Goal: Entertainment & Leisure: Consume media (video, audio)

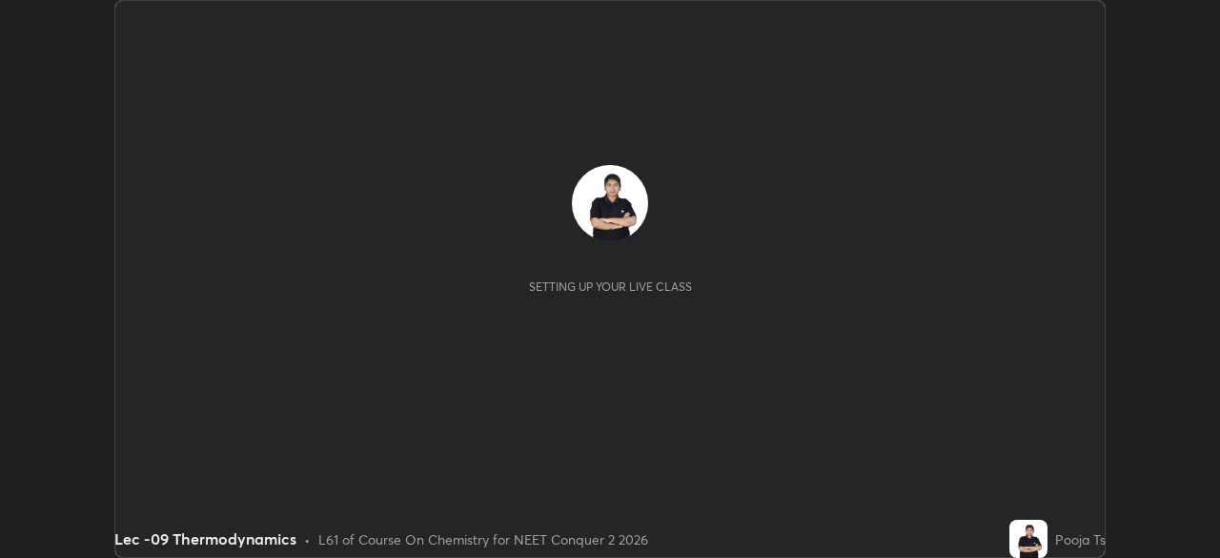
scroll to position [558, 1219]
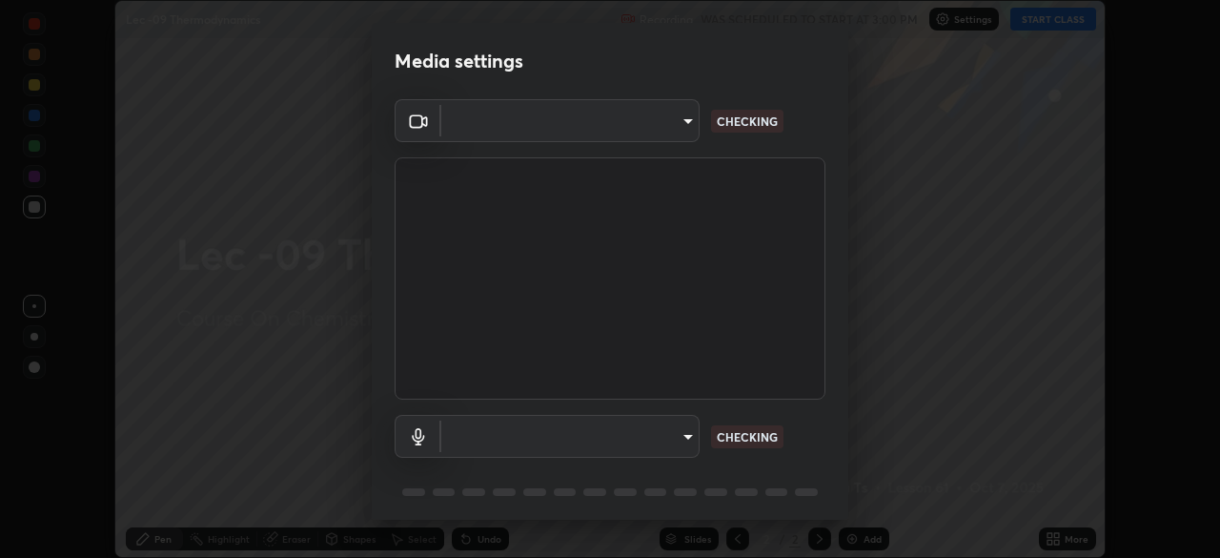
type input "bba66c41345857dcc9a6d4c580dc01eb5c8f13e357e582705132971b55534d29"
type input "f8a720cdb5714c7d168288ba46c5762ce5d2b0439a45e58062ea702f50affb6e"
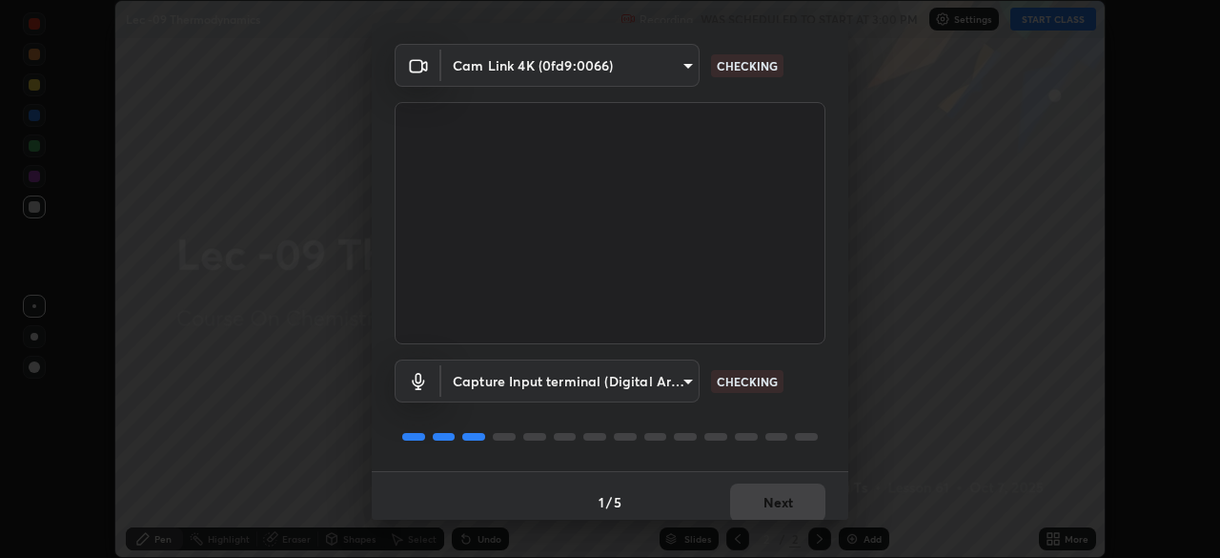
scroll to position [68, 0]
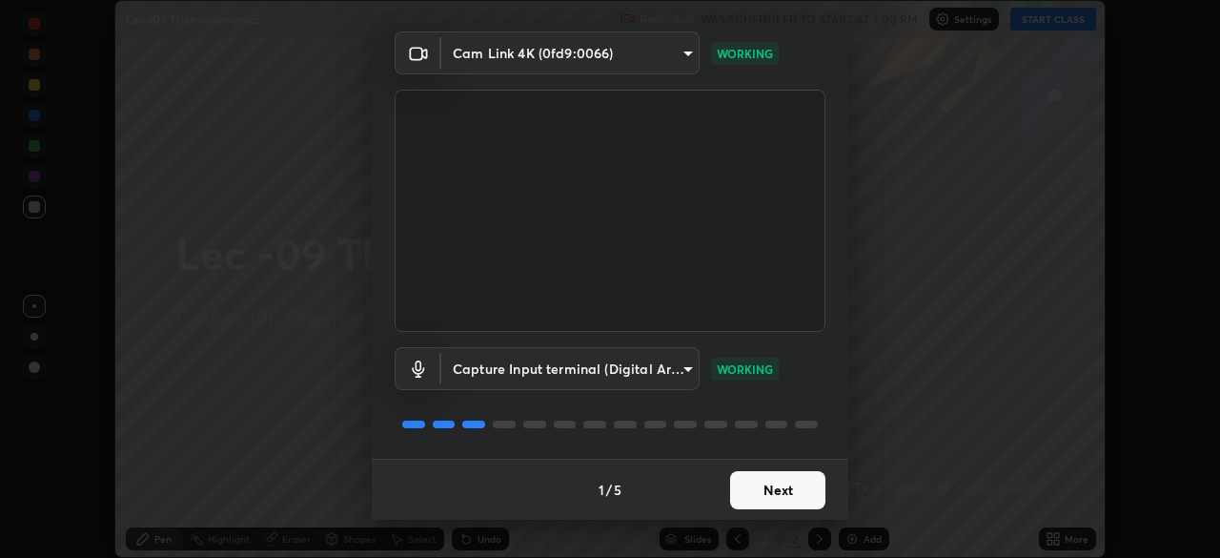
click at [763, 489] on button "Next" at bounding box center [777, 490] width 95 height 38
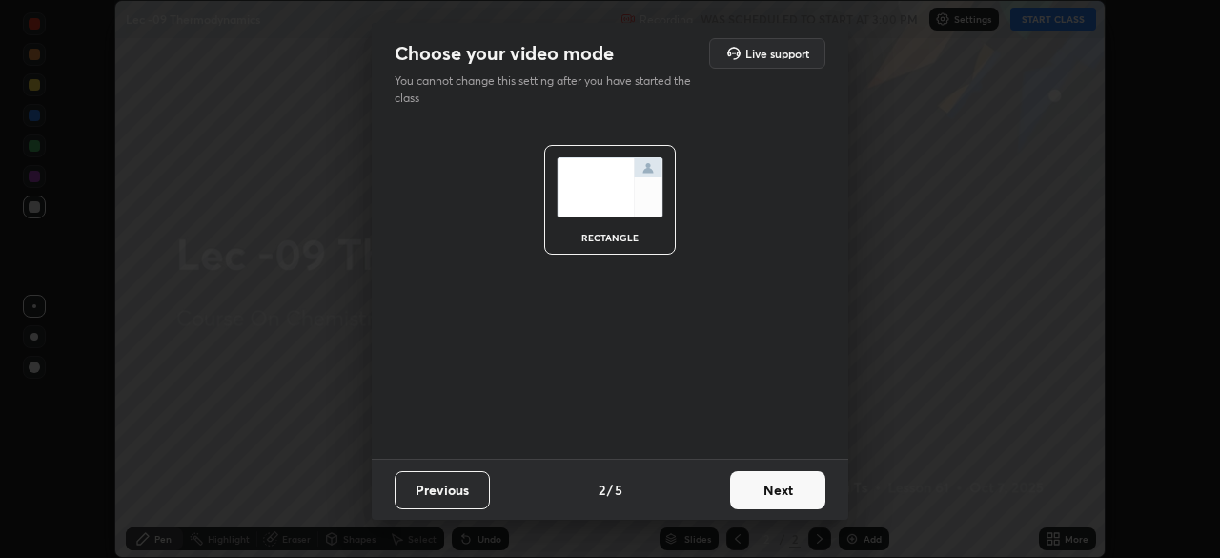
click at [762, 496] on button "Next" at bounding box center [777, 490] width 95 height 38
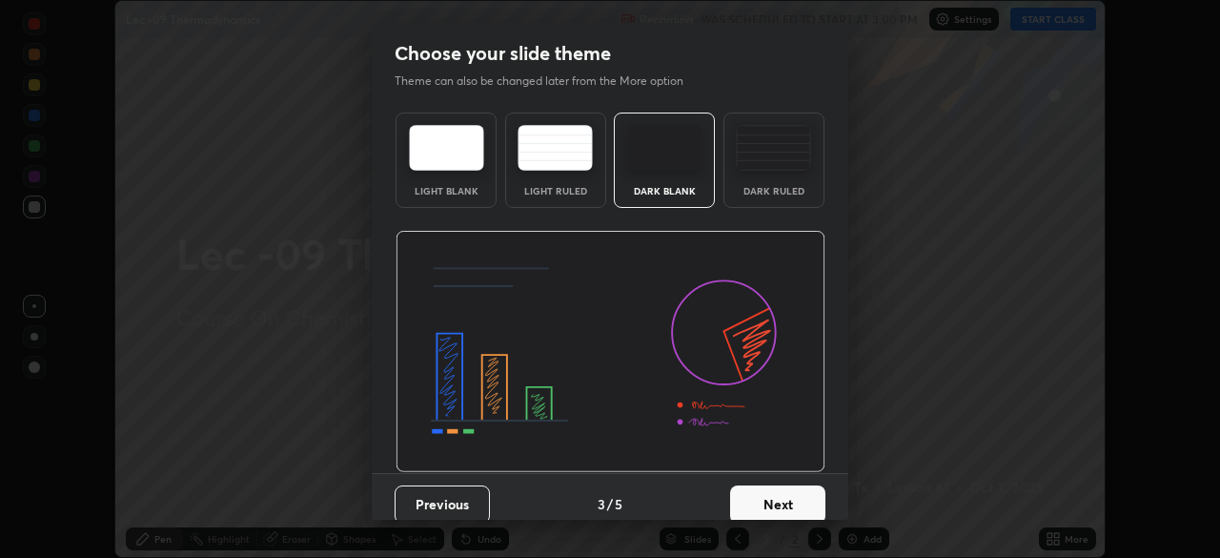
scroll to position [14, 0]
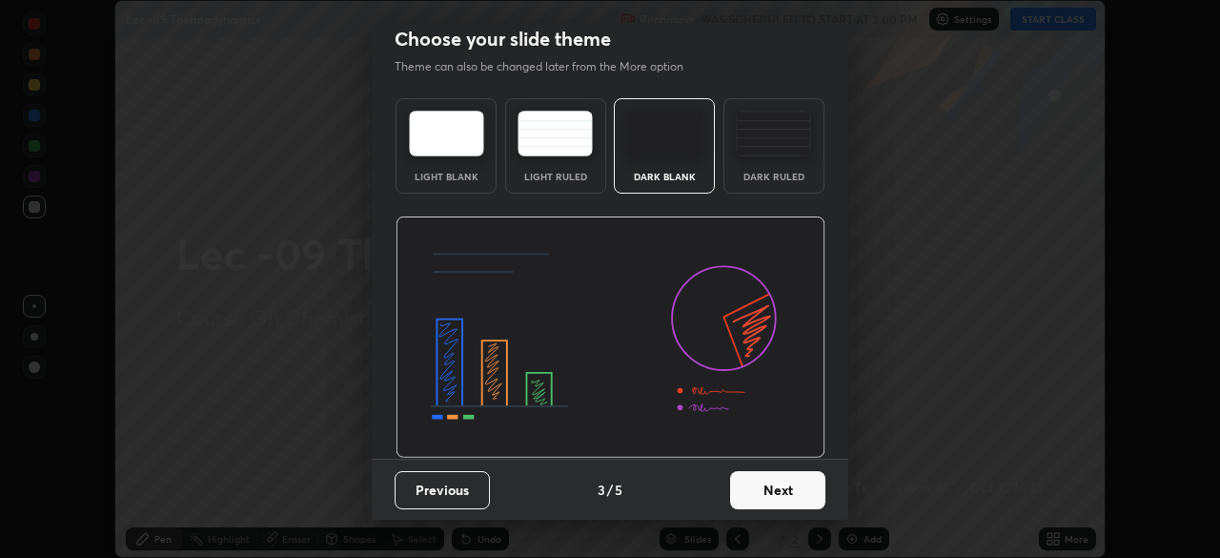
click at [752, 490] on button "Next" at bounding box center [777, 490] width 95 height 38
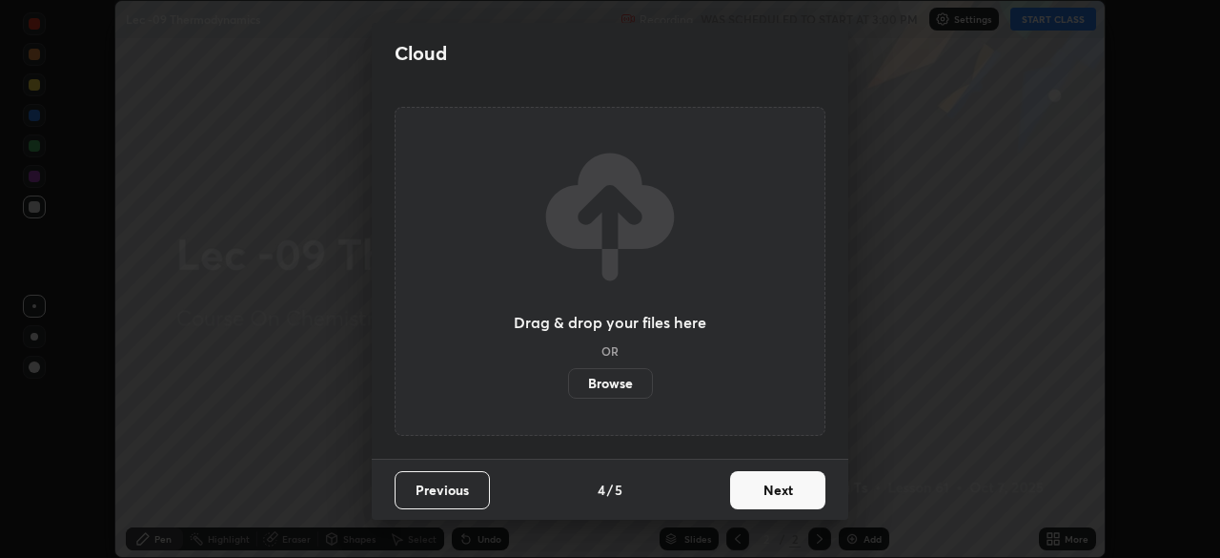
click at [782, 496] on button "Next" at bounding box center [777, 490] width 95 height 38
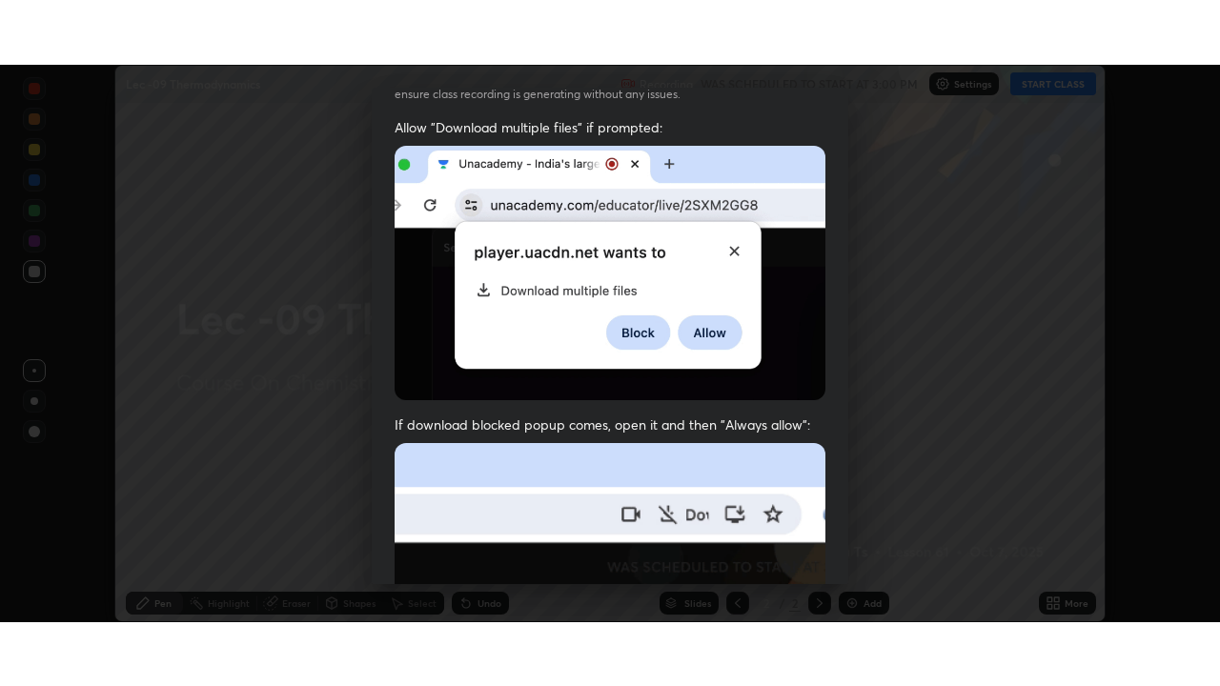
scroll to position [457, 0]
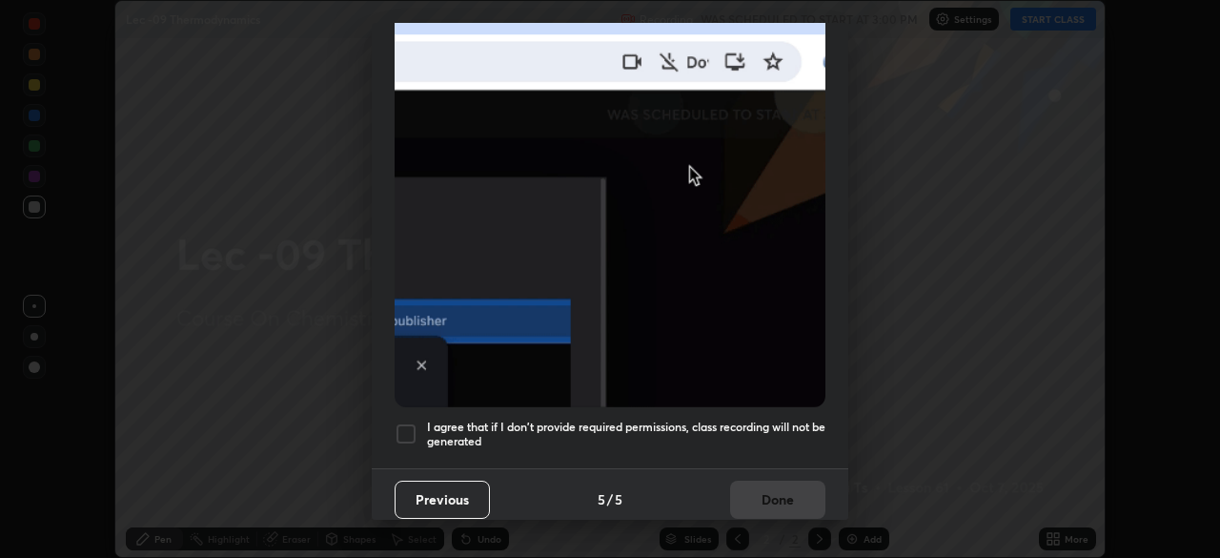
click at [407, 431] on div at bounding box center [406, 433] width 23 height 23
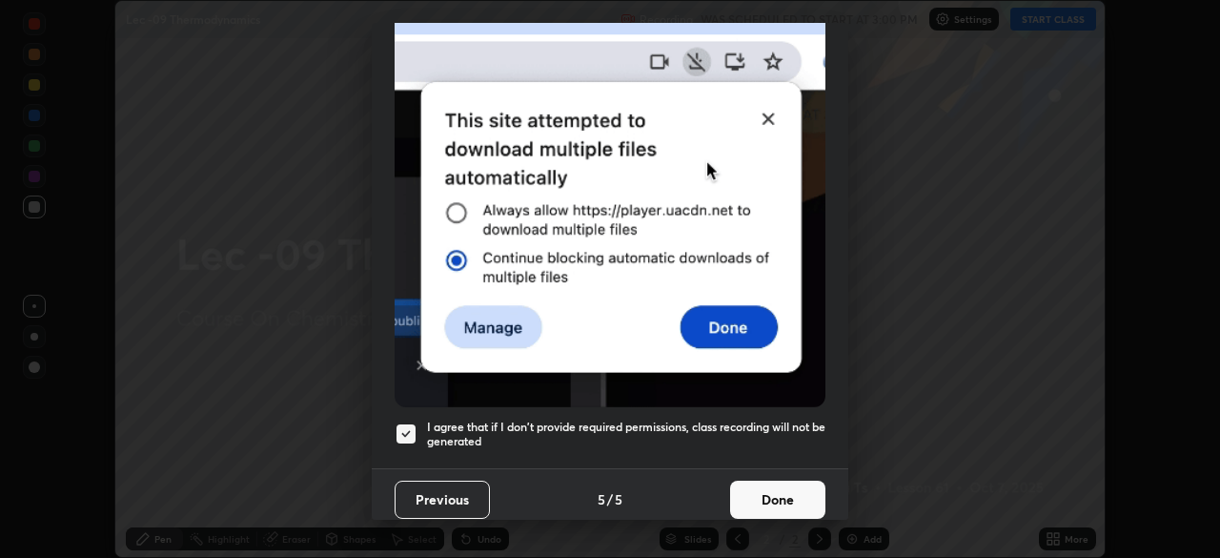
click at [753, 488] on button "Done" at bounding box center [777, 500] width 95 height 38
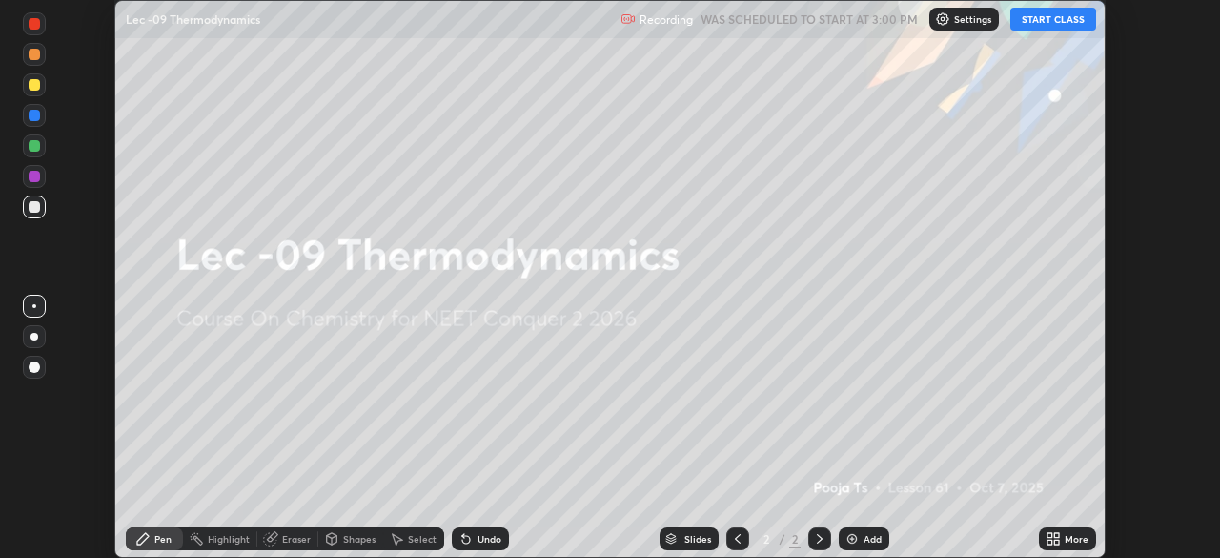
click at [1036, 18] on button "START CLASS" at bounding box center [1054, 19] width 86 height 23
click at [818, 539] on icon at bounding box center [819, 538] width 15 height 15
click at [1070, 539] on div "More" at bounding box center [1077, 539] width 24 height 10
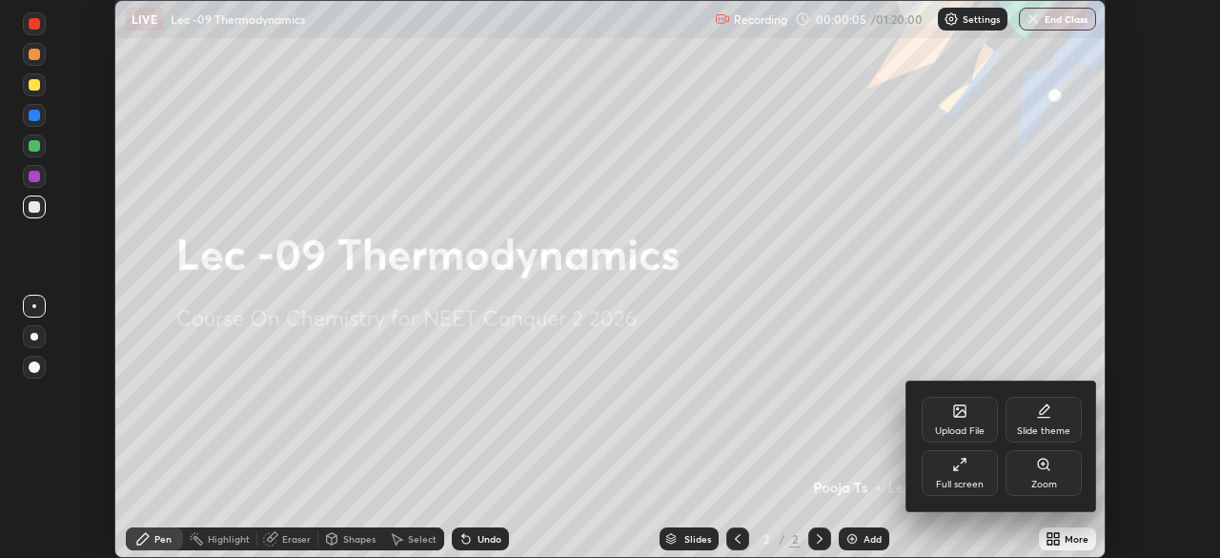
click at [975, 478] on div "Full screen" at bounding box center [960, 473] width 76 height 46
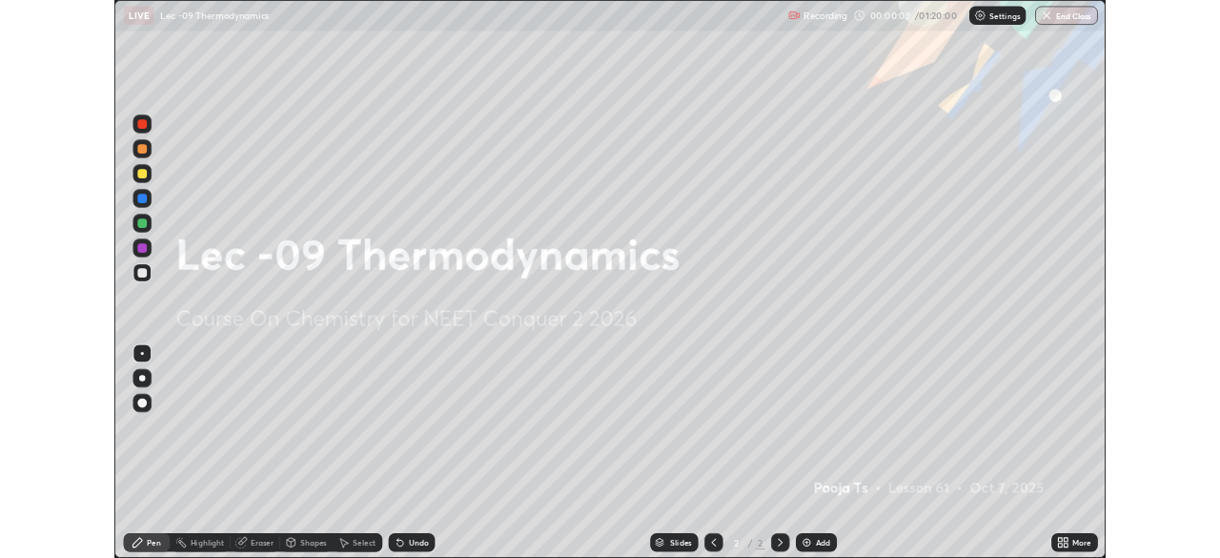
scroll to position [686, 1220]
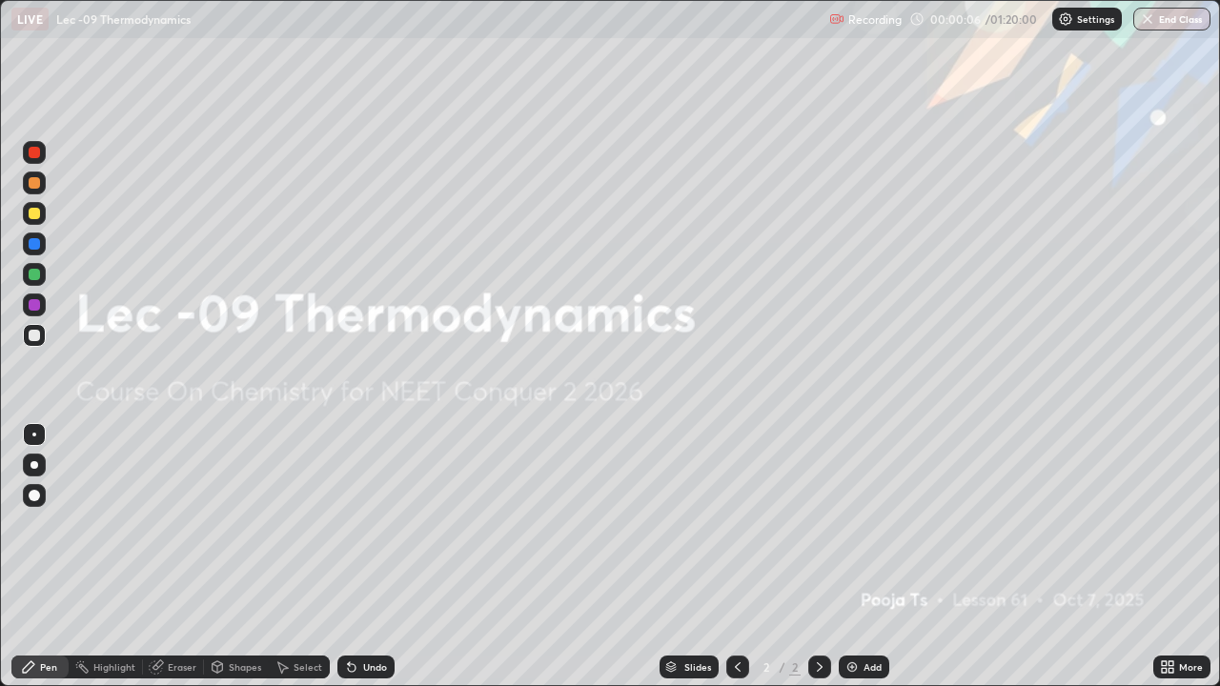
click at [808, 557] on div at bounding box center [819, 667] width 23 height 23
click at [818, 557] on icon at bounding box center [819, 667] width 15 height 15
click at [853, 557] on img at bounding box center [852, 667] width 15 height 15
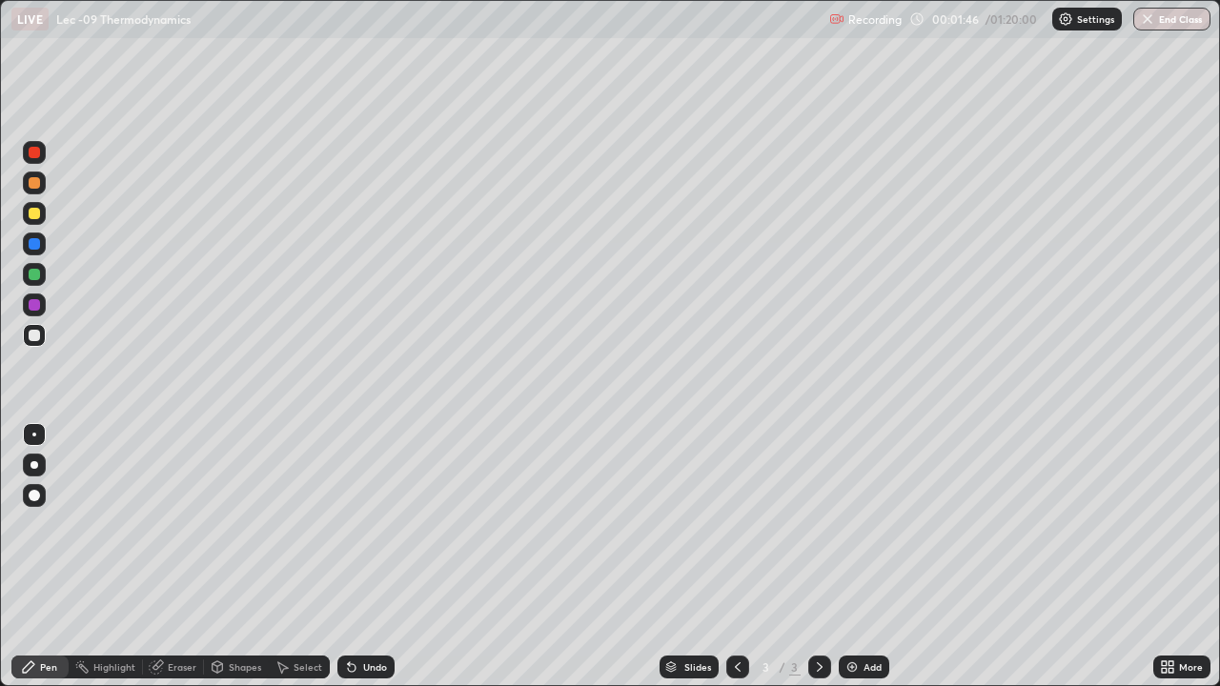
click at [296, 557] on div "Select" at bounding box center [308, 668] width 29 height 10
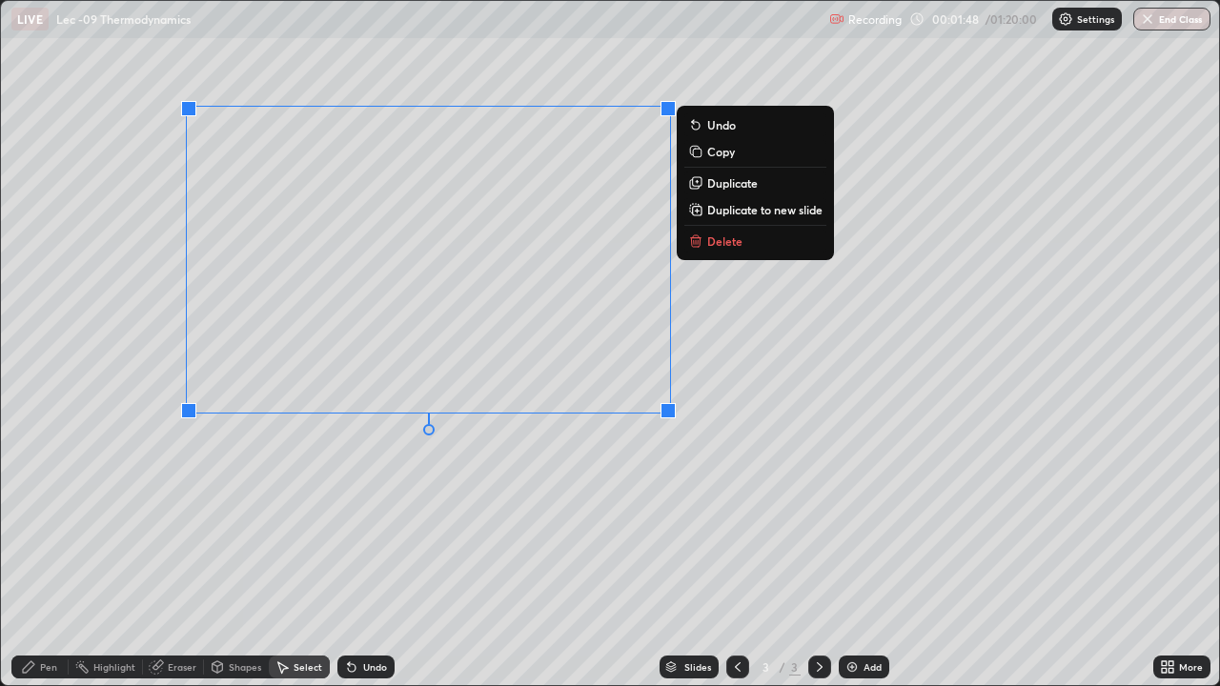
click at [37, 557] on div "Pen" at bounding box center [39, 667] width 57 height 23
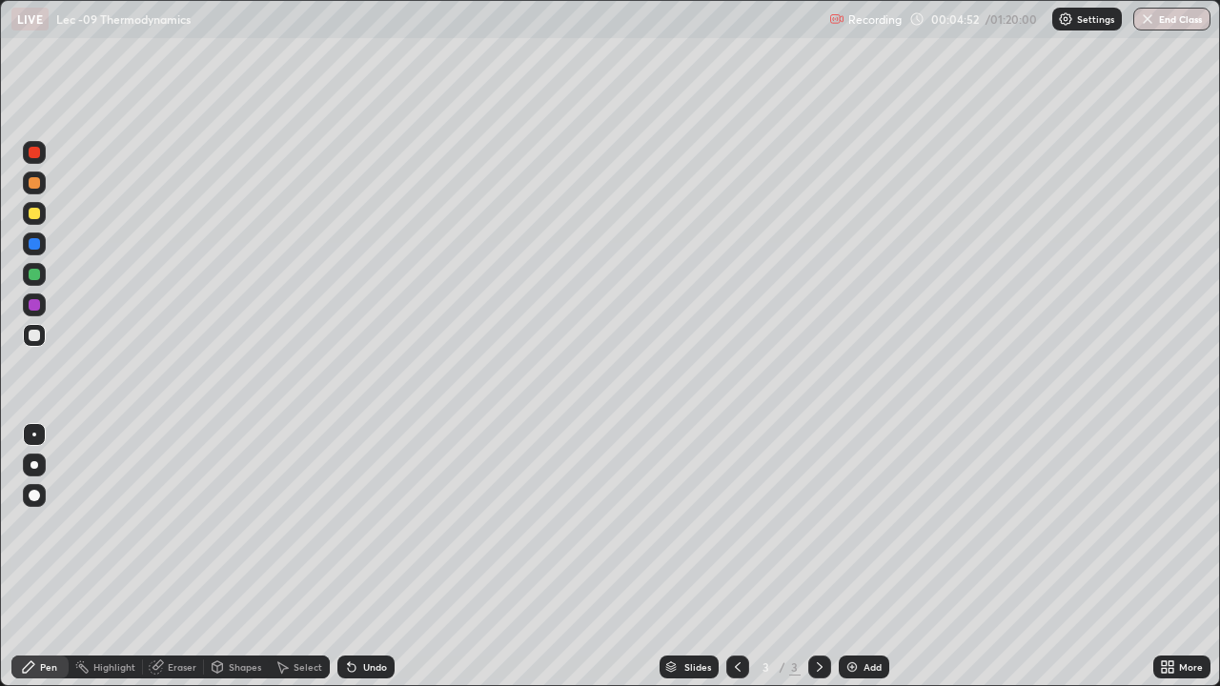
click at [858, 557] on div "Add" at bounding box center [864, 667] width 51 height 23
click at [49, 221] on div at bounding box center [34, 213] width 31 height 31
click at [35, 338] on div at bounding box center [34, 335] width 11 height 11
click at [739, 557] on icon at bounding box center [737, 667] width 15 height 15
click at [809, 557] on div at bounding box center [819, 667] width 23 height 23
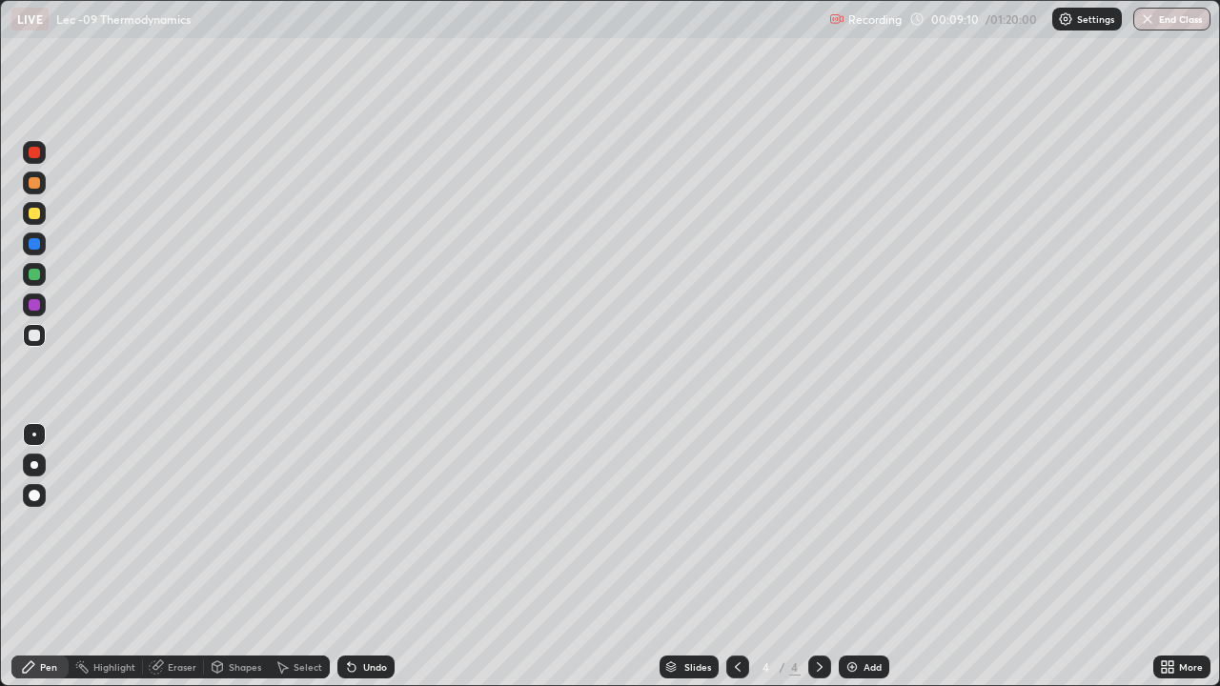
click at [849, 557] on img at bounding box center [852, 667] width 15 height 15
click at [35, 214] on div at bounding box center [34, 213] width 11 height 11
click at [33, 339] on div at bounding box center [34, 335] width 11 height 11
click at [280, 557] on icon at bounding box center [282, 667] width 15 height 15
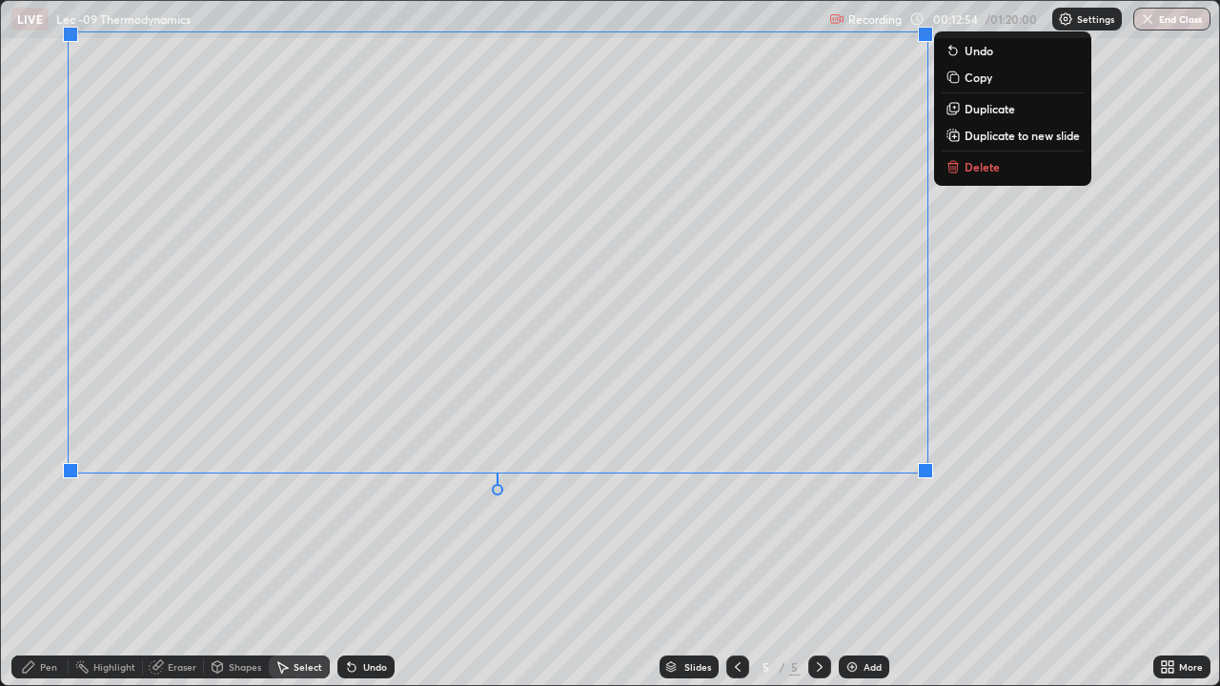
click at [44, 557] on div "Pen" at bounding box center [48, 668] width 17 height 10
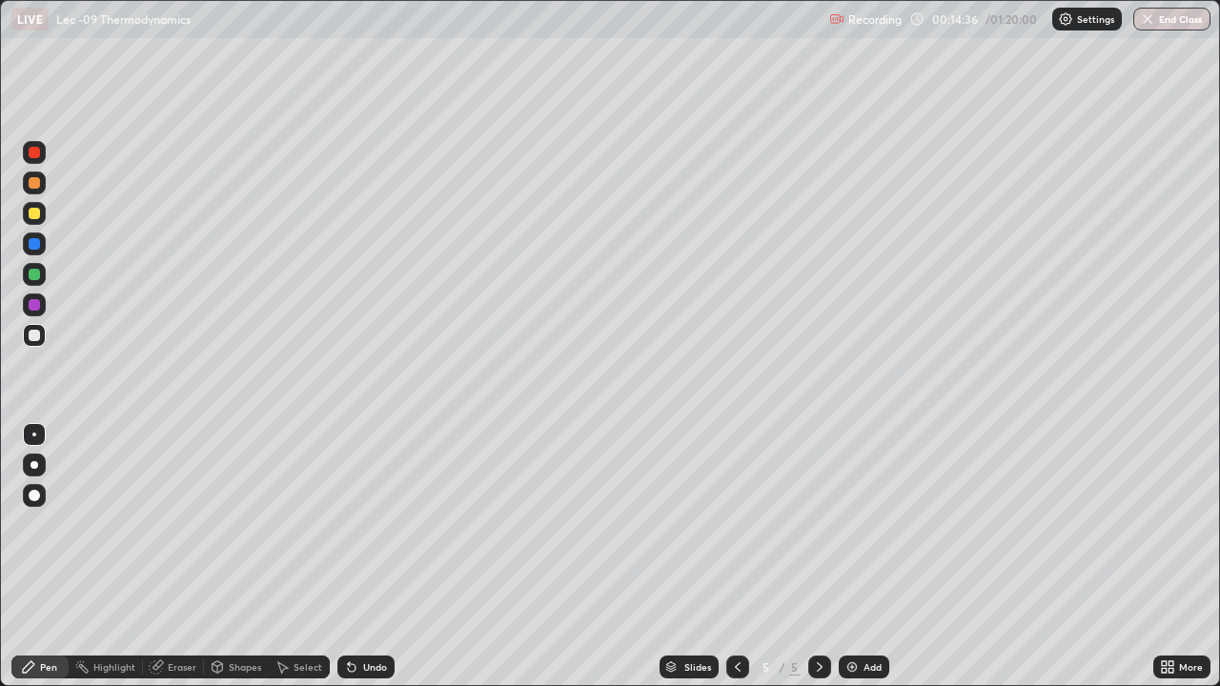
click at [861, 557] on div "Add" at bounding box center [864, 667] width 51 height 23
click at [34, 209] on div at bounding box center [34, 213] width 11 height 11
click at [373, 557] on div "Undo" at bounding box center [375, 668] width 24 height 10
click at [375, 557] on div "Undo" at bounding box center [375, 668] width 24 height 10
click at [365, 557] on div "Undo" at bounding box center [366, 667] width 57 height 23
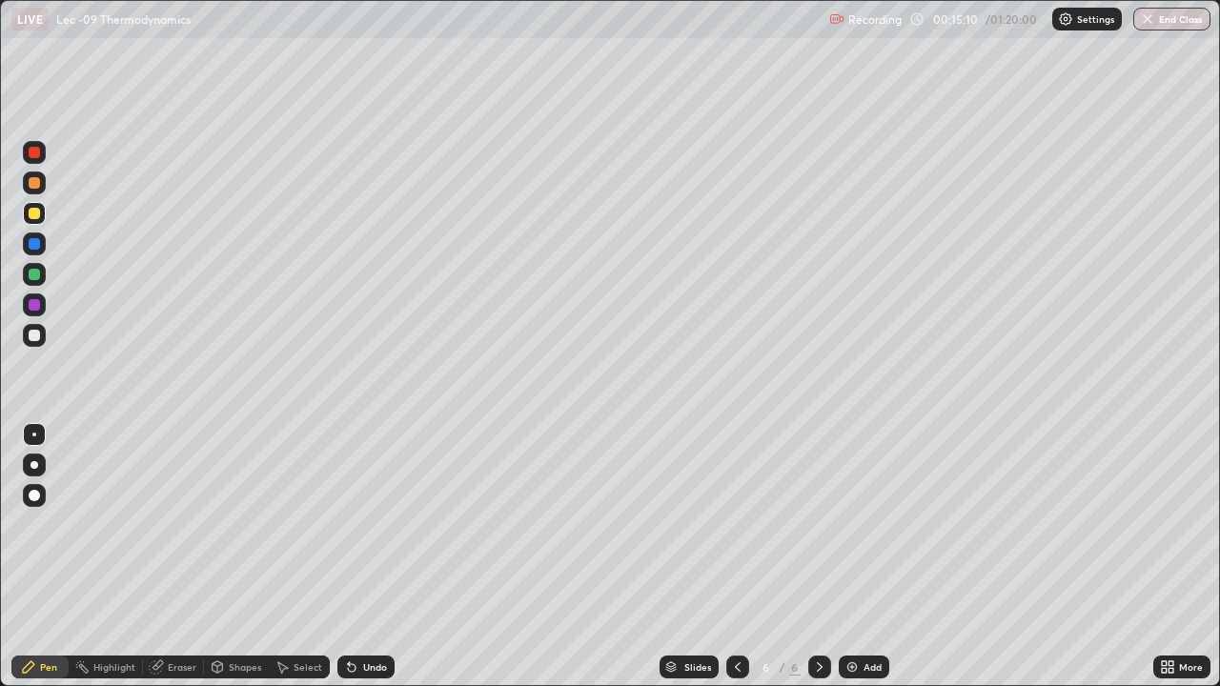
click at [363, 557] on div "Undo" at bounding box center [375, 668] width 24 height 10
click at [368, 557] on div "Undo" at bounding box center [375, 668] width 24 height 10
click at [860, 557] on div "Add" at bounding box center [864, 667] width 51 height 23
click at [41, 338] on div at bounding box center [34, 335] width 23 height 23
click at [176, 557] on div "Eraser" at bounding box center [182, 668] width 29 height 10
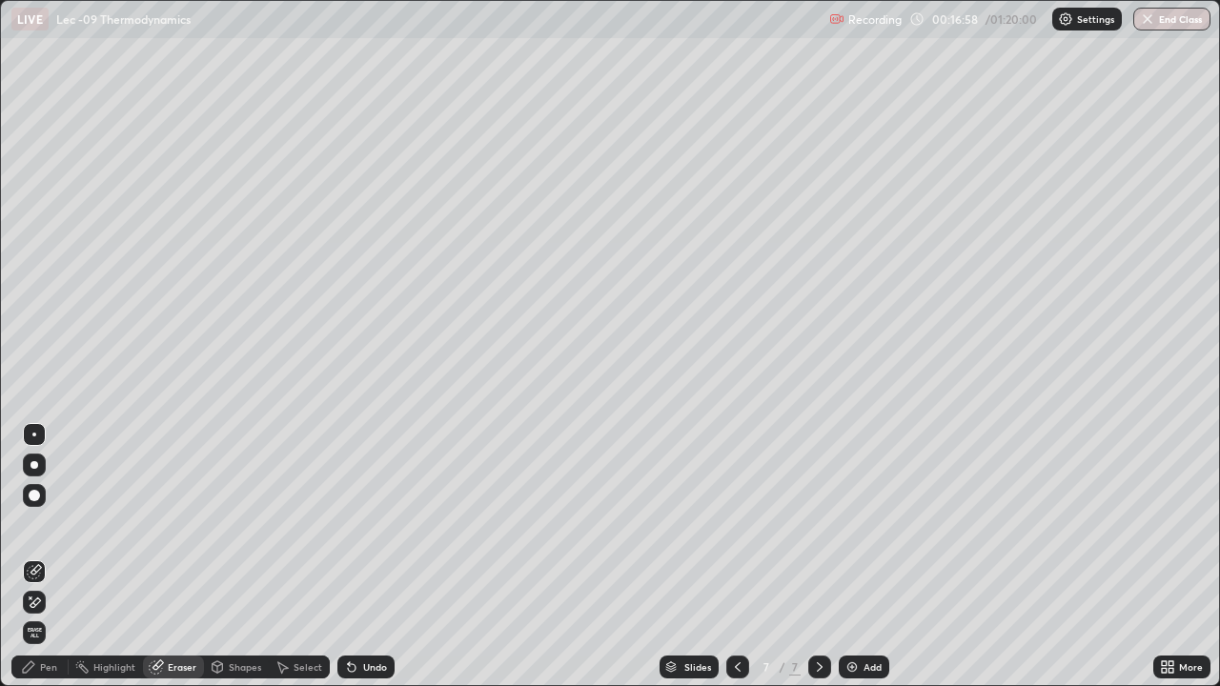
click at [51, 557] on div "Pen" at bounding box center [39, 667] width 57 height 23
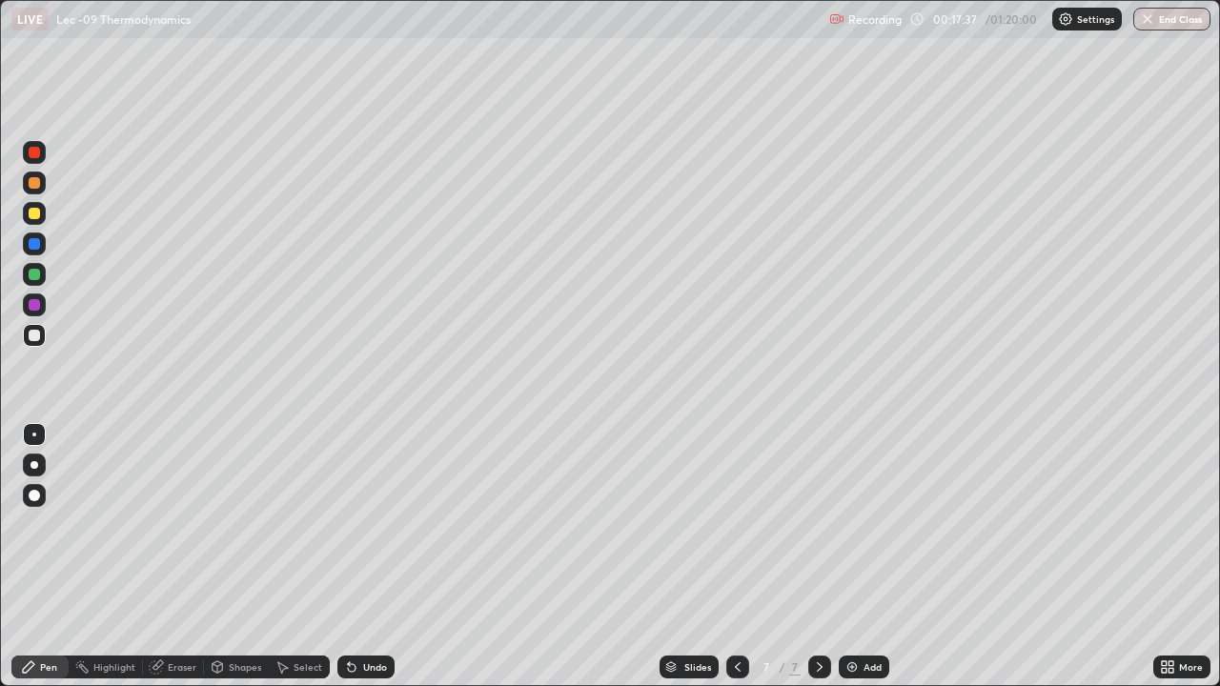
click at [38, 217] on div at bounding box center [34, 213] width 11 height 11
click at [735, 557] on icon at bounding box center [737, 667] width 15 height 15
click at [736, 557] on icon at bounding box center [737, 667] width 15 height 15
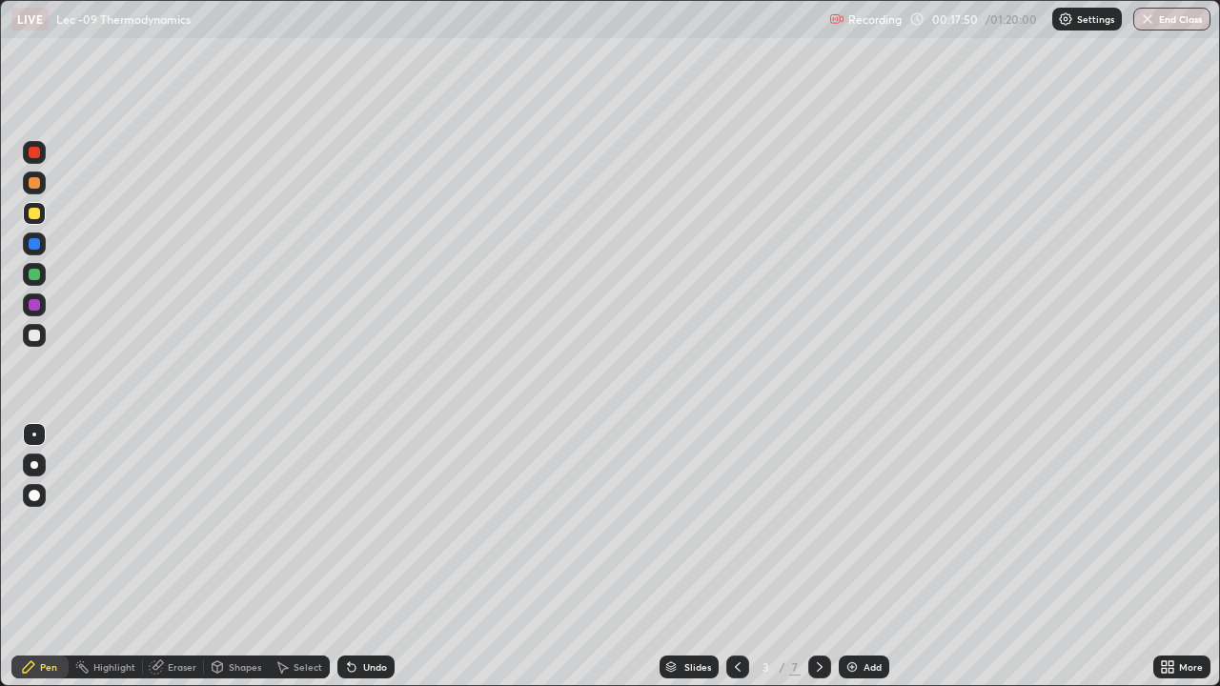
click at [816, 557] on icon at bounding box center [819, 667] width 15 height 15
click at [815, 557] on icon at bounding box center [819, 667] width 15 height 15
click at [818, 557] on icon at bounding box center [819, 667] width 15 height 15
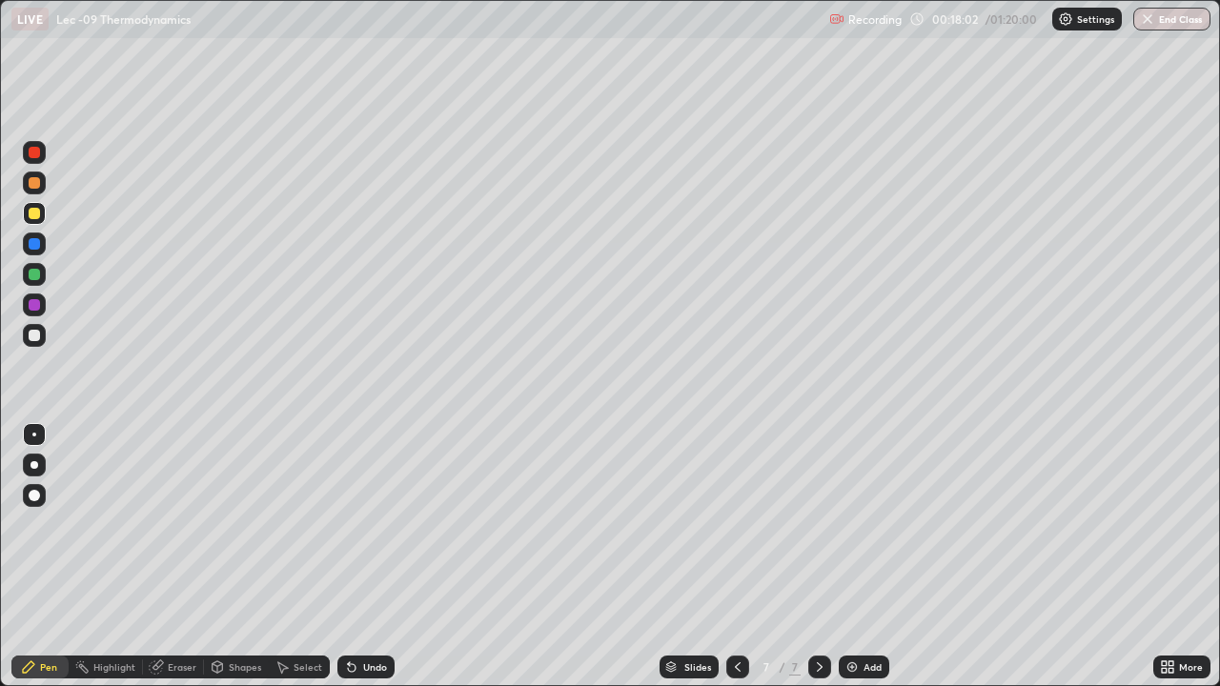
click at [355, 557] on icon at bounding box center [351, 667] width 15 height 15
click at [360, 557] on div "Undo" at bounding box center [366, 667] width 57 height 23
click at [859, 557] on div "Add" at bounding box center [864, 667] width 51 height 23
click at [35, 336] on div at bounding box center [34, 335] width 11 height 11
click at [296, 557] on div "Select" at bounding box center [308, 668] width 29 height 10
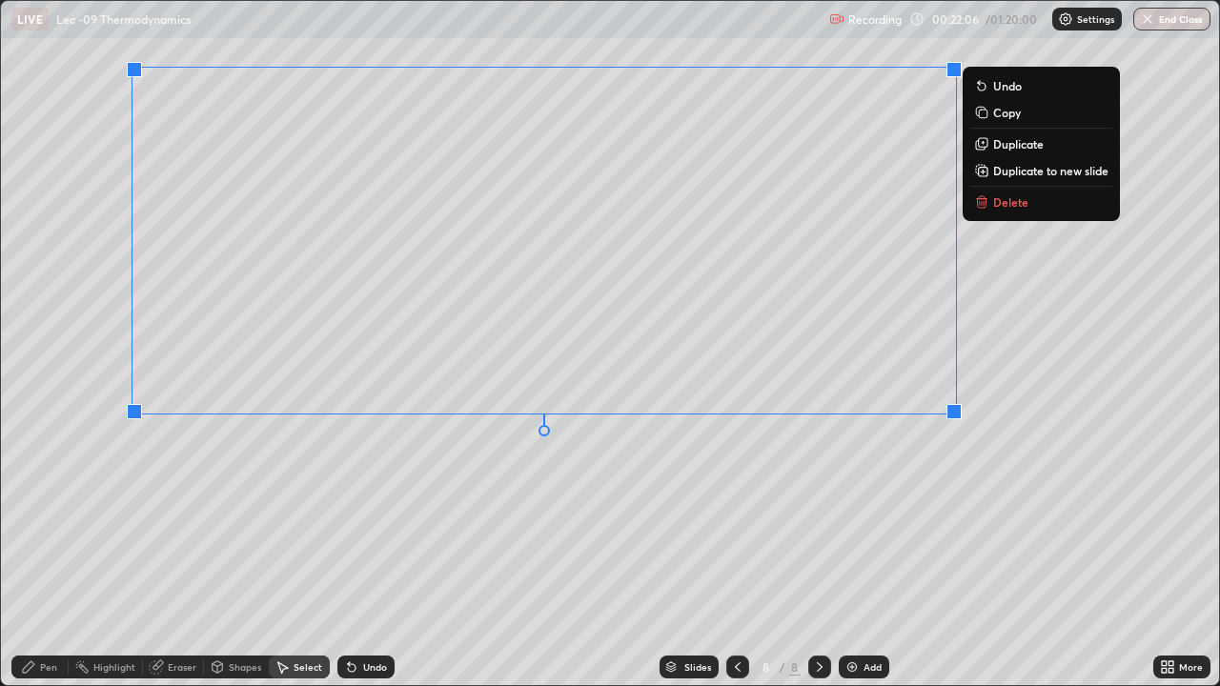
click at [50, 557] on div "Pen" at bounding box center [39, 667] width 57 height 23
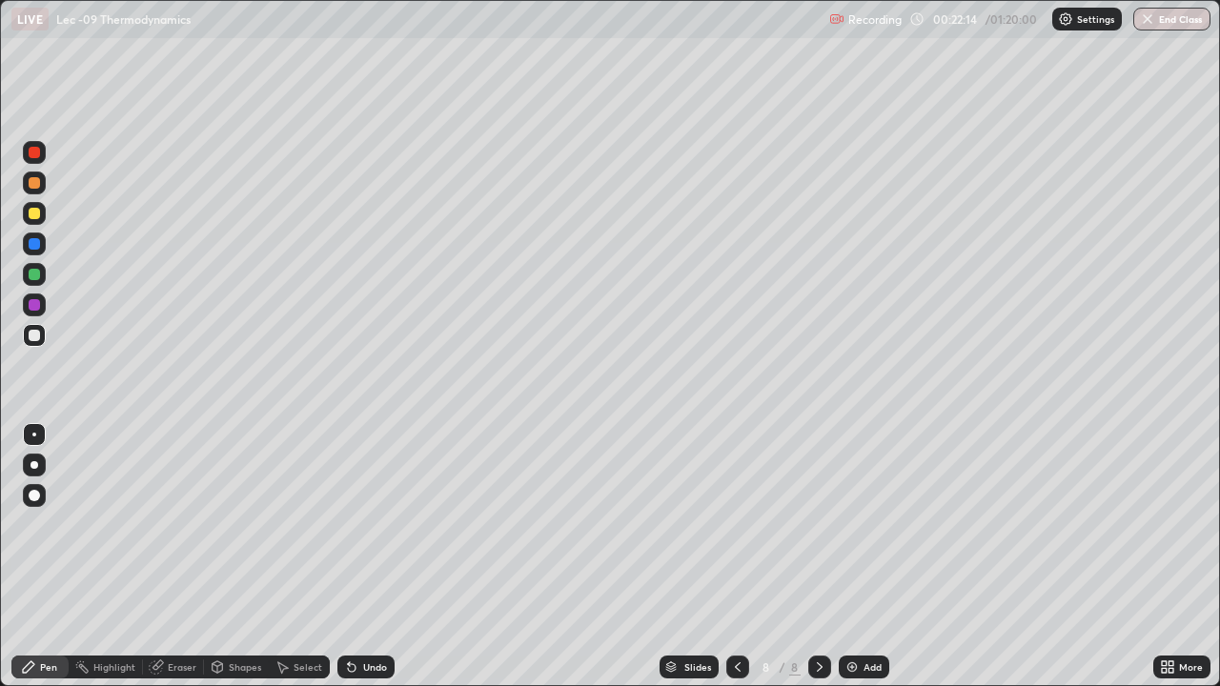
click at [353, 557] on icon at bounding box center [351, 667] width 15 height 15
click at [350, 557] on icon at bounding box center [352, 669] width 8 height 8
click at [34, 218] on div at bounding box center [34, 213] width 11 height 11
click at [359, 557] on div "Undo" at bounding box center [366, 667] width 57 height 23
click at [866, 557] on div "Add" at bounding box center [873, 668] width 18 height 10
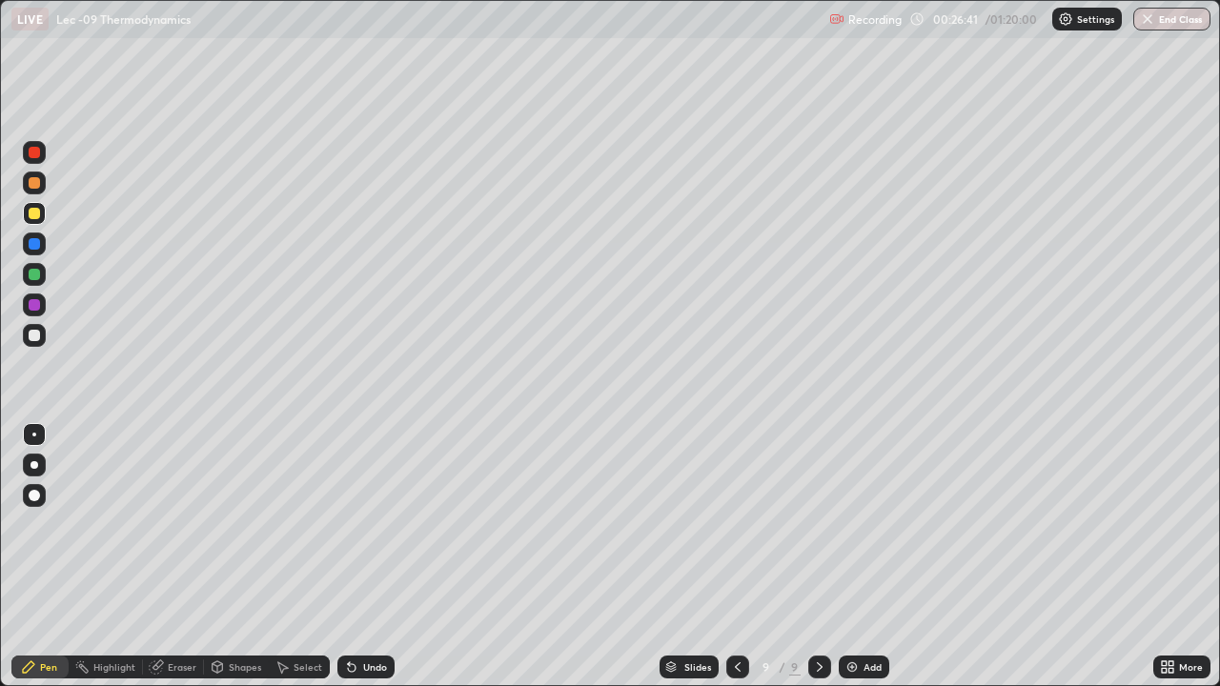
click at [864, 557] on div "Add" at bounding box center [873, 668] width 18 height 10
click at [35, 336] on div at bounding box center [34, 335] width 11 height 11
click at [367, 557] on div "Undo" at bounding box center [366, 667] width 57 height 23
click at [363, 557] on div "Undo" at bounding box center [375, 668] width 24 height 10
click at [349, 557] on icon at bounding box center [352, 669] width 8 height 8
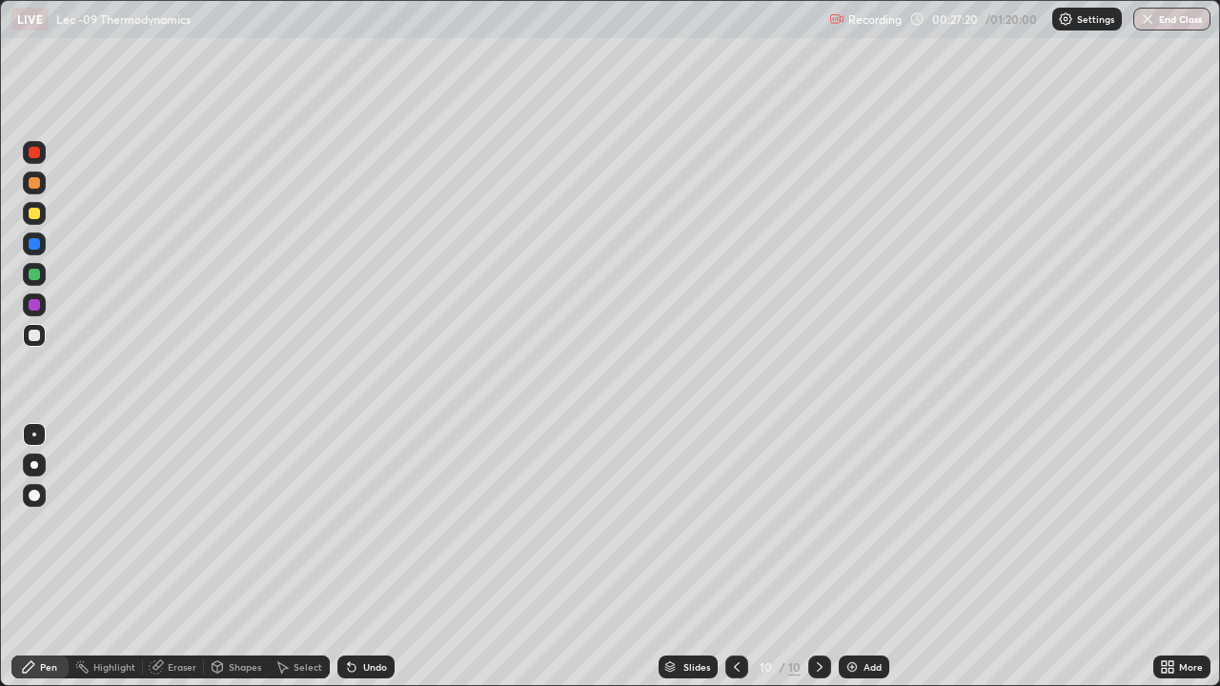
click at [358, 557] on div "Undo" at bounding box center [366, 667] width 57 height 23
click at [303, 557] on div "Select" at bounding box center [308, 668] width 29 height 10
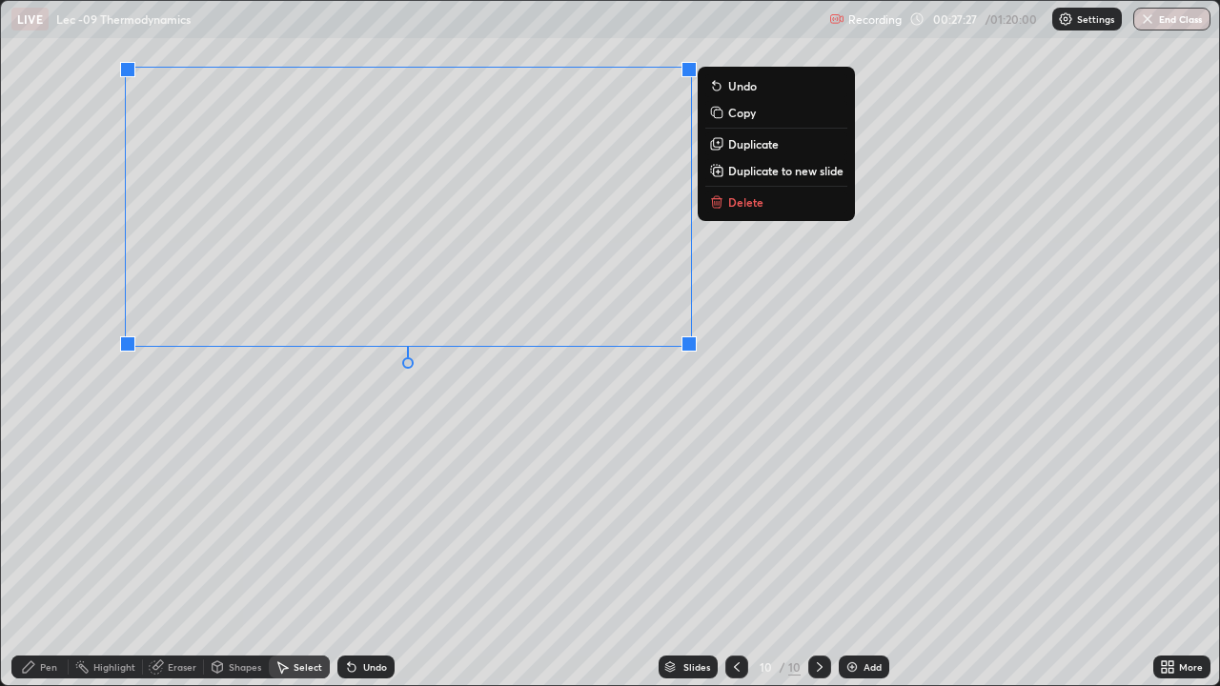
click at [45, 557] on div "Pen" at bounding box center [48, 668] width 17 height 10
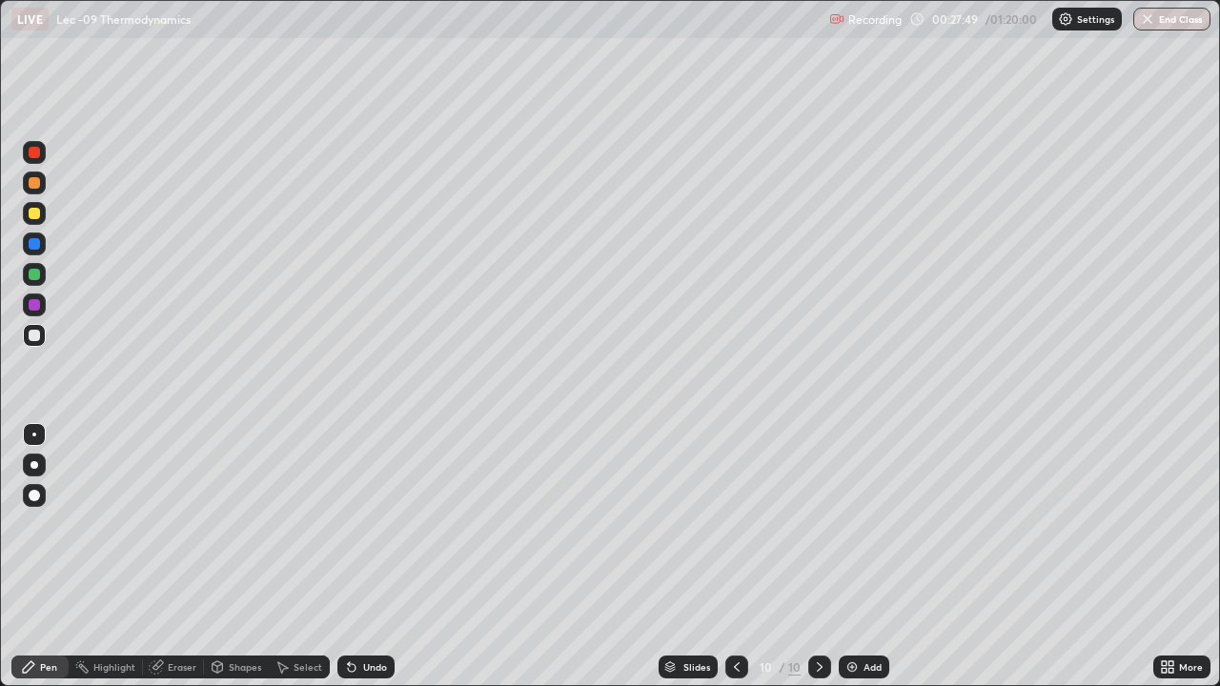
click at [181, 557] on div "Eraser" at bounding box center [173, 667] width 61 height 23
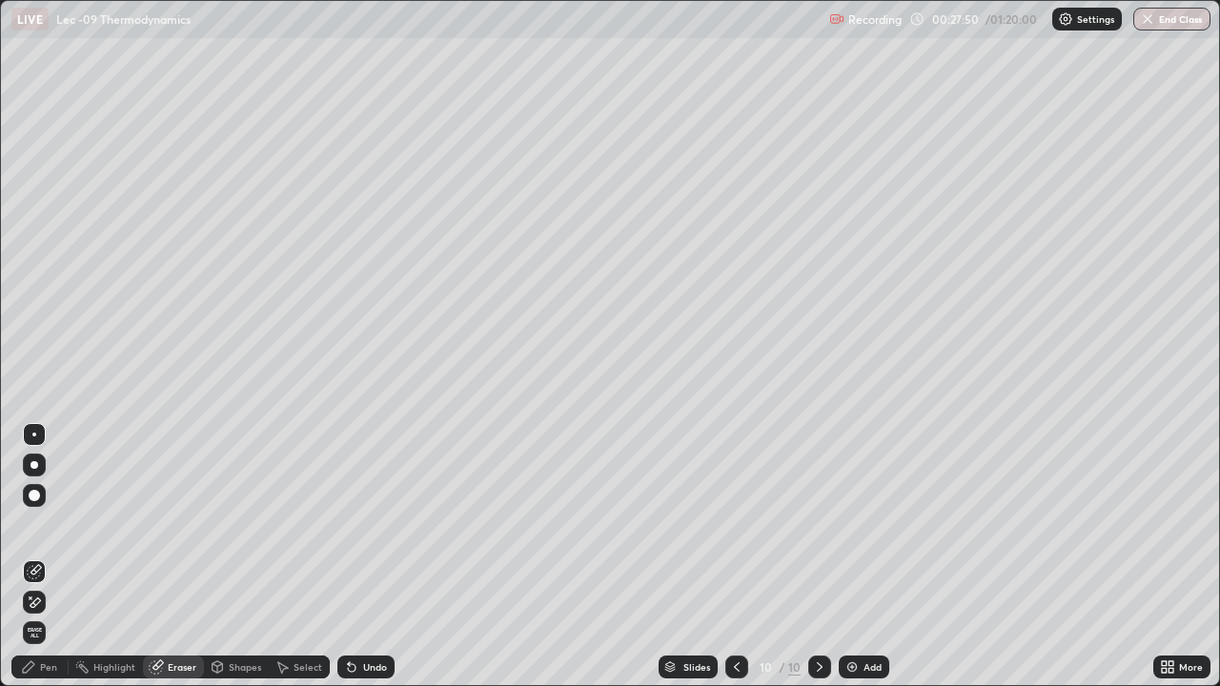
click at [40, 557] on div "Erase all" at bounding box center [34, 633] width 23 height 23
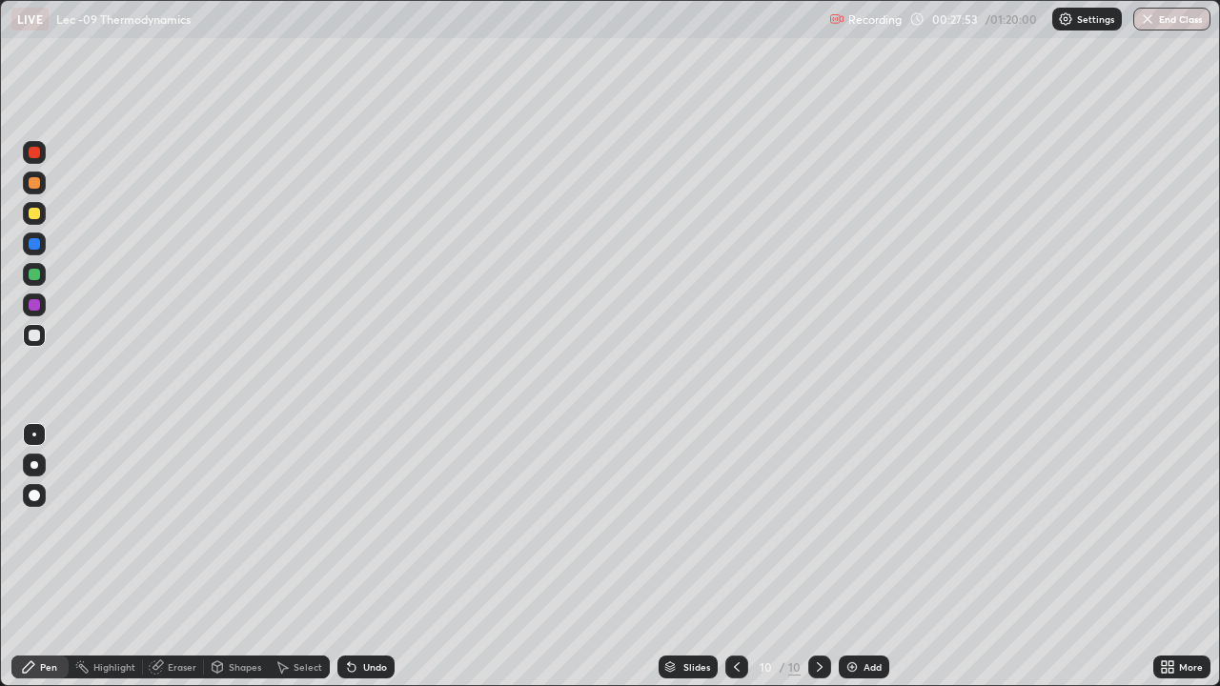
click at [735, 557] on icon at bounding box center [736, 667] width 15 height 15
click at [809, 557] on div at bounding box center [819, 667] width 23 height 23
click at [817, 557] on icon at bounding box center [820, 668] width 6 height 10
click at [820, 557] on icon at bounding box center [819, 667] width 15 height 15
click at [349, 557] on icon at bounding box center [352, 669] width 8 height 8
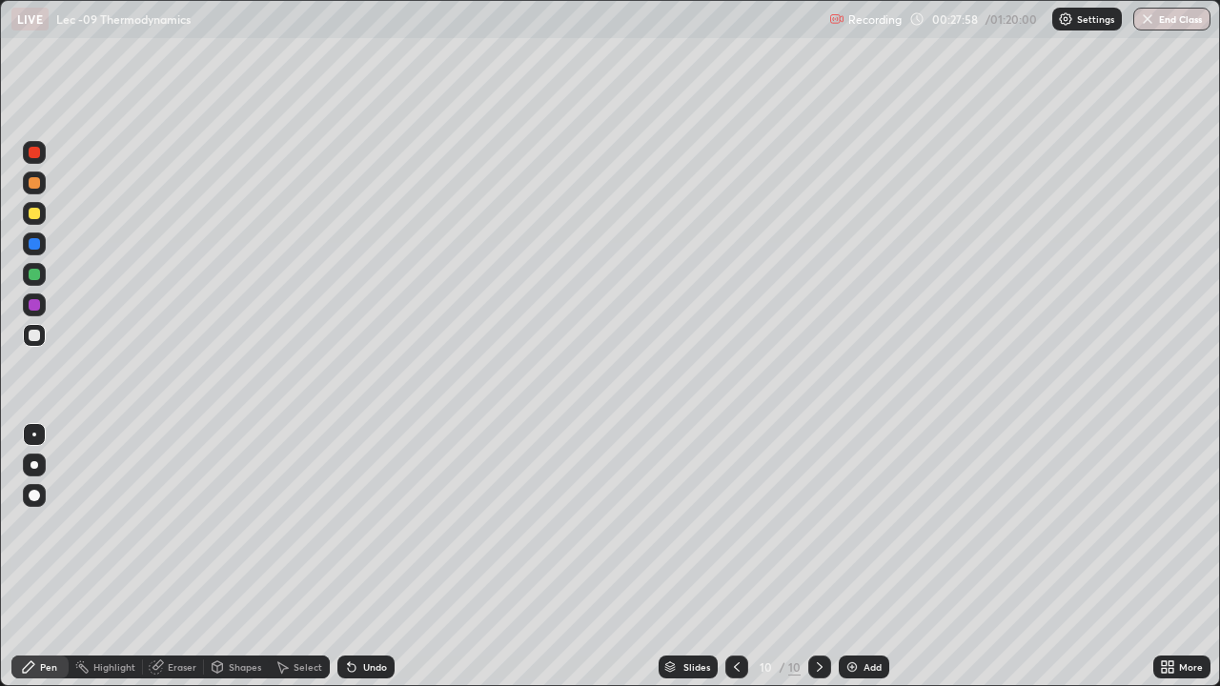
click at [354, 557] on div "Undo" at bounding box center [366, 667] width 57 height 23
click at [349, 557] on icon at bounding box center [352, 669] width 8 height 8
click at [352, 557] on icon at bounding box center [351, 667] width 15 height 15
click at [351, 557] on icon at bounding box center [352, 669] width 8 height 8
click at [352, 557] on icon at bounding box center [352, 669] width 8 height 8
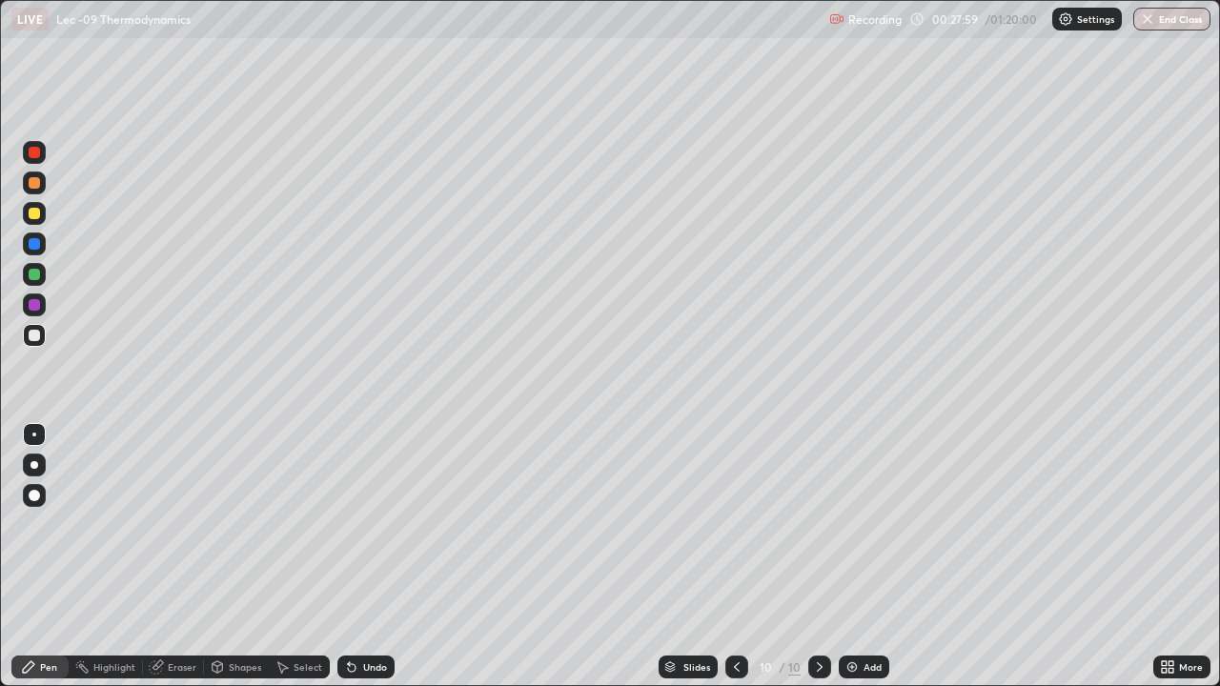
click at [351, 557] on icon at bounding box center [352, 669] width 8 height 8
click at [350, 557] on icon at bounding box center [352, 669] width 8 height 8
click at [351, 557] on icon at bounding box center [352, 669] width 8 height 8
click at [348, 557] on icon at bounding box center [352, 669] width 8 height 8
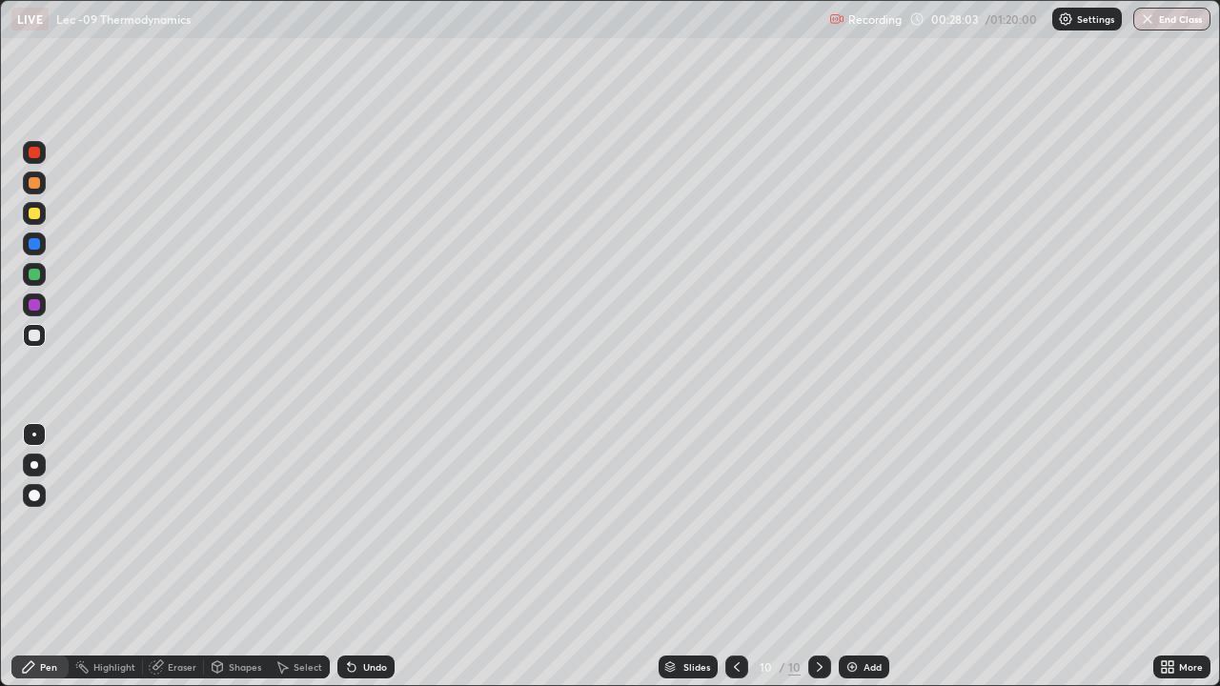
click at [348, 557] on icon at bounding box center [352, 669] width 8 height 8
click at [338, 557] on div "Undo" at bounding box center [366, 667] width 57 height 23
click at [324, 557] on div "Select" at bounding box center [299, 667] width 61 height 23
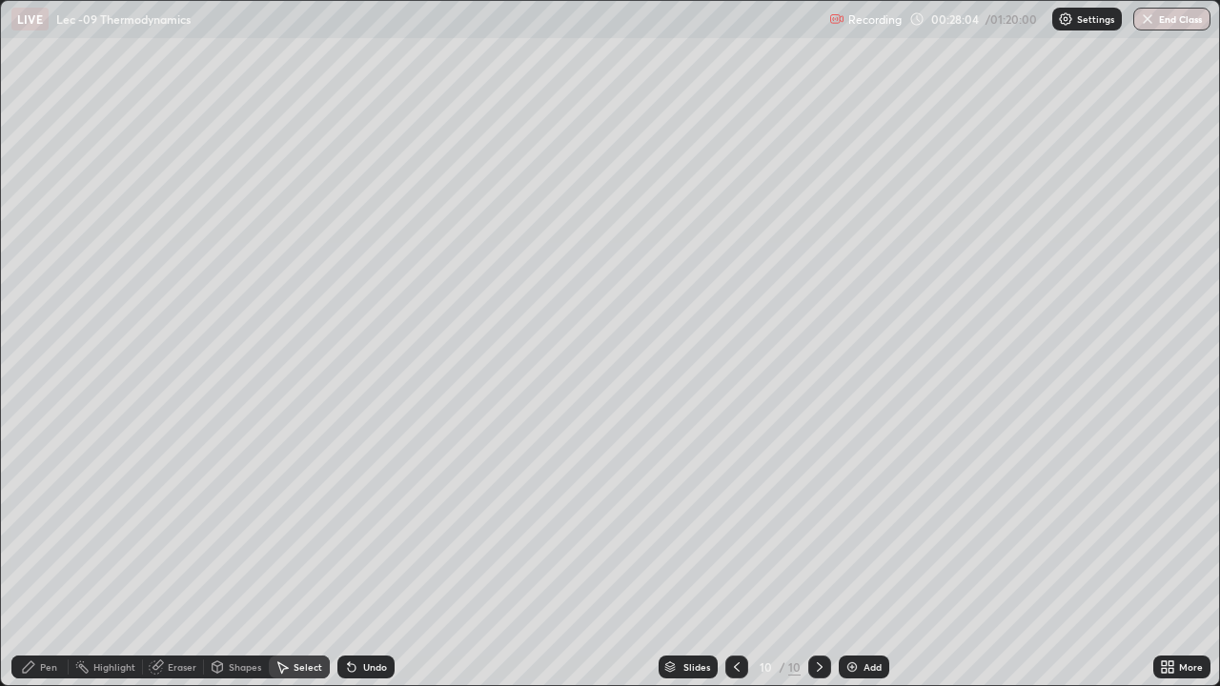
click at [323, 557] on div "Select" at bounding box center [299, 667] width 61 height 23
click at [348, 557] on icon at bounding box center [352, 669] width 8 height 8
click at [32, 557] on icon at bounding box center [28, 667] width 15 height 15
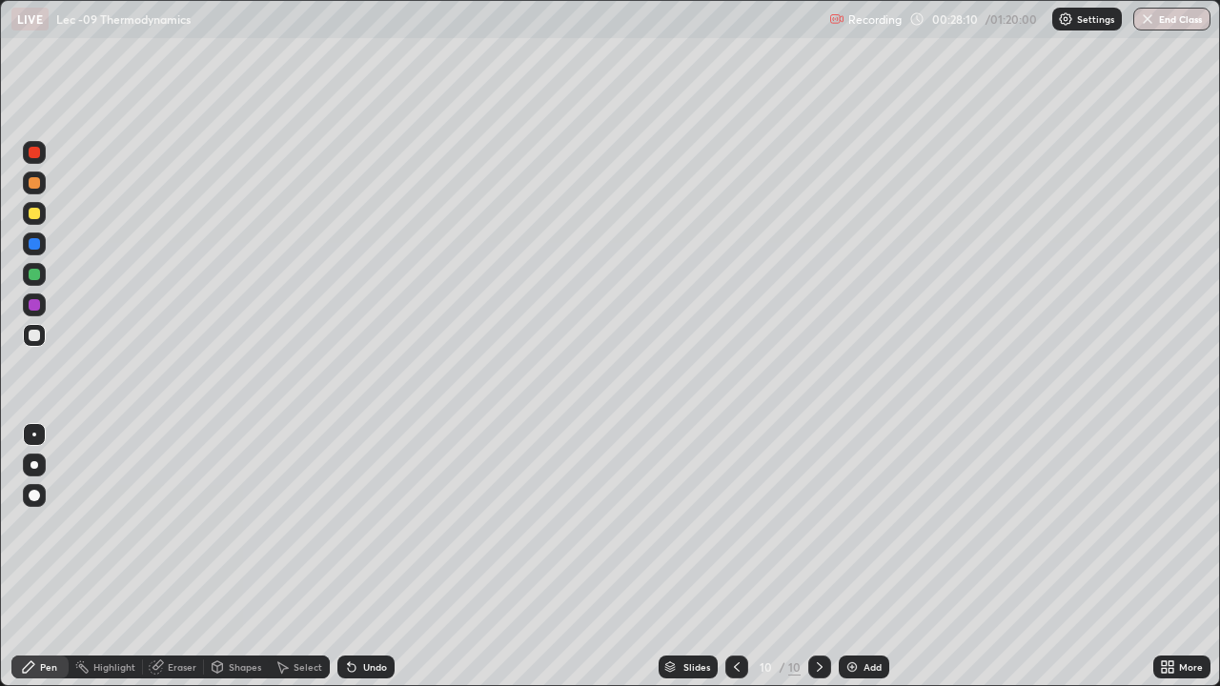
click at [42, 215] on div at bounding box center [34, 213] width 23 height 23
click at [290, 557] on div "Select" at bounding box center [299, 667] width 61 height 23
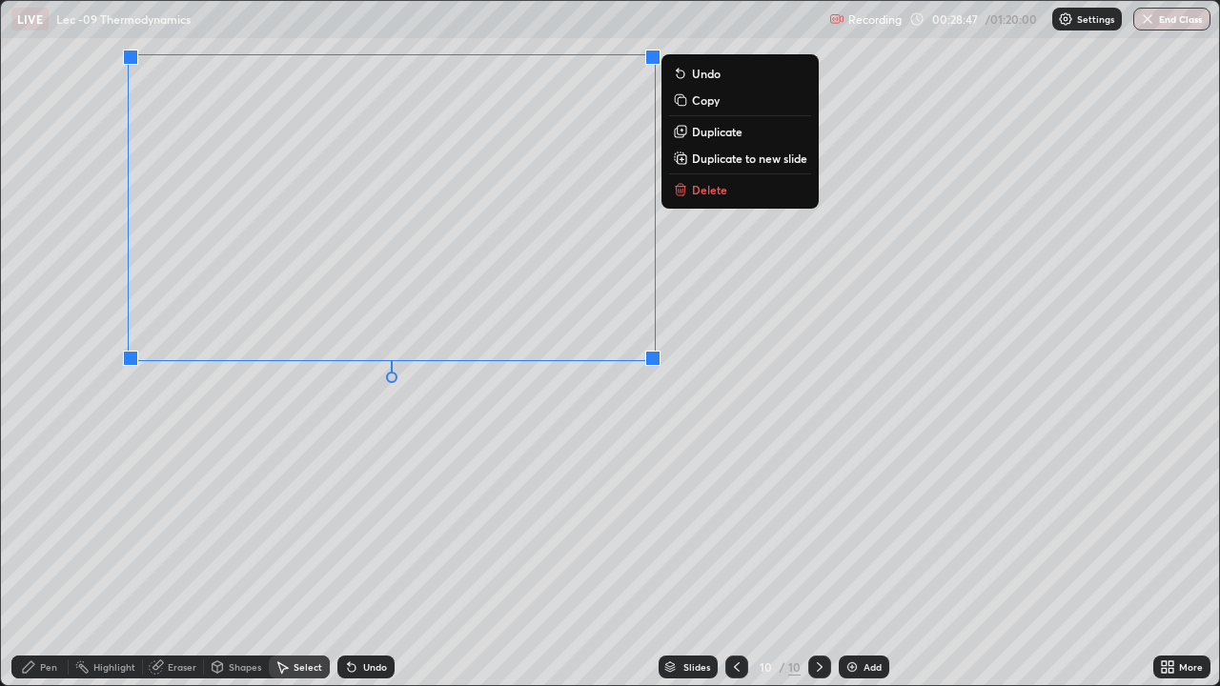
click at [51, 557] on div "Pen" at bounding box center [39, 667] width 57 height 23
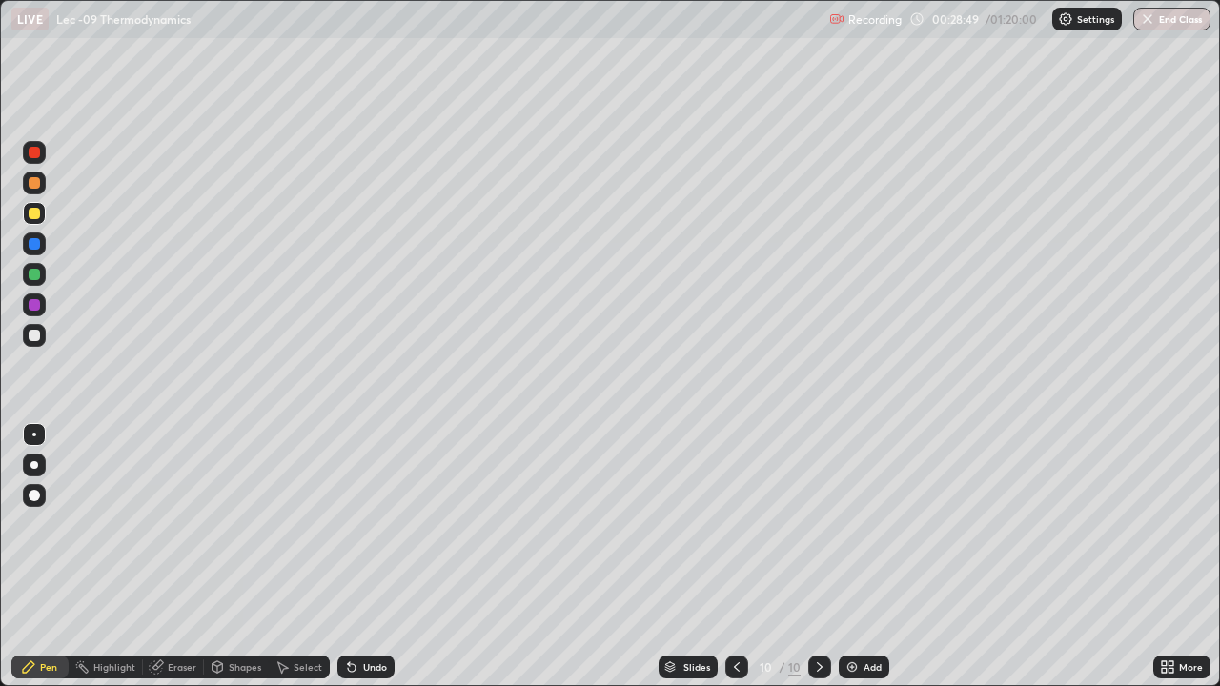
click at [347, 557] on icon at bounding box center [351, 667] width 15 height 15
click at [350, 557] on icon at bounding box center [351, 667] width 15 height 15
click at [351, 557] on icon at bounding box center [352, 669] width 8 height 8
click at [31, 188] on div at bounding box center [34, 182] width 11 height 11
click at [363, 557] on div "Undo" at bounding box center [375, 668] width 24 height 10
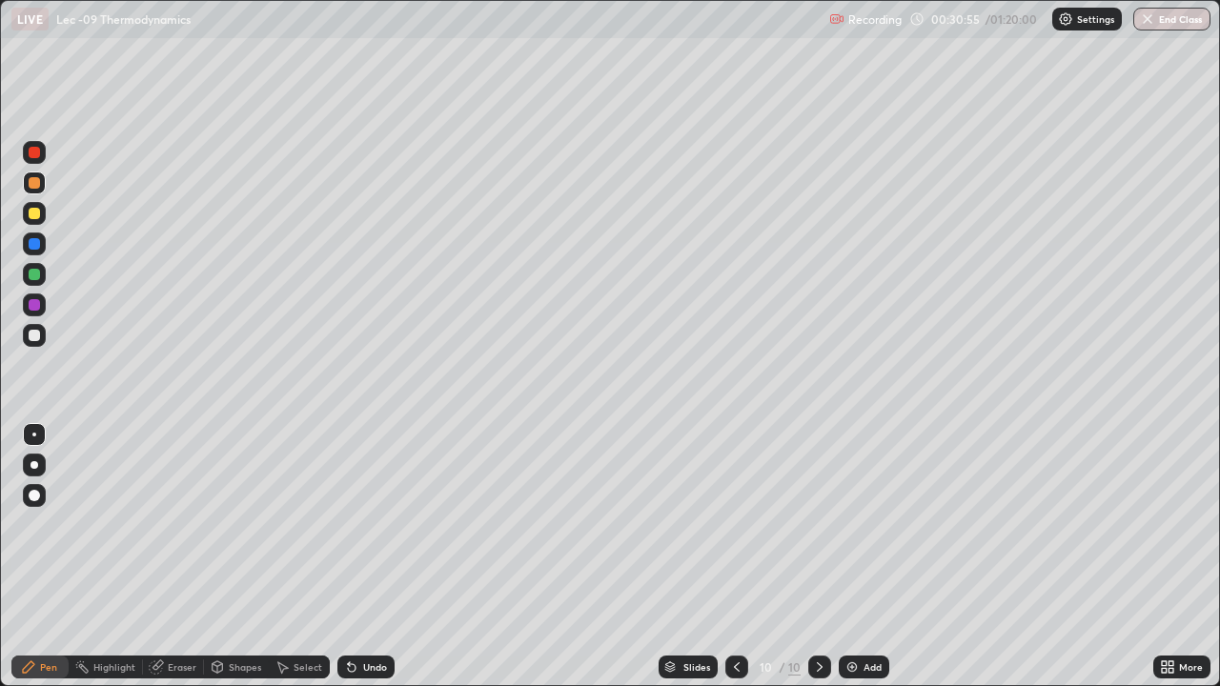
click at [360, 557] on div "Undo" at bounding box center [366, 667] width 57 height 23
click at [848, 557] on img at bounding box center [852, 667] width 15 height 15
click at [35, 336] on div at bounding box center [34, 335] width 11 height 11
click at [373, 557] on div "Undo" at bounding box center [366, 667] width 57 height 23
click at [35, 208] on div at bounding box center [34, 213] width 11 height 11
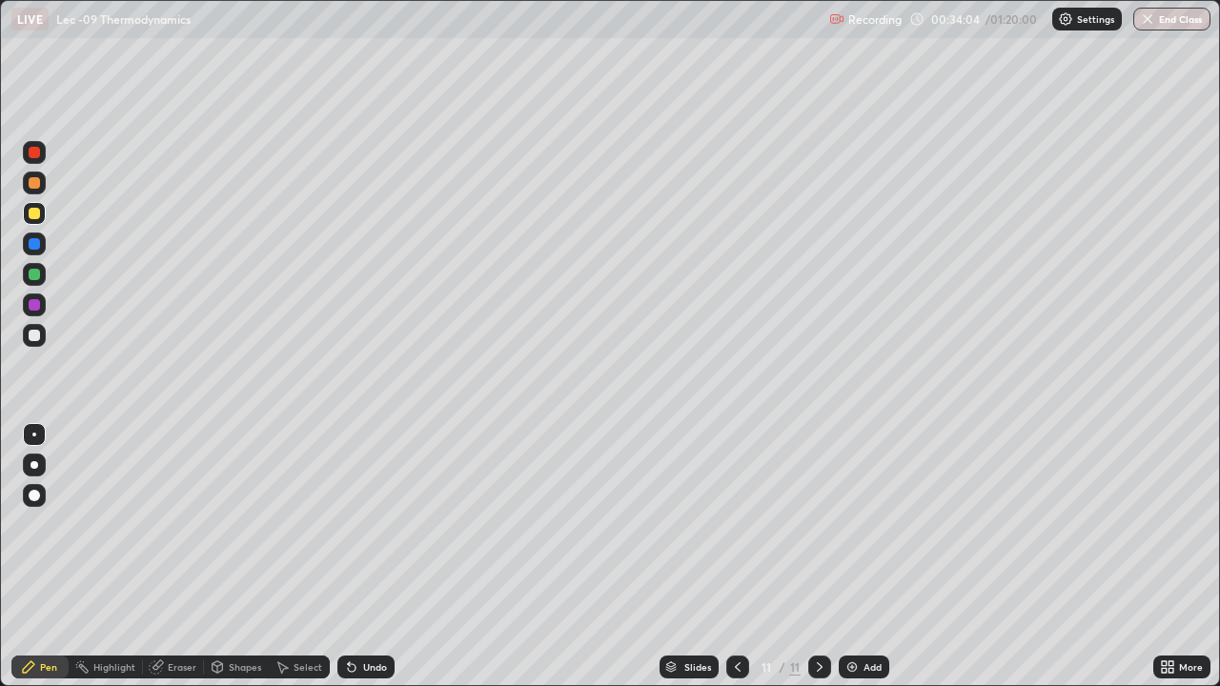
click at [338, 557] on div "Undo" at bounding box center [366, 667] width 57 height 23
click at [291, 557] on div "Select" at bounding box center [299, 667] width 61 height 23
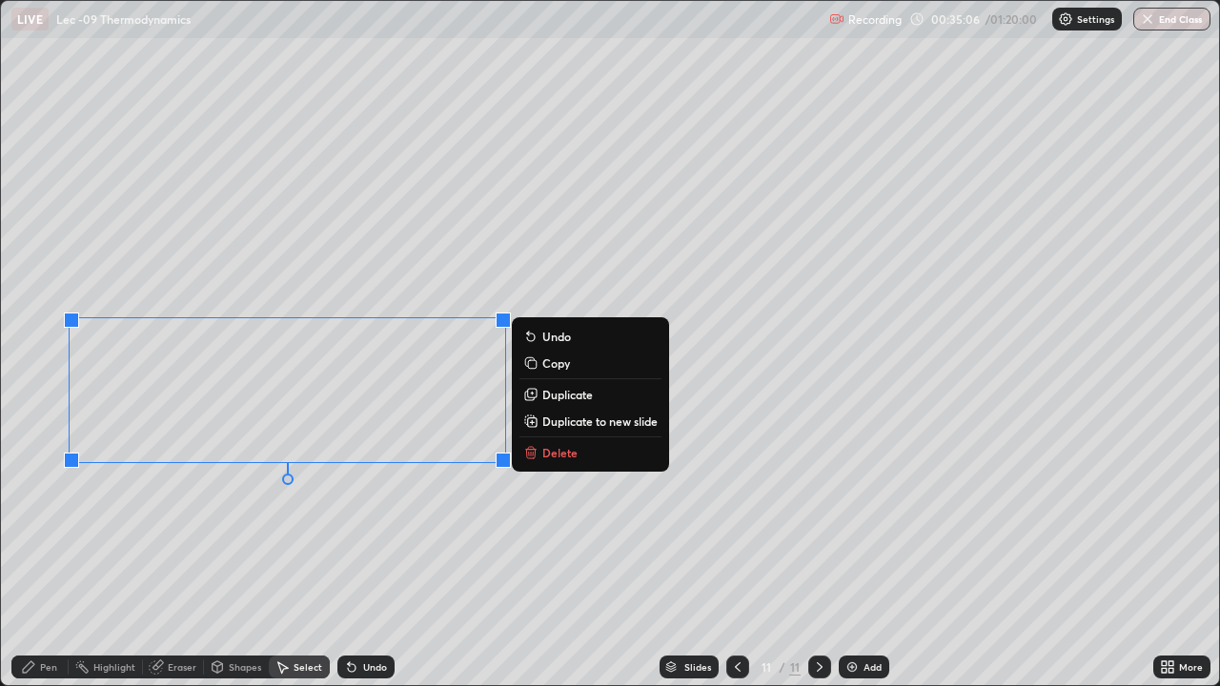
click at [48, 557] on div "Pen" at bounding box center [48, 668] width 17 height 10
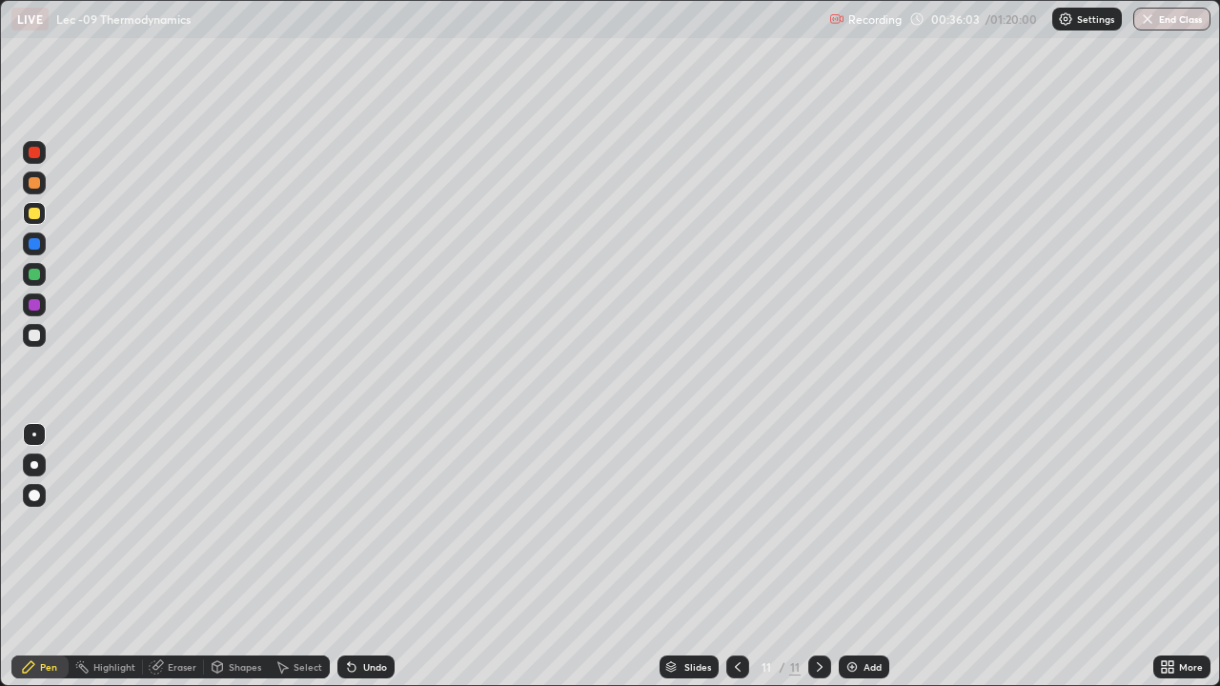
click at [42, 346] on div at bounding box center [34, 335] width 23 height 31
click at [33, 340] on div at bounding box center [34, 335] width 11 height 11
click at [349, 557] on icon at bounding box center [352, 669] width 8 height 8
click at [348, 557] on icon at bounding box center [352, 669] width 8 height 8
click at [349, 557] on icon at bounding box center [352, 669] width 8 height 8
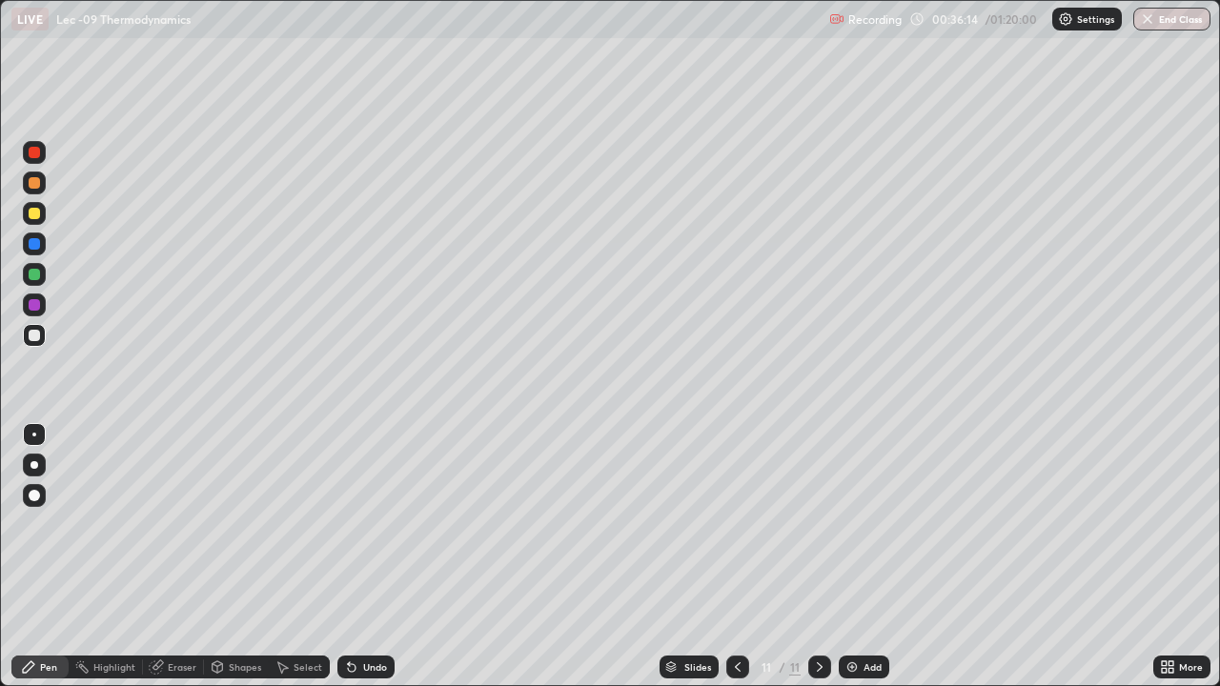
click at [348, 557] on icon at bounding box center [352, 669] width 8 height 8
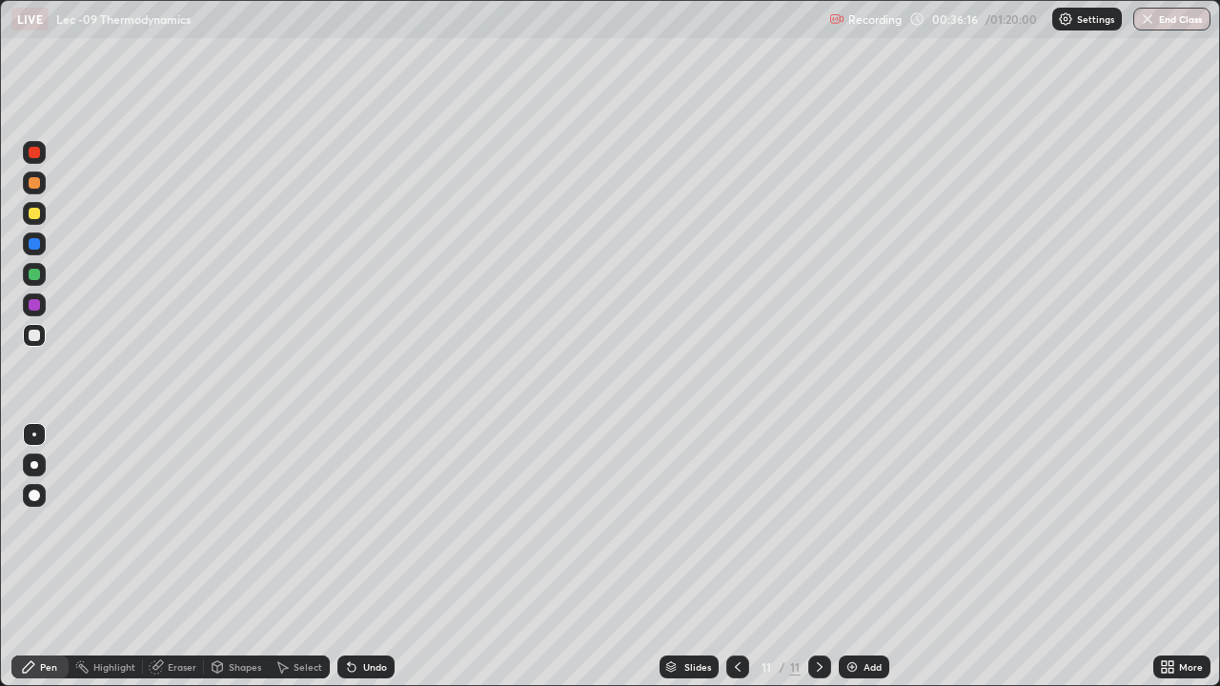
click at [348, 557] on icon at bounding box center [352, 669] width 8 height 8
click at [858, 557] on div "Add" at bounding box center [864, 667] width 51 height 23
click at [35, 183] on div at bounding box center [34, 182] width 11 height 11
click at [163, 557] on div "Eraser" at bounding box center [173, 667] width 61 height 23
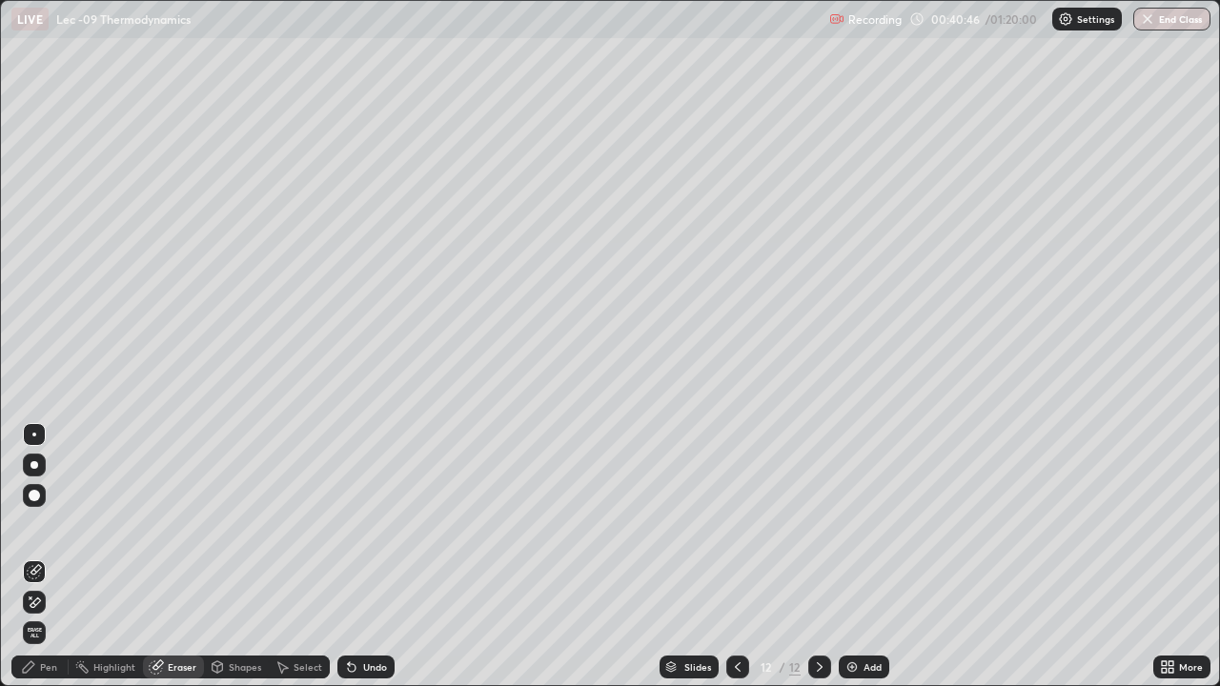
click at [49, 557] on div "Pen" at bounding box center [48, 668] width 17 height 10
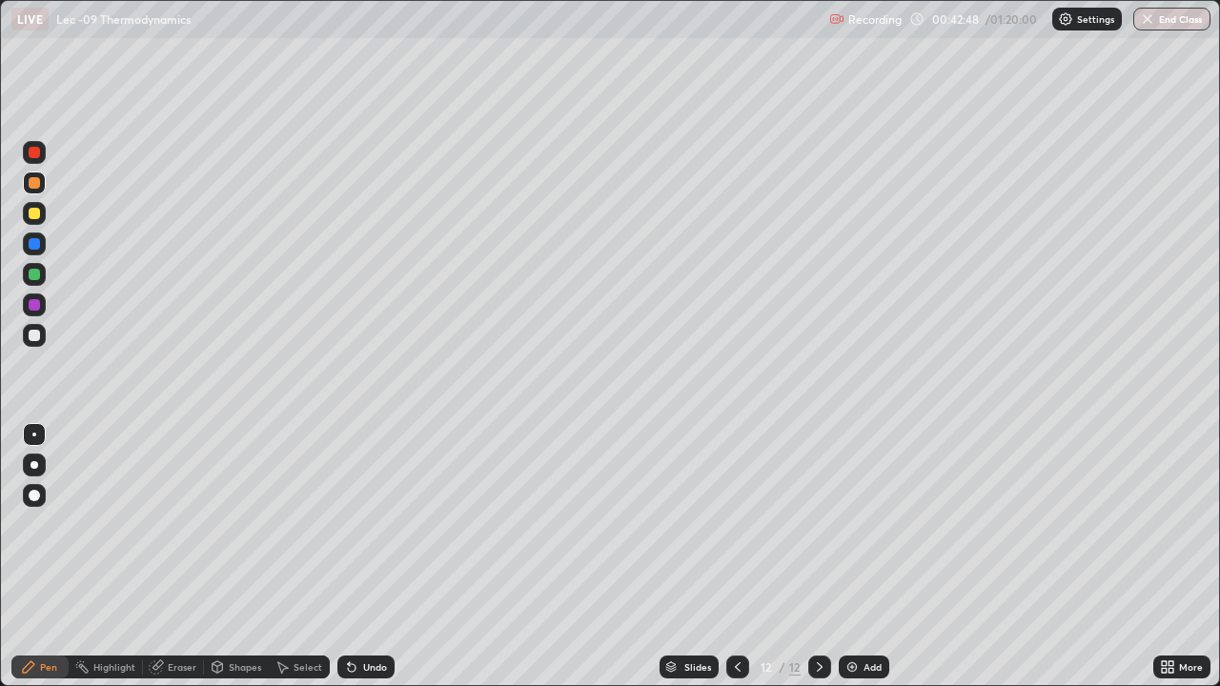
click at [853, 557] on img at bounding box center [852, 667] width 15 height 15
click at [229, 557] on div "Shapes" at bounding box center [245, 668] width 32 height 10
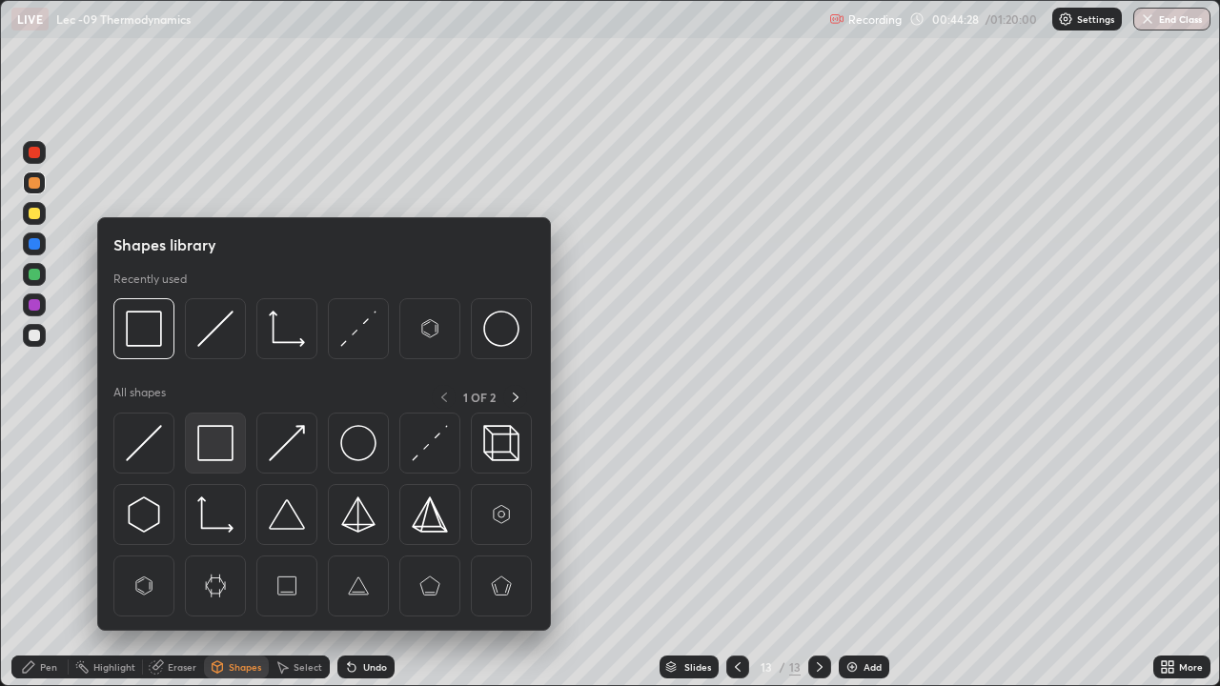
click at [227, 458] on img at bounding box center [215, 443] width 36 height 36
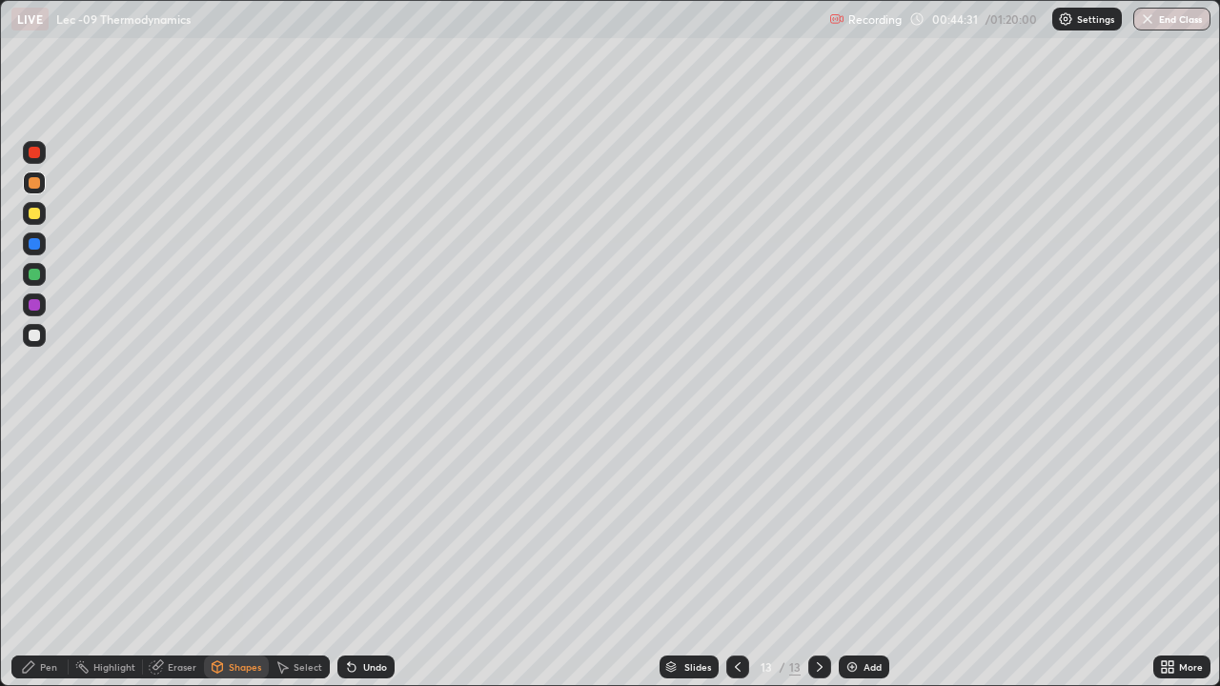
click at [38, 557] on div "Pen" at bounding box center [39, 667] width 57 height 23
click at [32, 335] on div at bounding box center [34, 335] width 11 height 11
click at [359, 557] on div "Undo" at bounding box center [366, 667] width 57 height 23
click at [239, 557] on div "Shapes" at bounding box center [245, 668] width 32 height 10
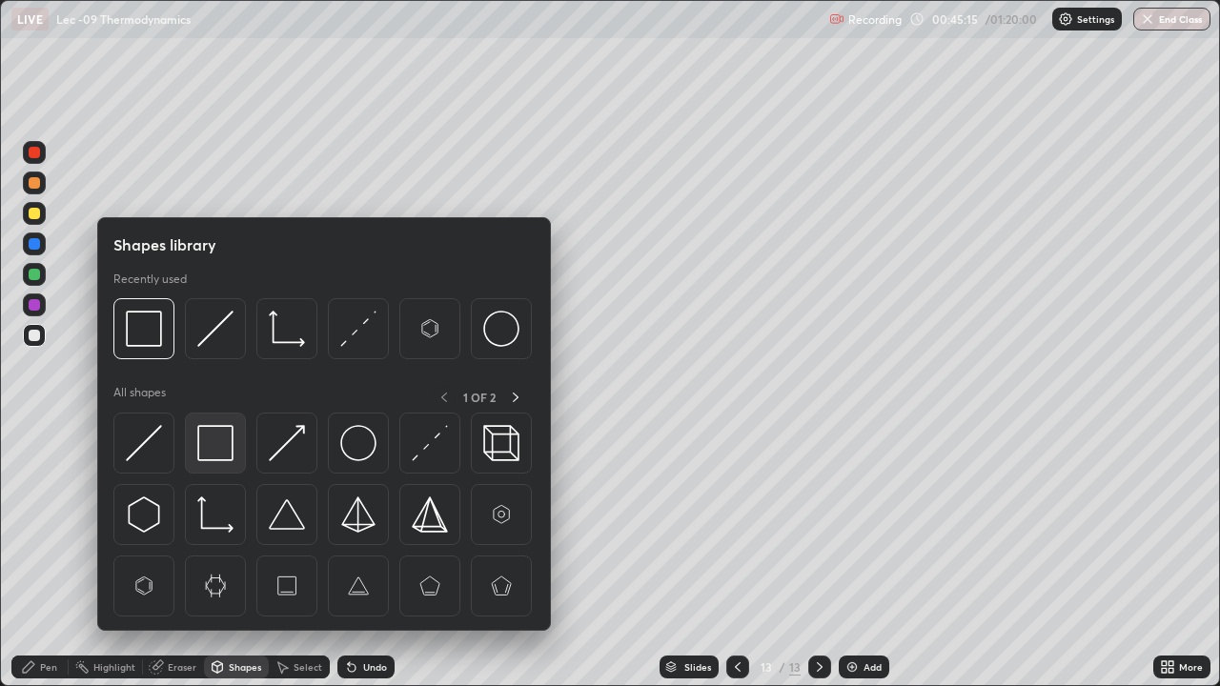
click at [234, 448] on img at bounding box center [215, 443] width 36 height 36
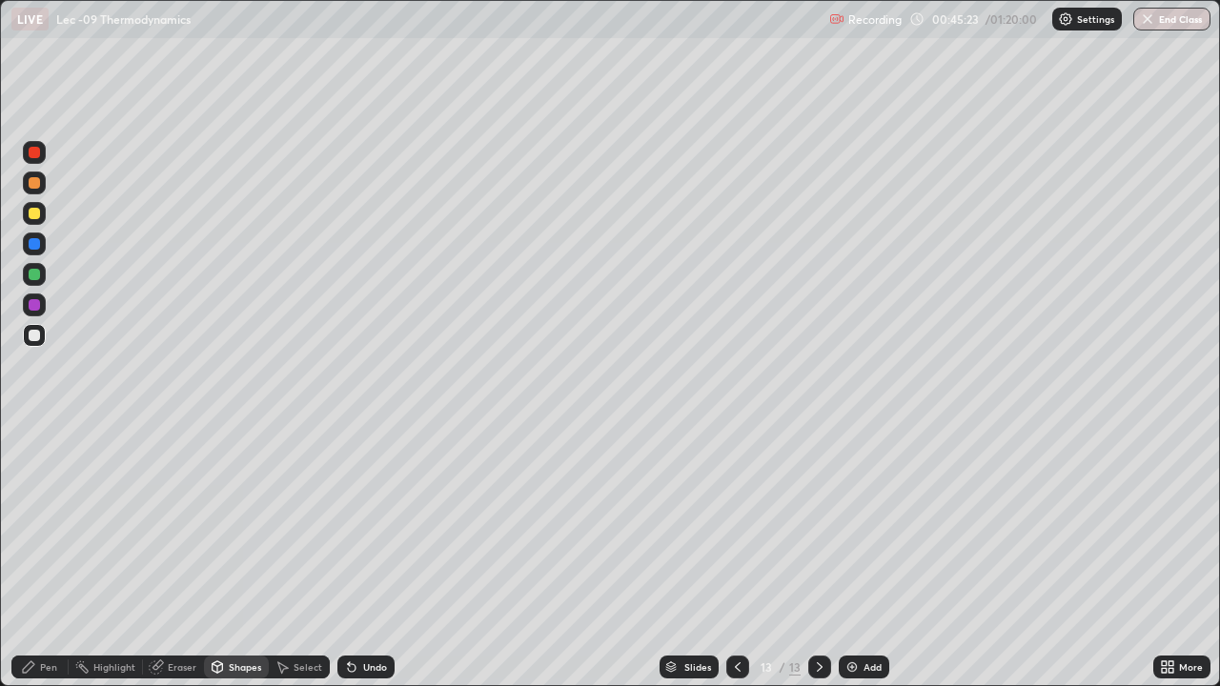
click at [294, 557] on div "Select" at bounding box center [308, 668] width 29 height 10
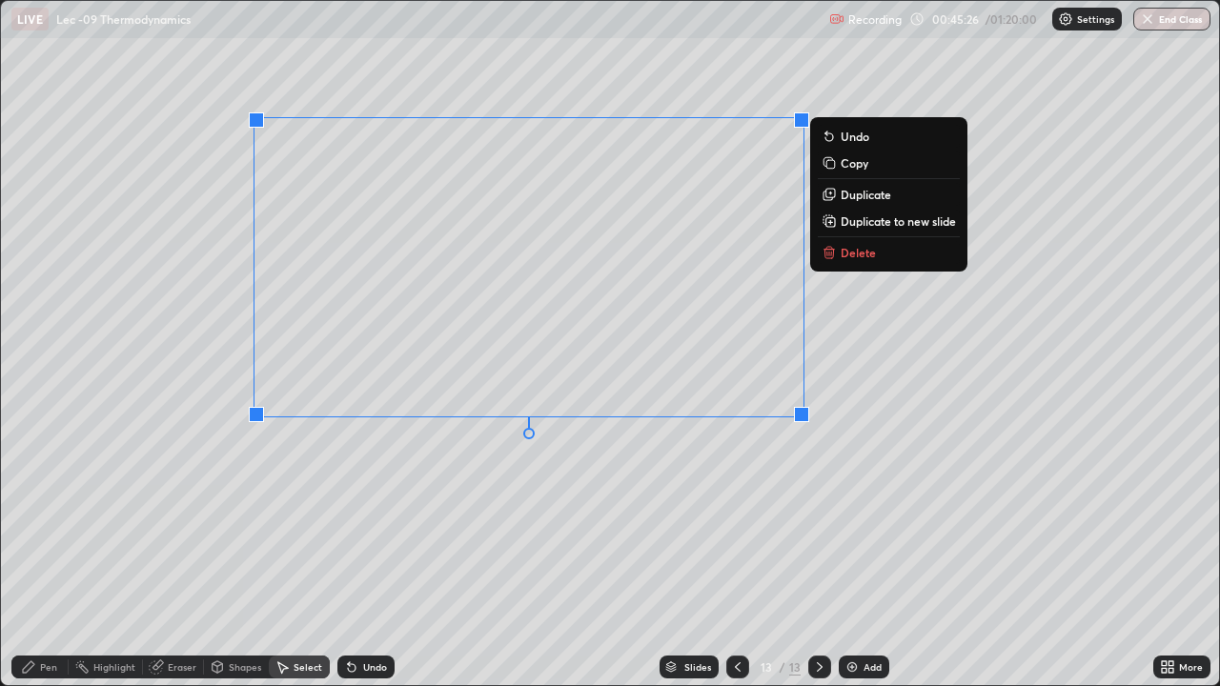
click at [43, 557] on div "Pen" at bounding box center [48, 668] width 17 height 10
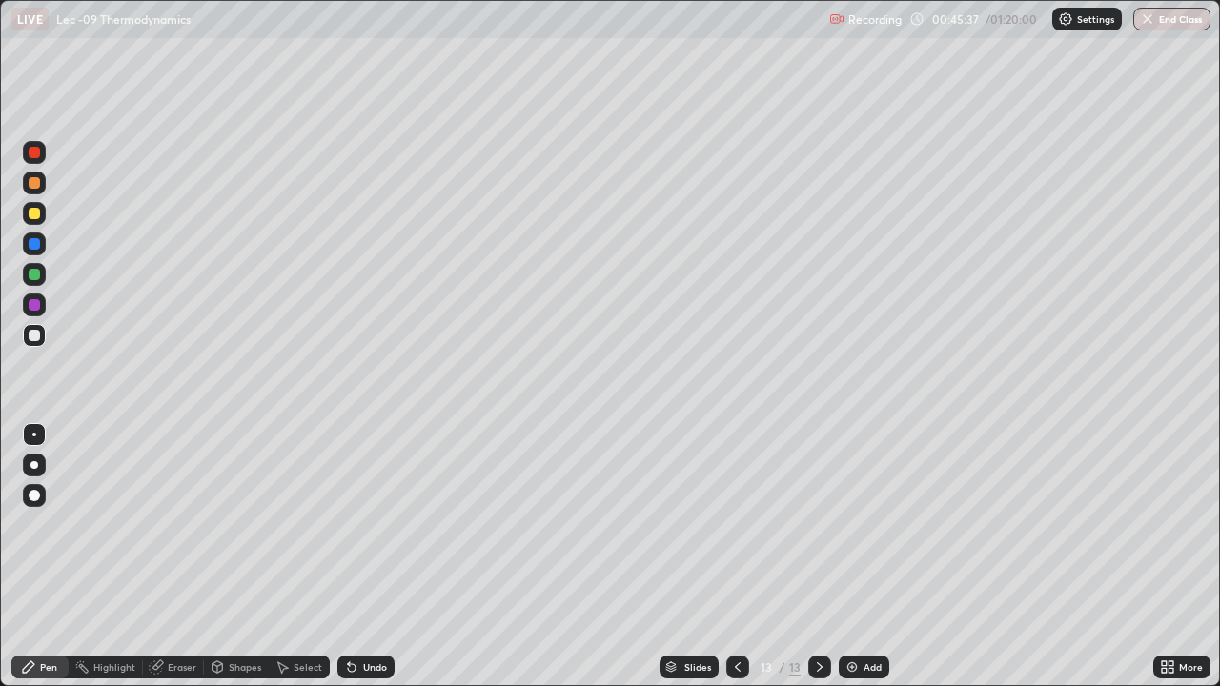
click at [229, 557] on div "Shapes" at bounding box center [245, 668] width 32 height 10
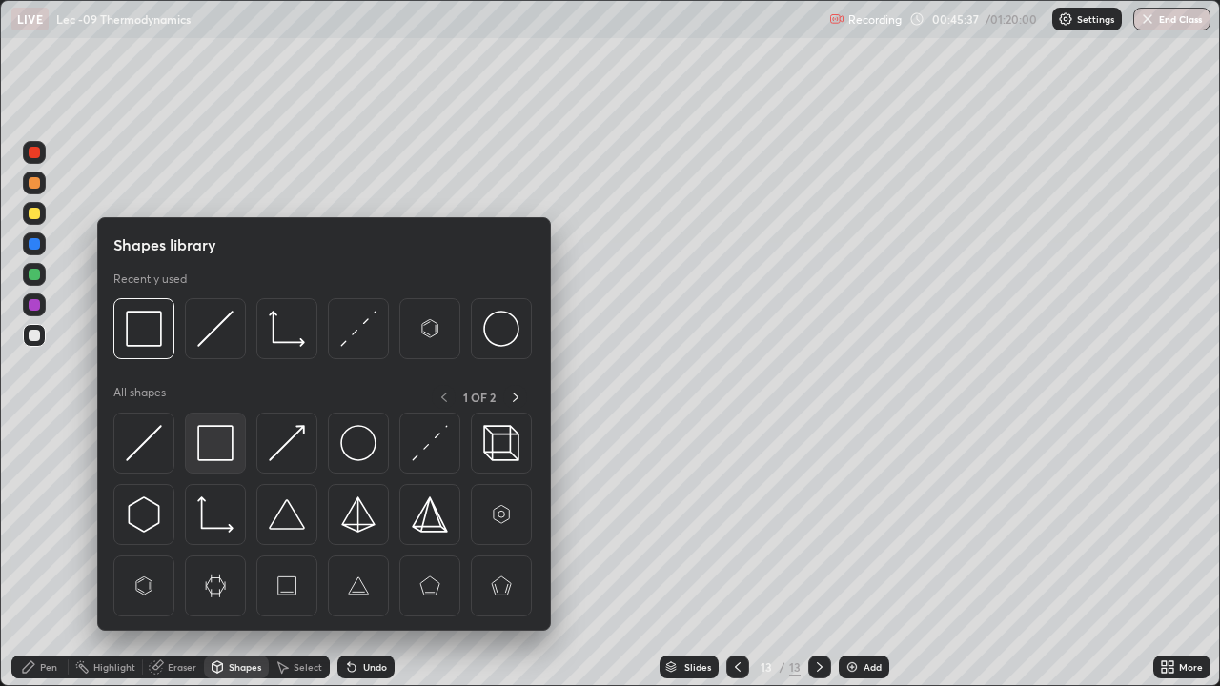
click at [219, 437] on img at bounding box center [215, 443] width 36 height 36
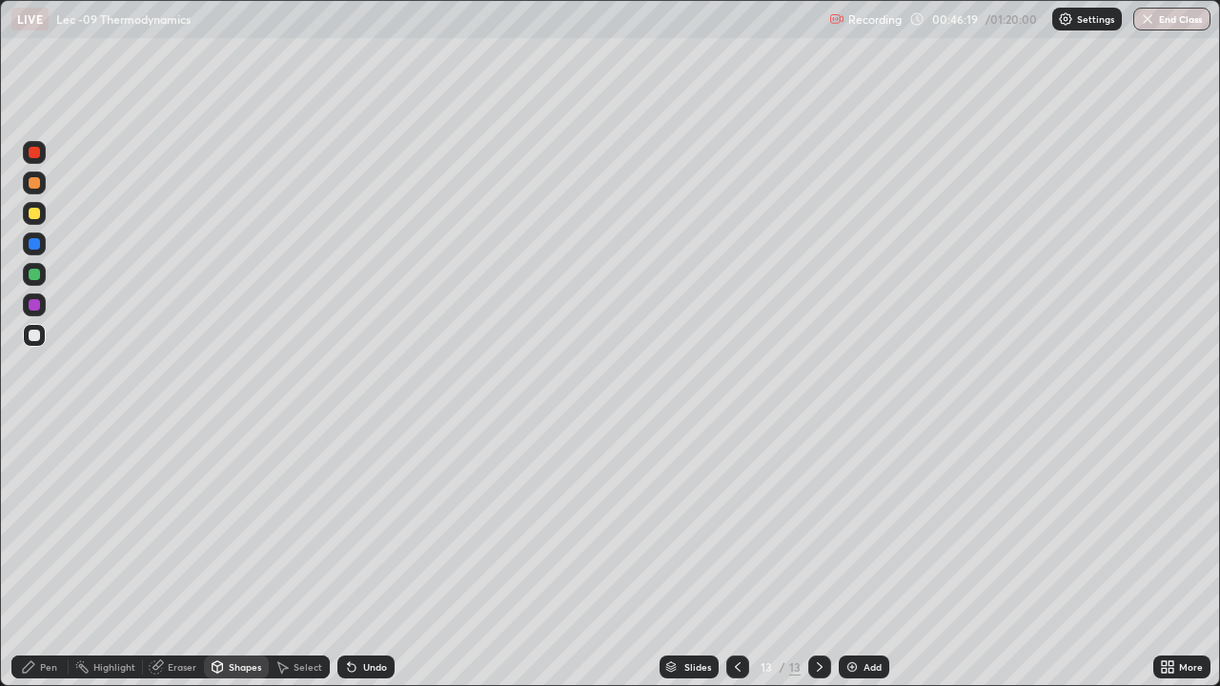
click at [853, 557] on img at bounding box center [852, 667] width 15 height 15
click at [47, 190] on div at bounding box center [34, 183] width 31 height 31
click at [344, 557] on icon at bounding box center [351, 667] width 15 height 15
click at [350, 557] on icon at bounding box center [352, 669] width 8 height 8
click at [47, 557] on div "Pen" at bounding box center [48, 668] width 17 height 10
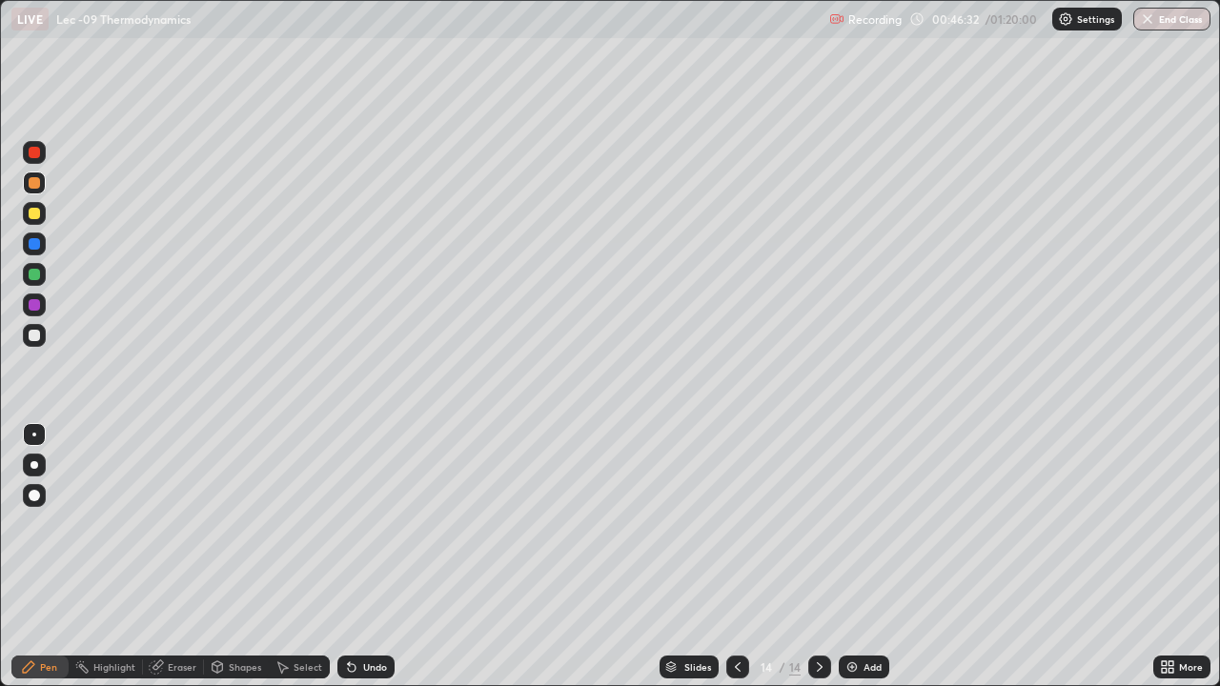
click at [37, 213] on div at bounding box center [34, 213] width 11 height 11
click at [229, 557] on div "Shapes" at bounding box center [245, 668] width 32 height 10
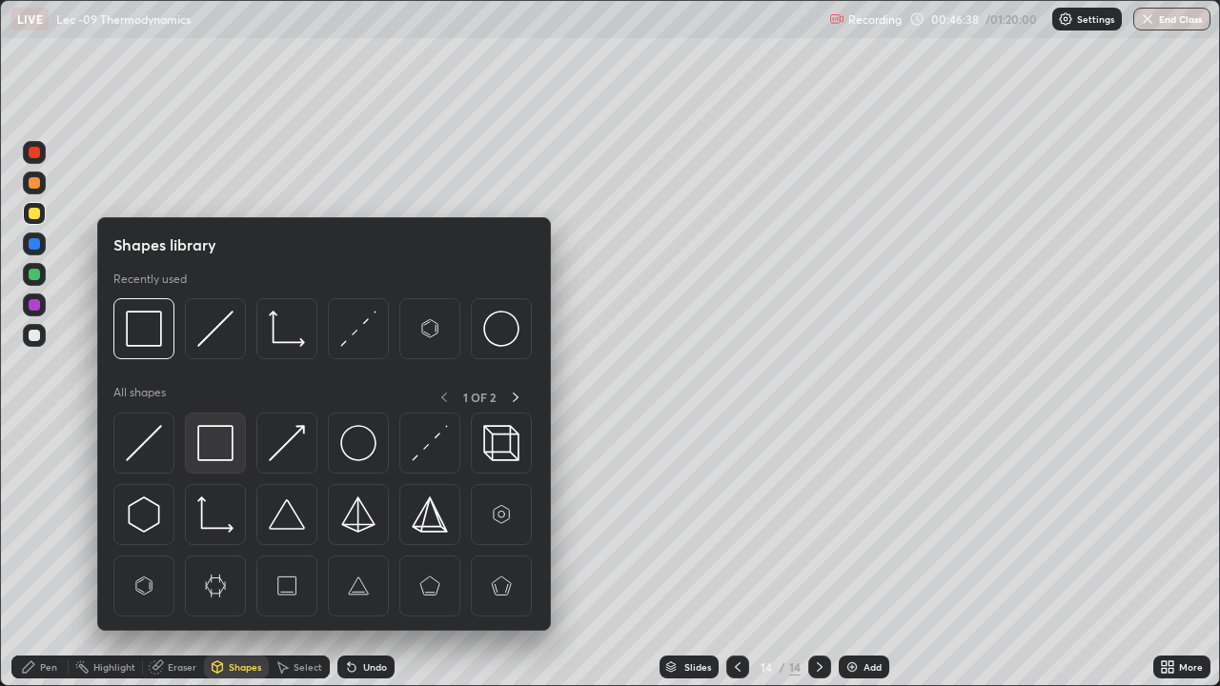
click at [225, 442] on img at bounding box center [215, 443] width 36 height 36
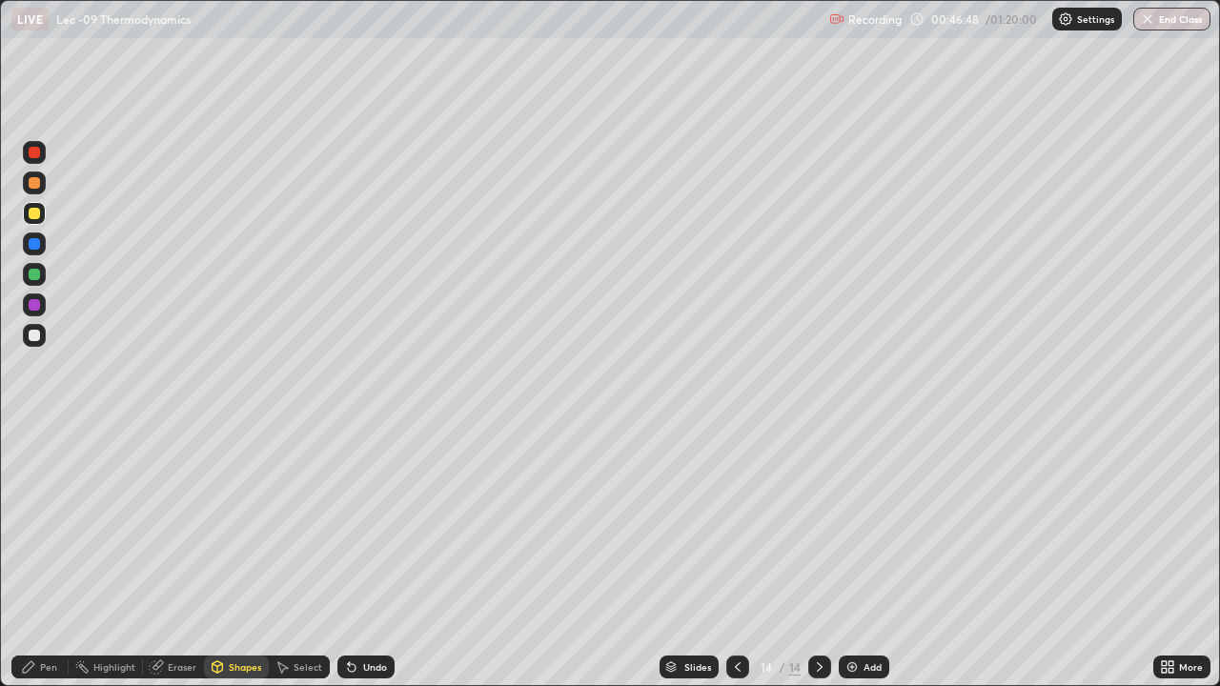
click at [27, 557] on icon at bounding box center [28, 667] width 11 height 11
click at [241, 557] on div "Shapes" at bounding box center [236, 667] width 65 height 23
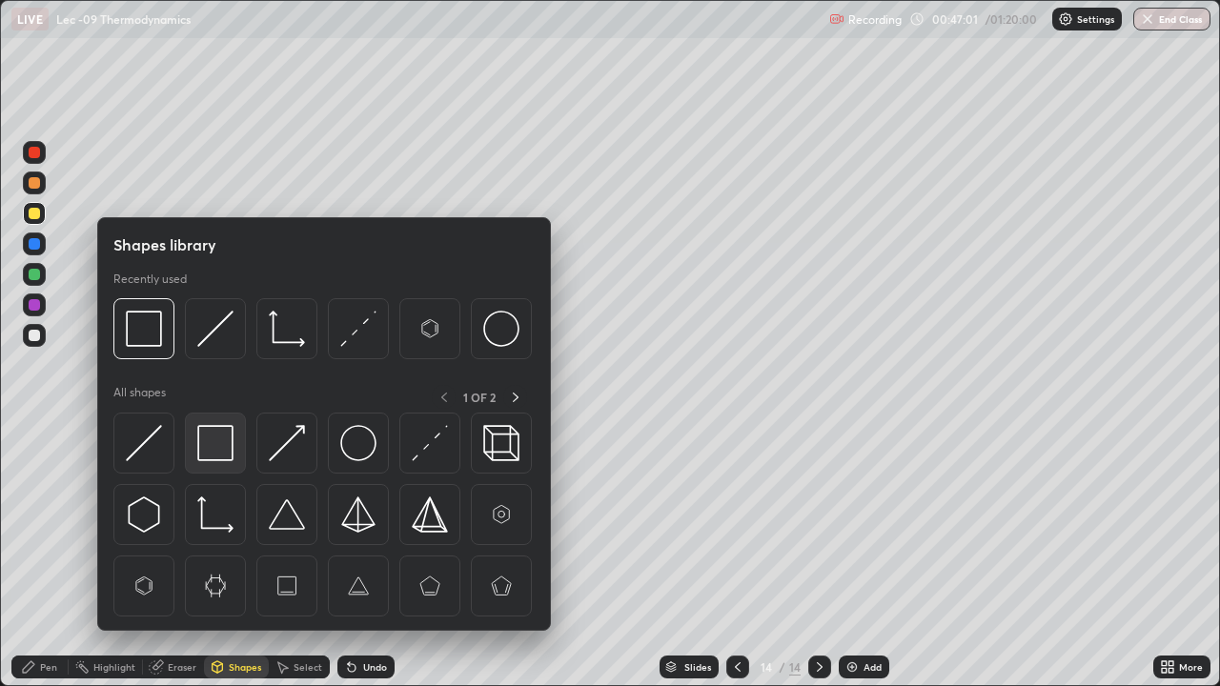
click at [233, 457] on img at bounding box center [215, 443] width 36 height 36
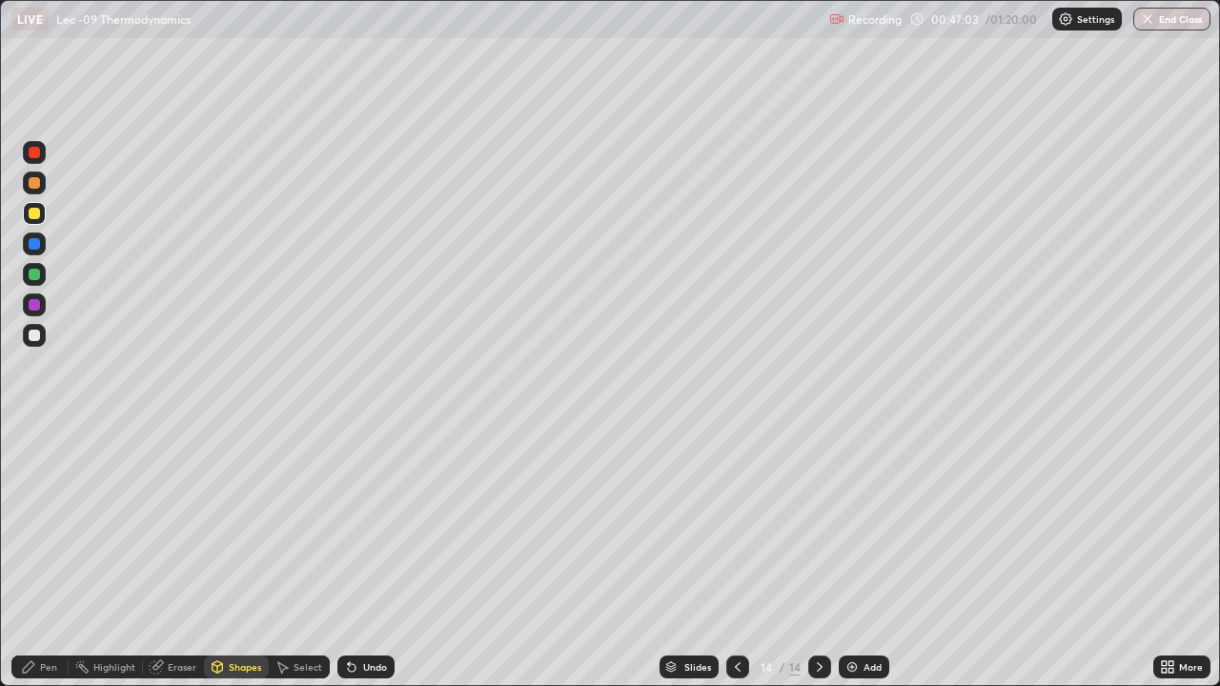
click at [52, 557] on div "Pen" at bounding box center [39, 667] width 57 height 23
click at [236, 557] on div "Shapes" at bounding box center [245, 668] width 32 height 10
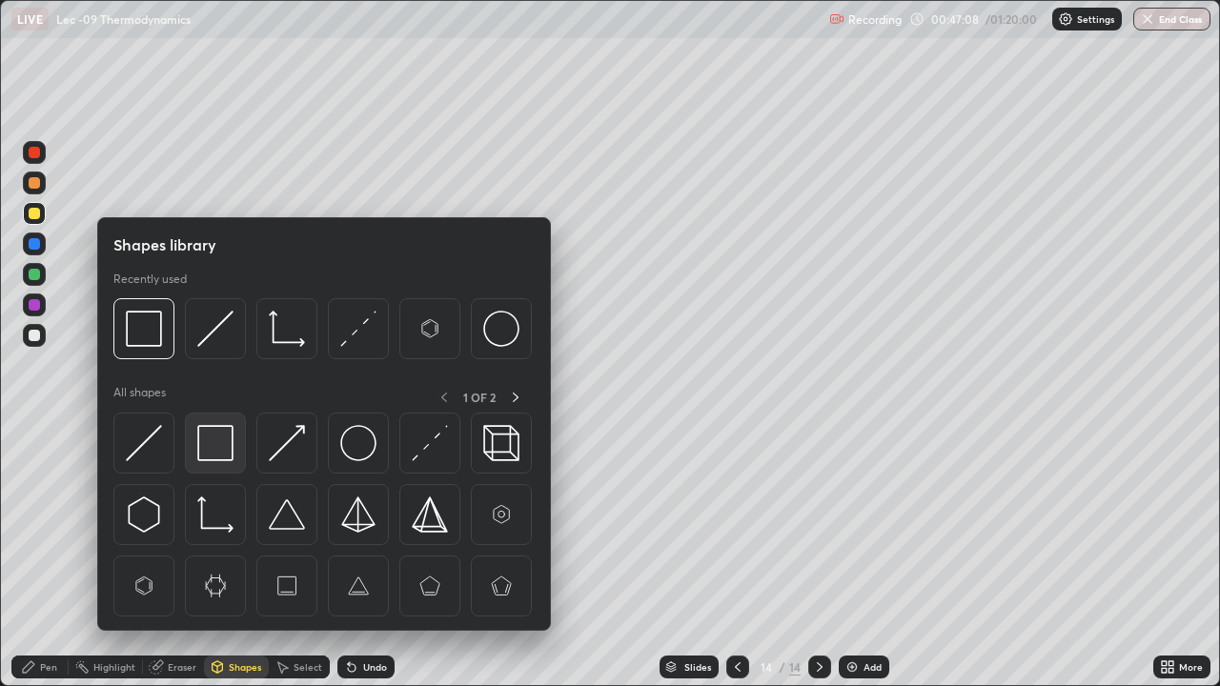
click at [221, 451] on img at bounding box center [215, 443] width 36 height 36
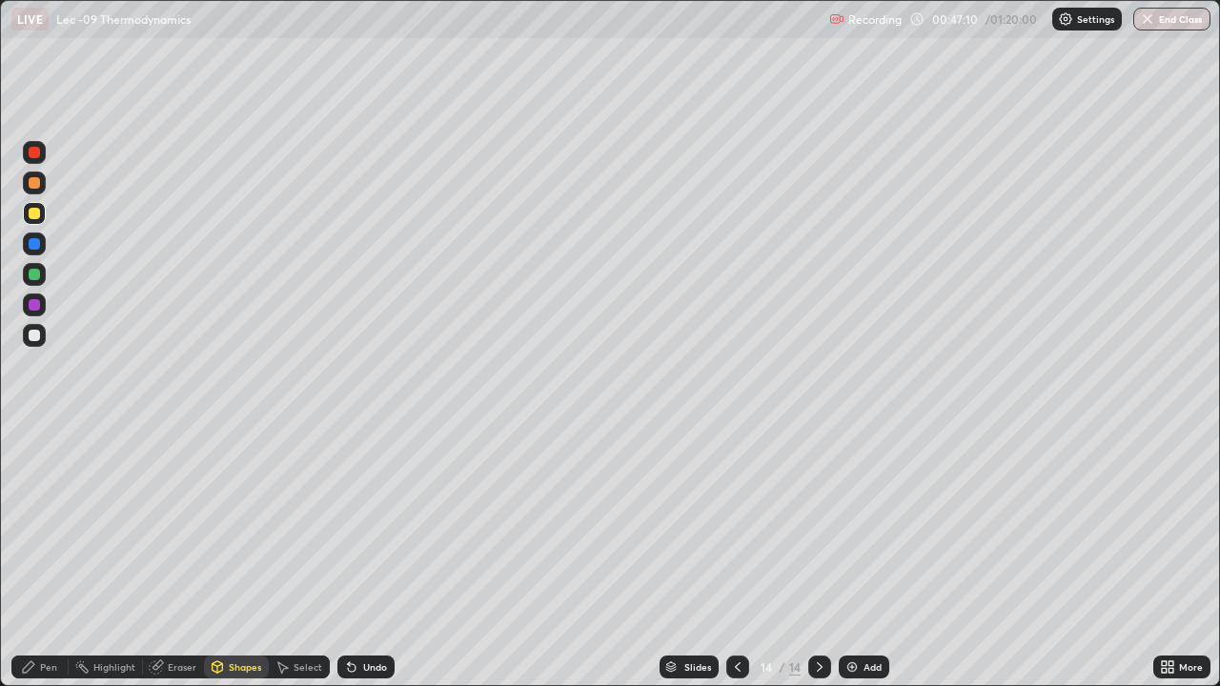
click at [44, 557] on div "Pen" at bounding box center [39, 667] width 57 height 23
click at [36, 347] on div at bounding box center [34, 335] width 23 height 31
click at [34, 337] on div at bounding box center [34, 335] width 11 height 11
click at [47, 557] on div "Pen" at bounding box center [39, 667] width 57 height 23
click at [852, 557] on img at bounding box center [852, 667] width 15 height 15
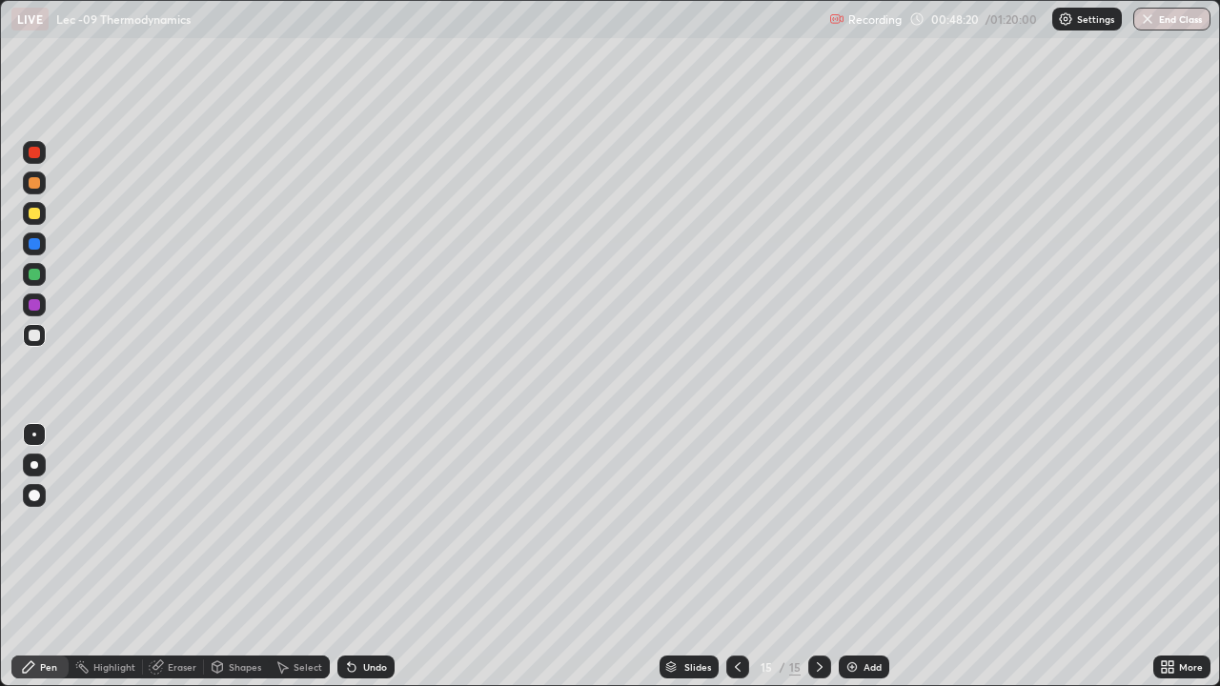
click at [247, 557] on div "Shapes" at bounding box center [236, 667] width 65 height 23
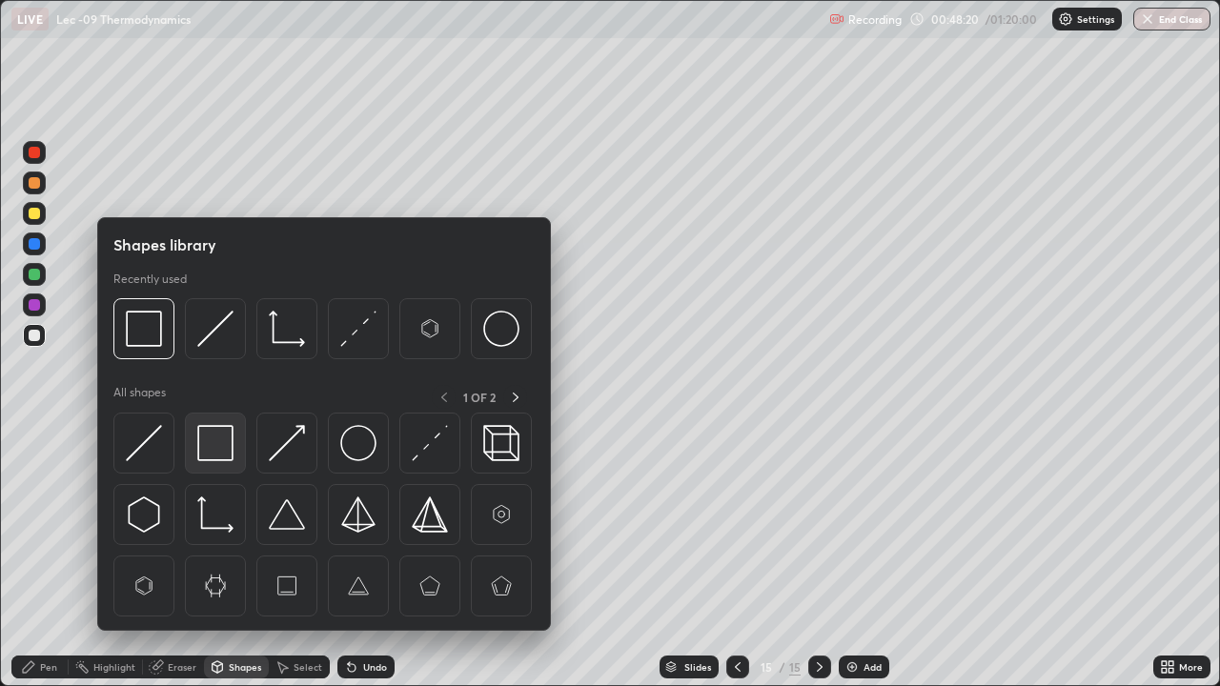
click at [229, 448] on img at bounding box center [215, 443] width 36 height 36
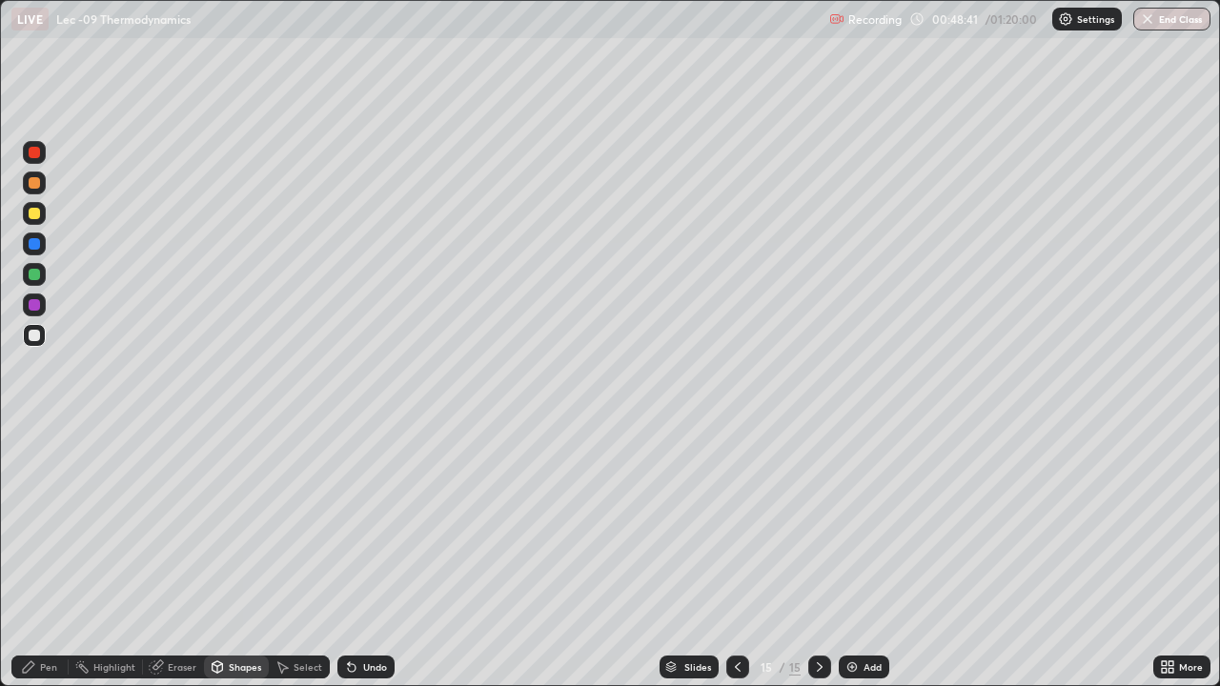
click at [363, 557] on div "Undo" at bounding box center [375, 668] width 24 height 10
click at [352, 557] on icon at bounding box center [351, 667] width 15 height 15
click at [43, 557] on div "Pen" at bounding box center [48, 668] width 17 height 10
click at [39, 215] on div at bounding box center [34, 213] width 11 height 11
click at [845, 557] on img at bounding box center [852, 667] width 15 height 15
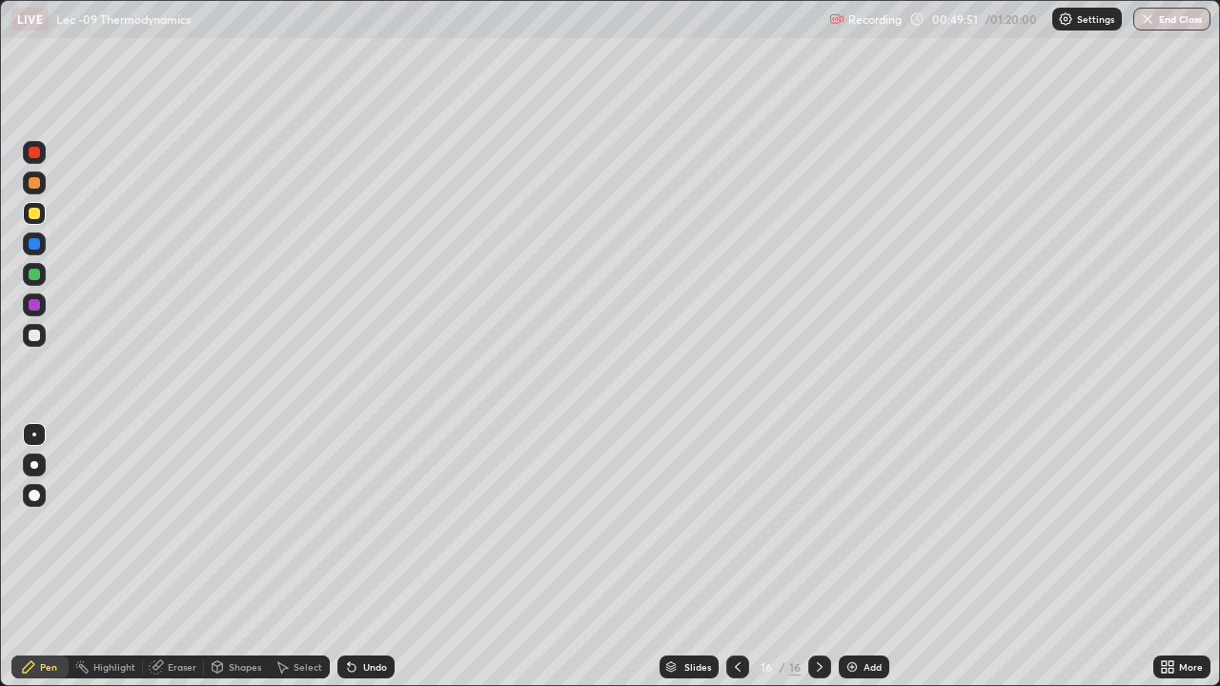
click at [343, 557] on div "Undo" at bounding box center [366, 667] width 57 height 23
click at [229, 557] on div "Shapes" at bounding box center [245, 668] width 32 height 10
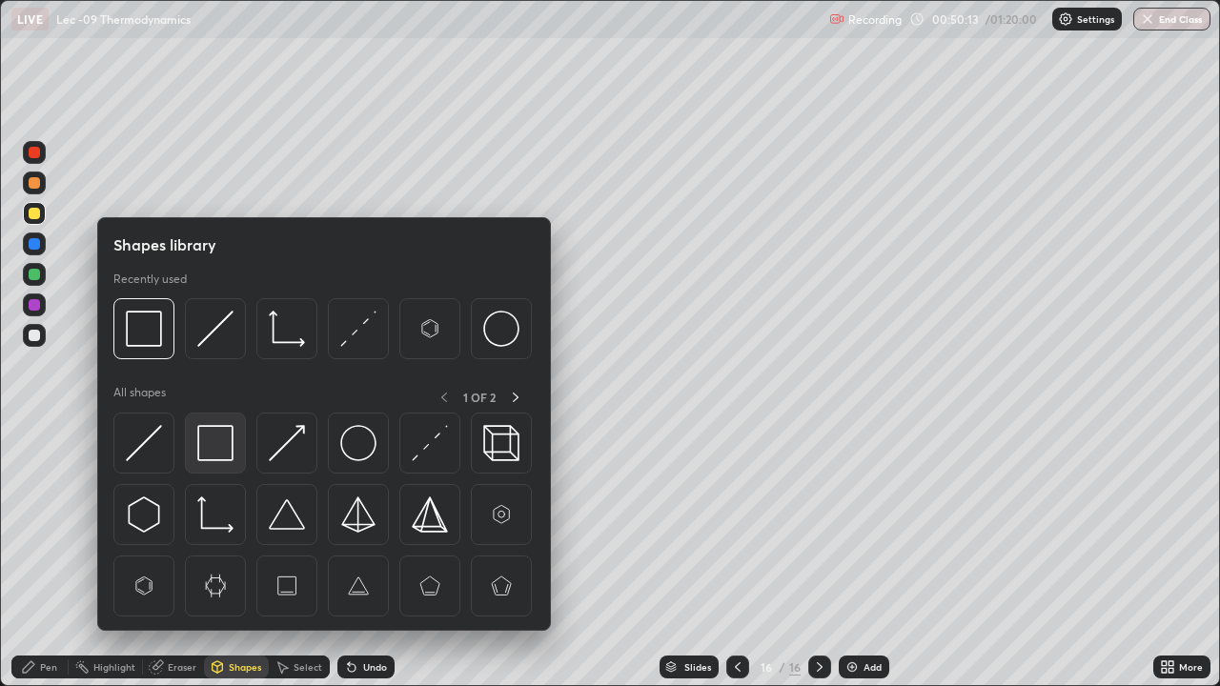
click at [230, 448] on img at bounding box center [215, 443] width 36 height 36
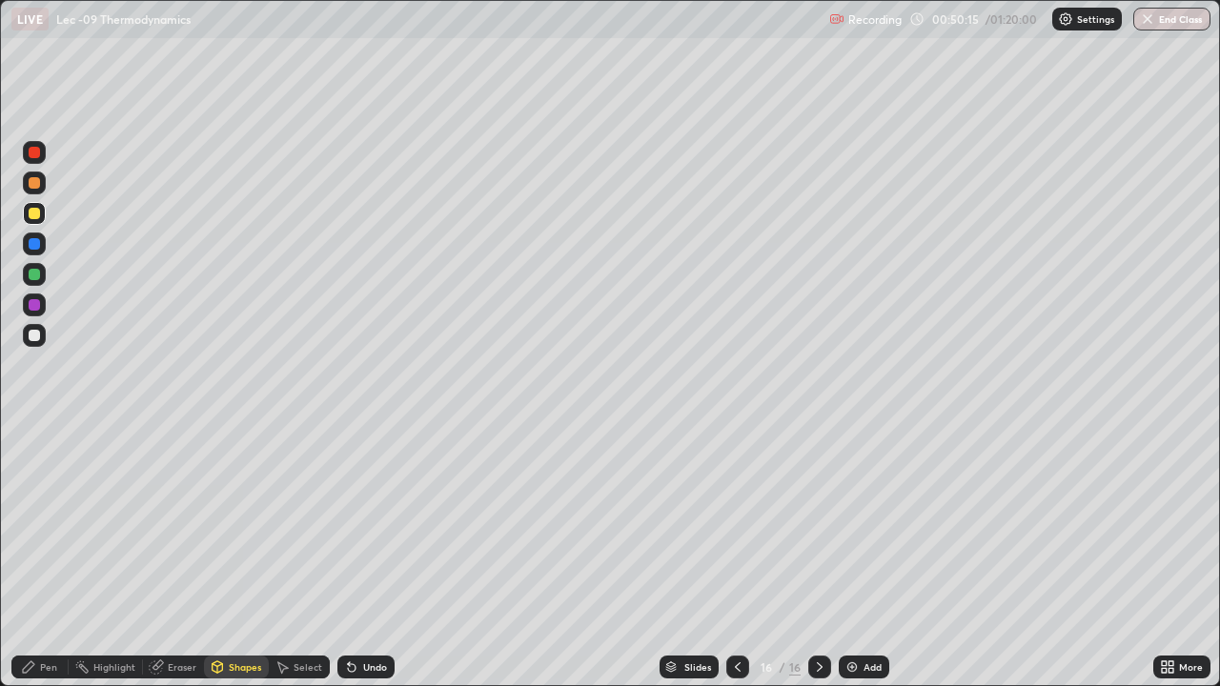
click at [36, 557] on icon at bounding box center [28, 667] width 15 height 15
click at [868, 557] on div "Add" at bounding box center [873, 668] width 18 height 10
click at [36, 344] on div at bounding box center [34, 335] width 23 height 23
click at [363, 557] on div "Undo" at bounding box center [375, 668] width 24 height 10
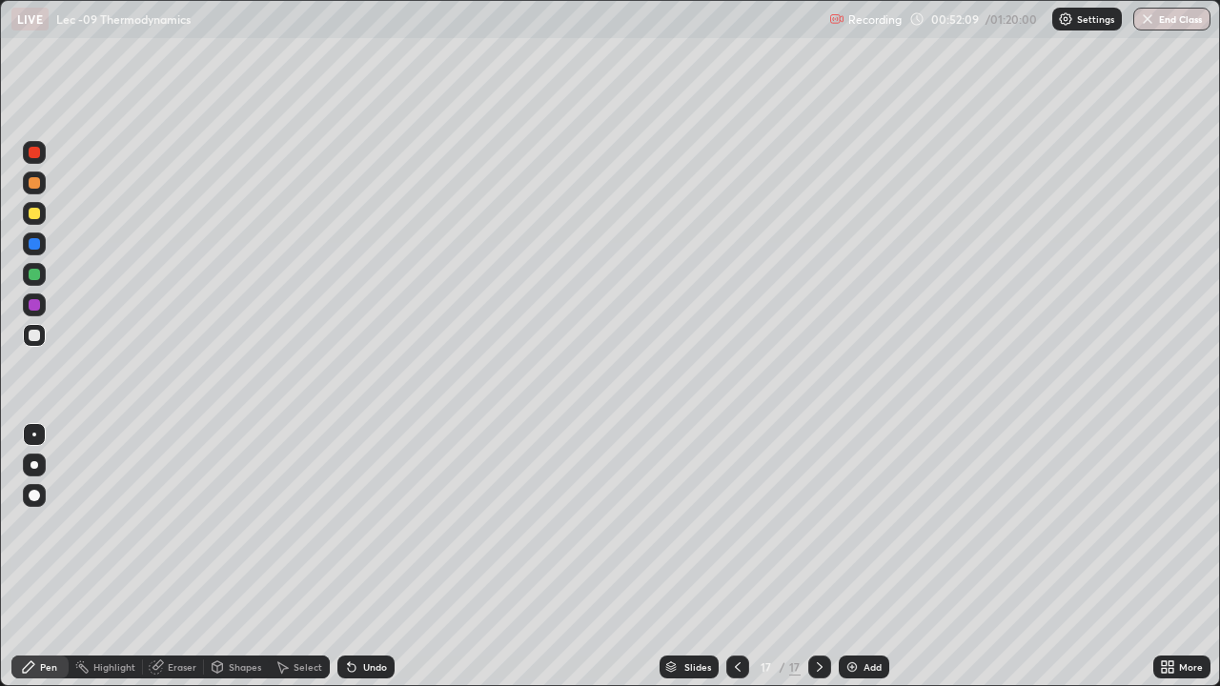
click at [40, 224] on div at bounding box center [34, 213] width 23 height 23
click at [218, 557] on icon at bounding box center [218, 667] width 10 height 11
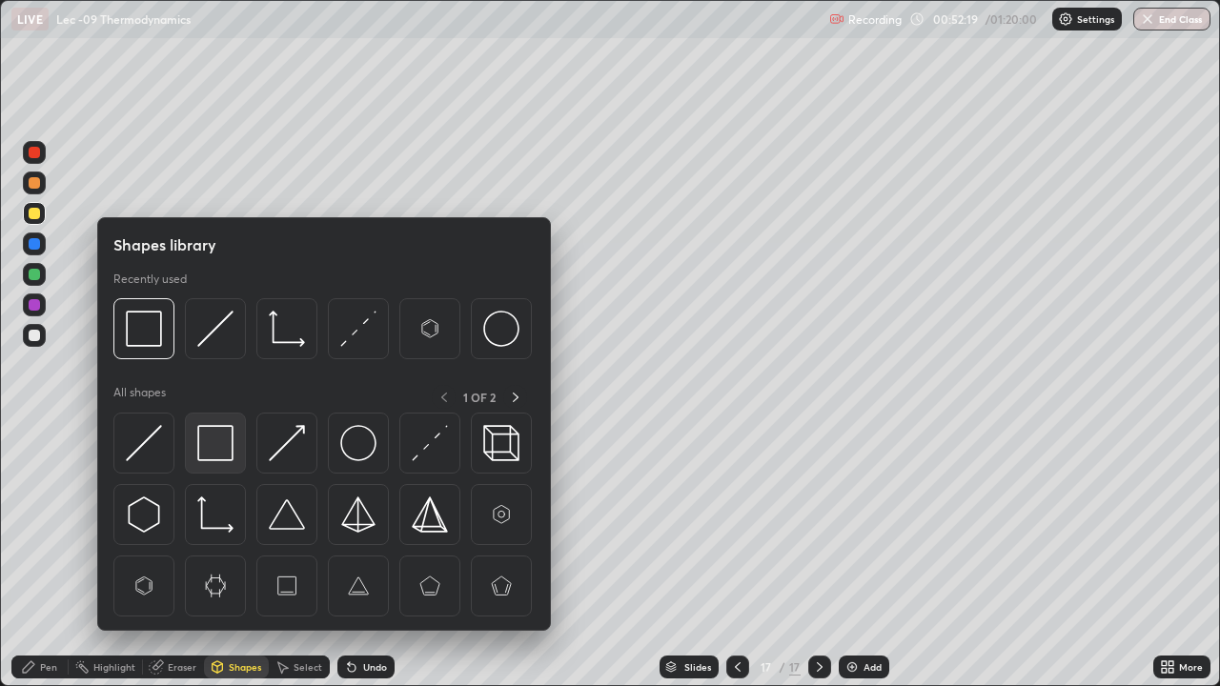
click at [224, 447] on img at bounding box center [215, 443] width 36 height 36
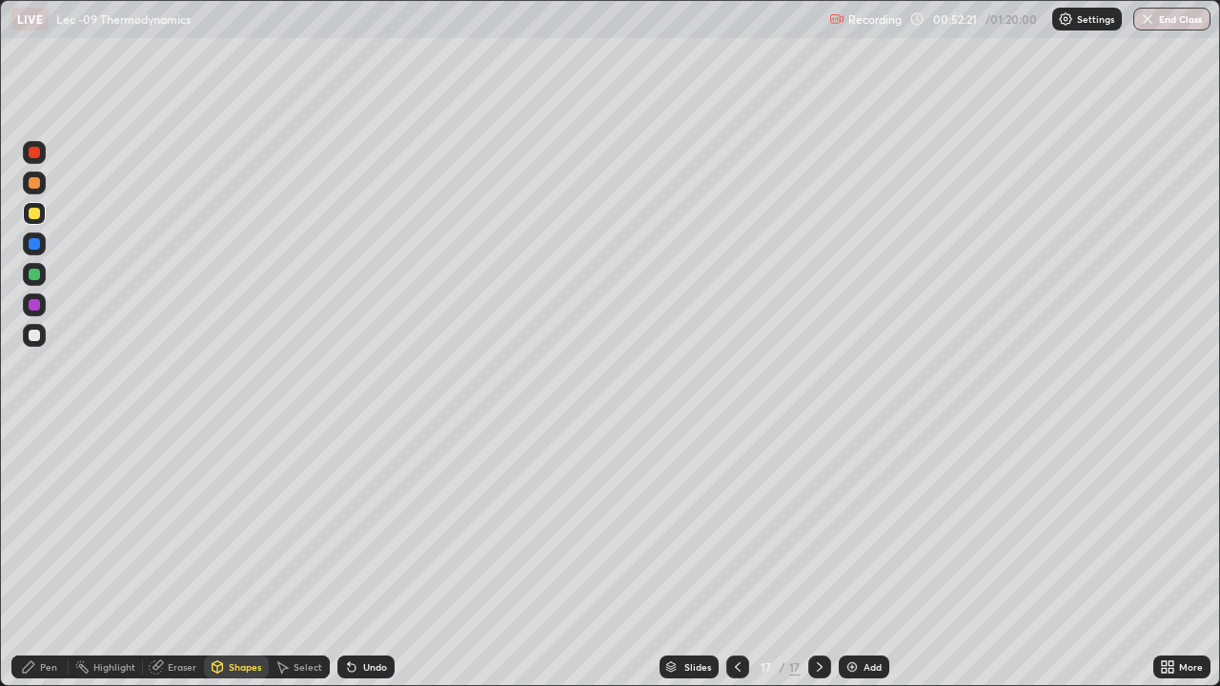
click at [36, 557] on icon at bounding box center [28, 667] width 15 height 15
click at [842, 557] on div "Add" at bounding box center [864, 667] width 51 height 23
click at [41, 338] on div at bounding box center [34, 335] width 23 height 23
click at [856, 557] on img at bounding box center [852, 667] width 15 height 15
click at [38, 215] on div at bounding box center [34, 213] width 11 height 11
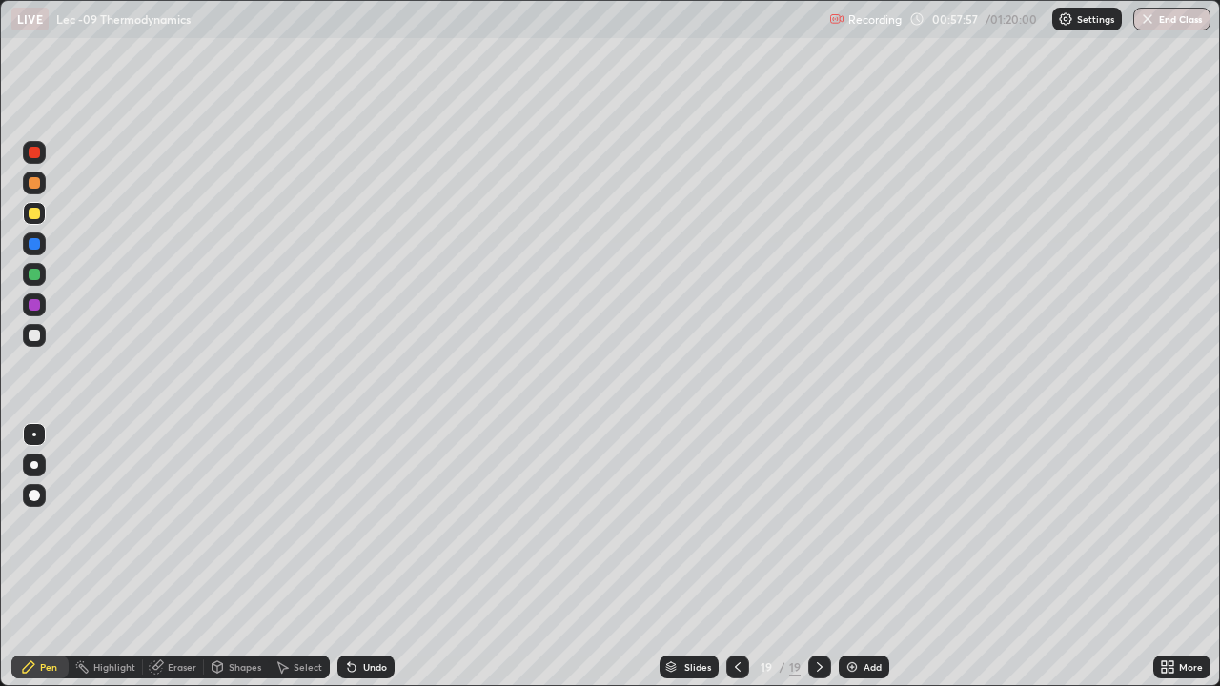
click at [248, 557] on div "Shapes" at bounding box center [245, 668] width 32 height 10
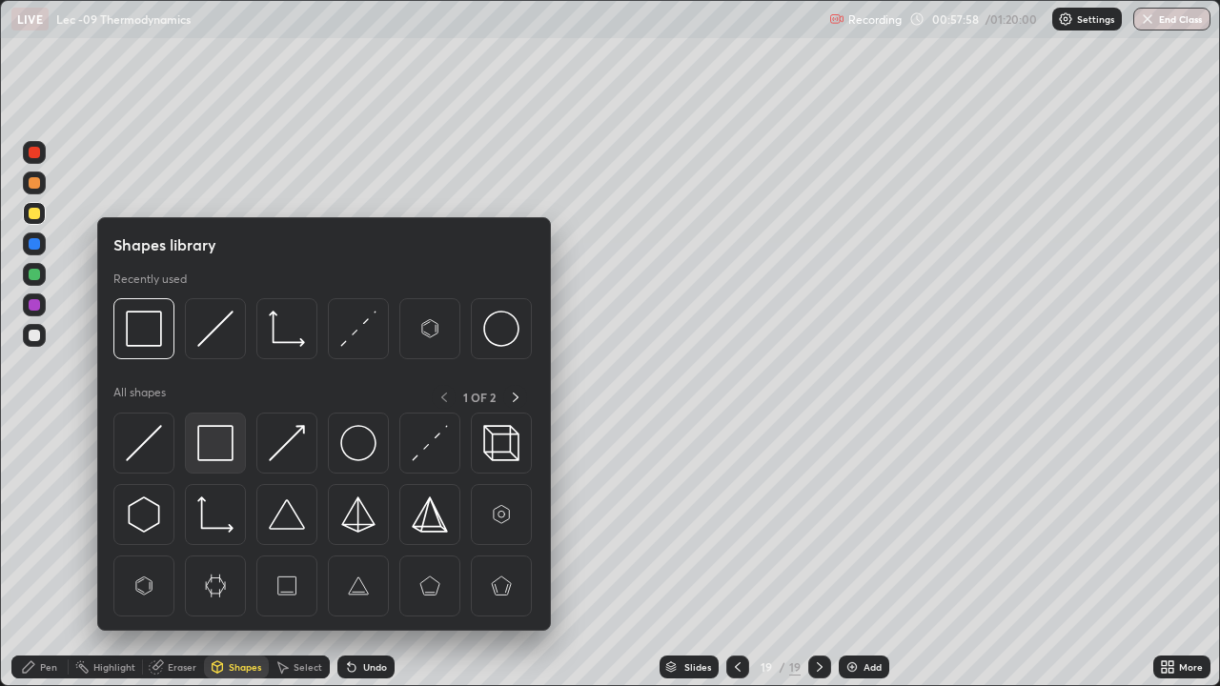
click at [223, 441] on img at bounding box center [215, 443] width 36 height 36
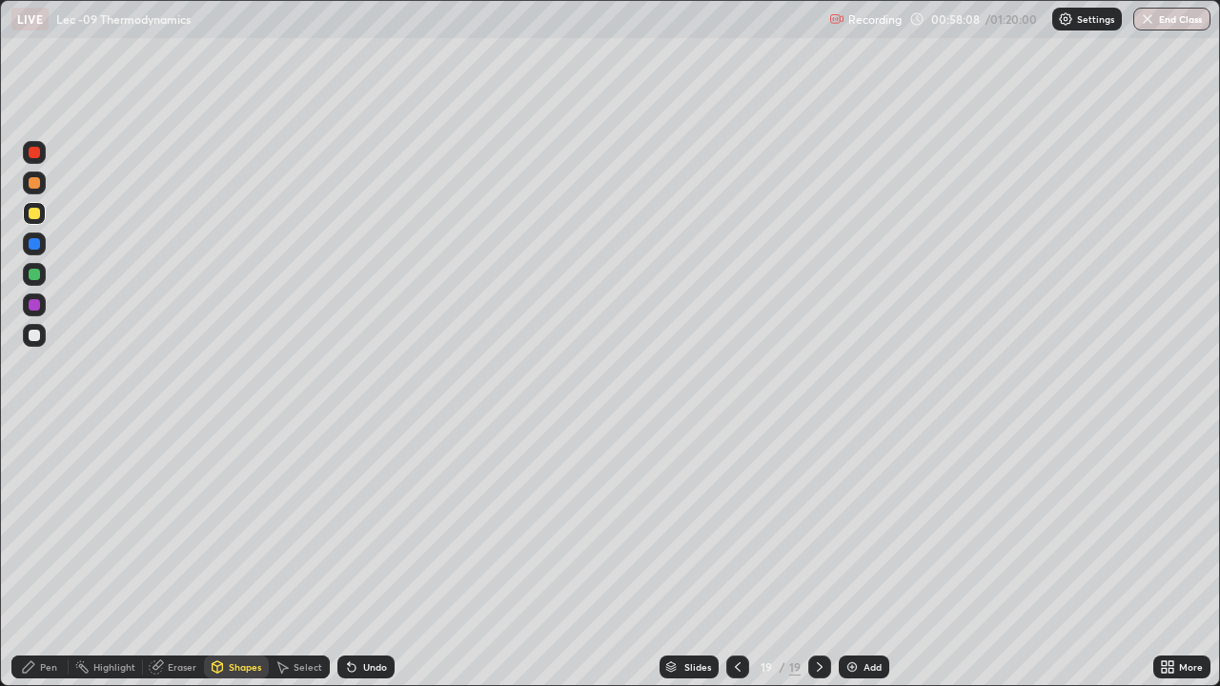
click at [40, 342] on div at bounding box center [34, 335] width 23 height 23
click at [359, 557] on div "Undo" at bounding box center [366, 667] width 57 height 23
click at [357, 557] on div "Undo" at bounding box center [366, 667] width 57 height 23
click at [40, 557] on div "Pen" at bounding box center [48, 668] width 17 height 10
click at [37, 303] on div at bounding box center [34, 304] width 11 height 11
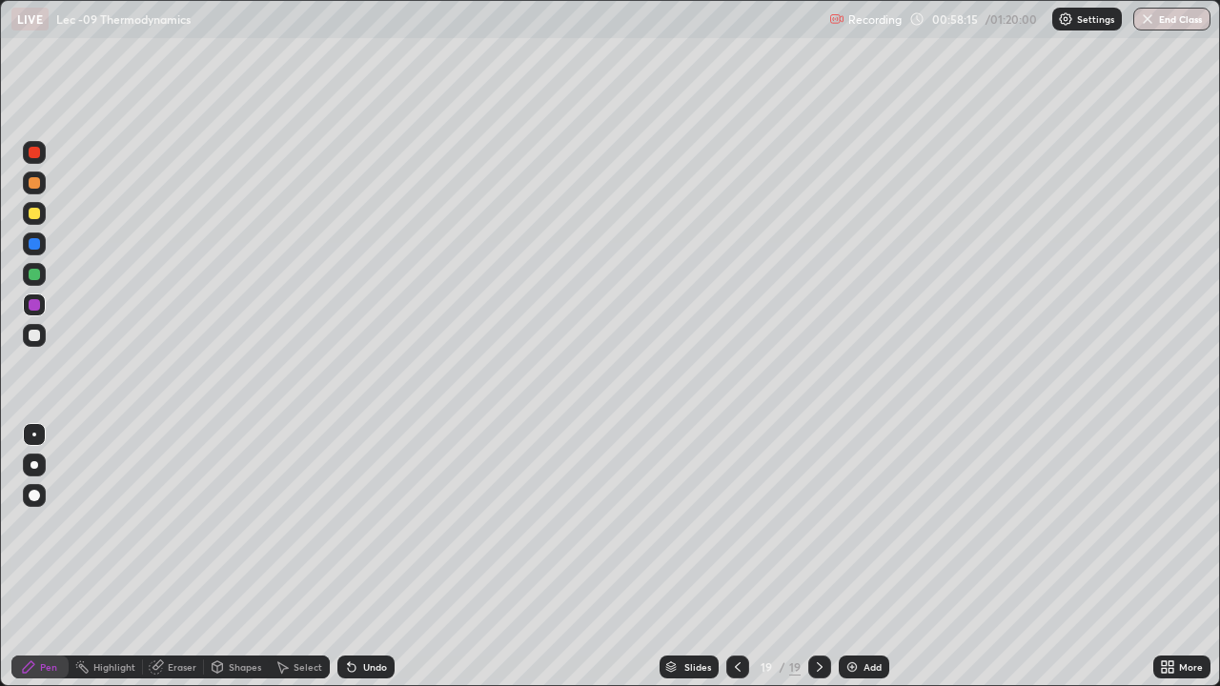
click at [39, 339] on div at bounding box center [34, 335] width 11 height 11
click at [32, 219] on div at bounding box center [34, 213] width 23 height 23
click at [45, 352] on div "Erase all" at bounding box center [34, 343] width 46 height 610
click at [42, 338] on div at bounding box center [34, 335] width 23 height 23
click at [355, 557] on icon at bounding box center [351, 667] width 15 height 15
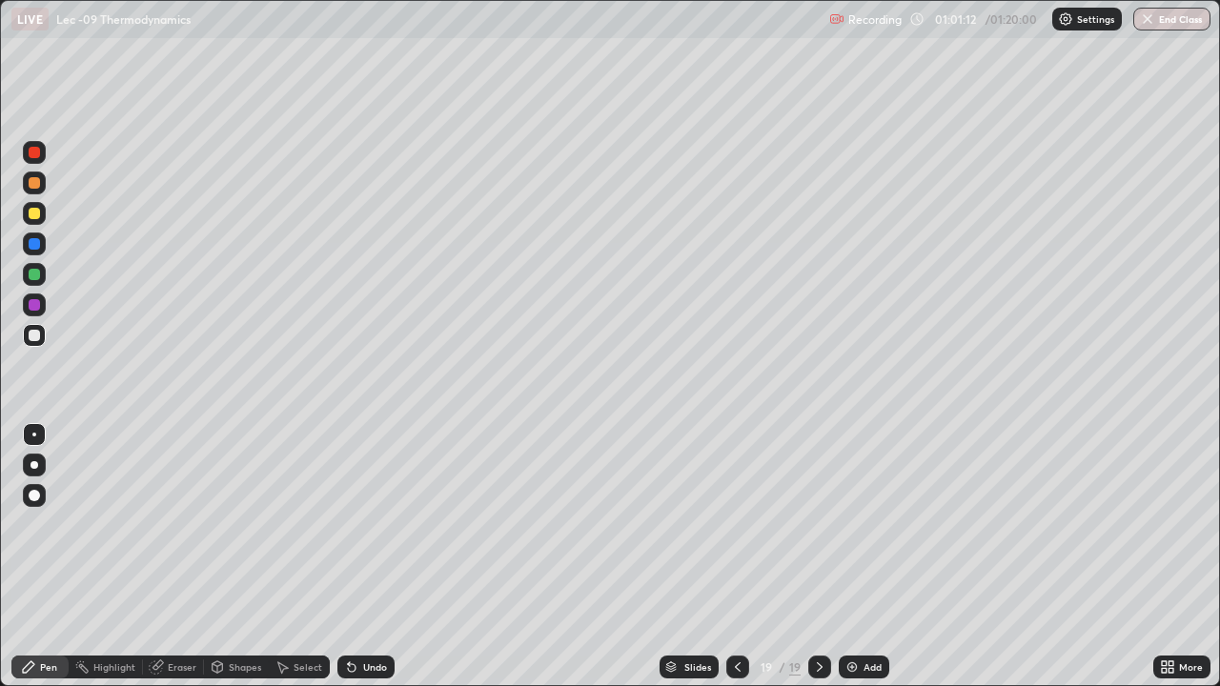
click at [43, 212] on div at bounding box center [34, 213] width 23 height 23
click at [240, 557] on div "Shapes" at bounding box center [245, 668] width 32 height 10
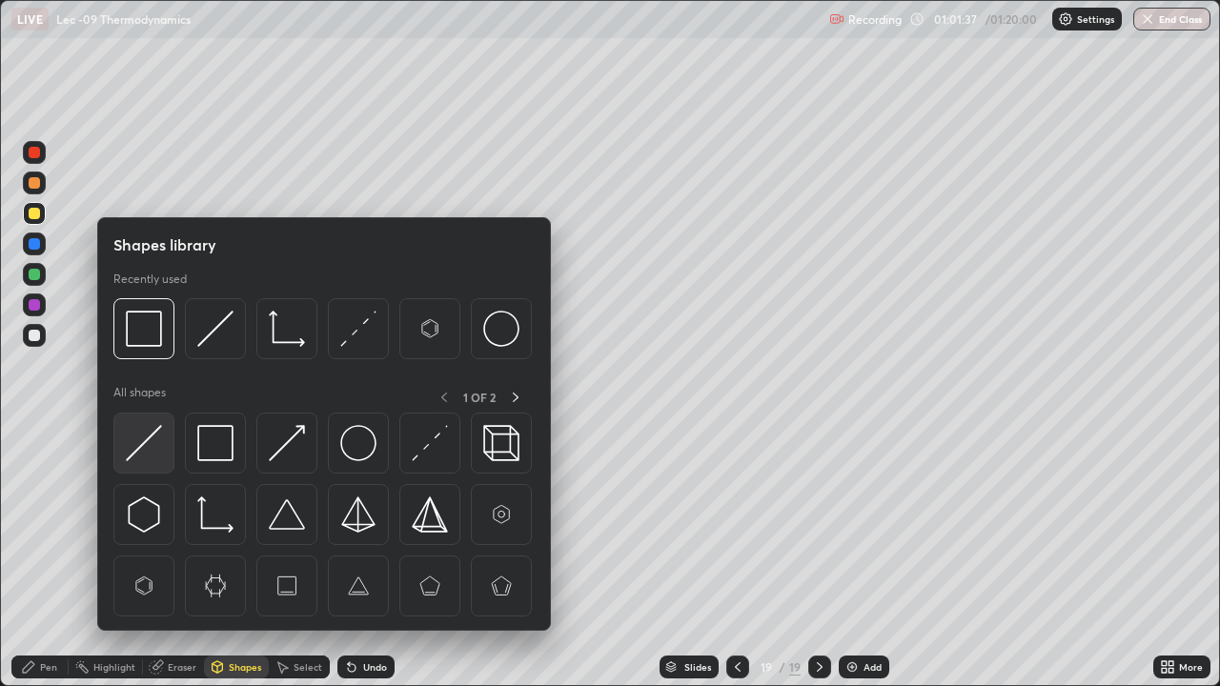
click at [153, 443] on img at bounding box center [144, 443] width 36 height 36
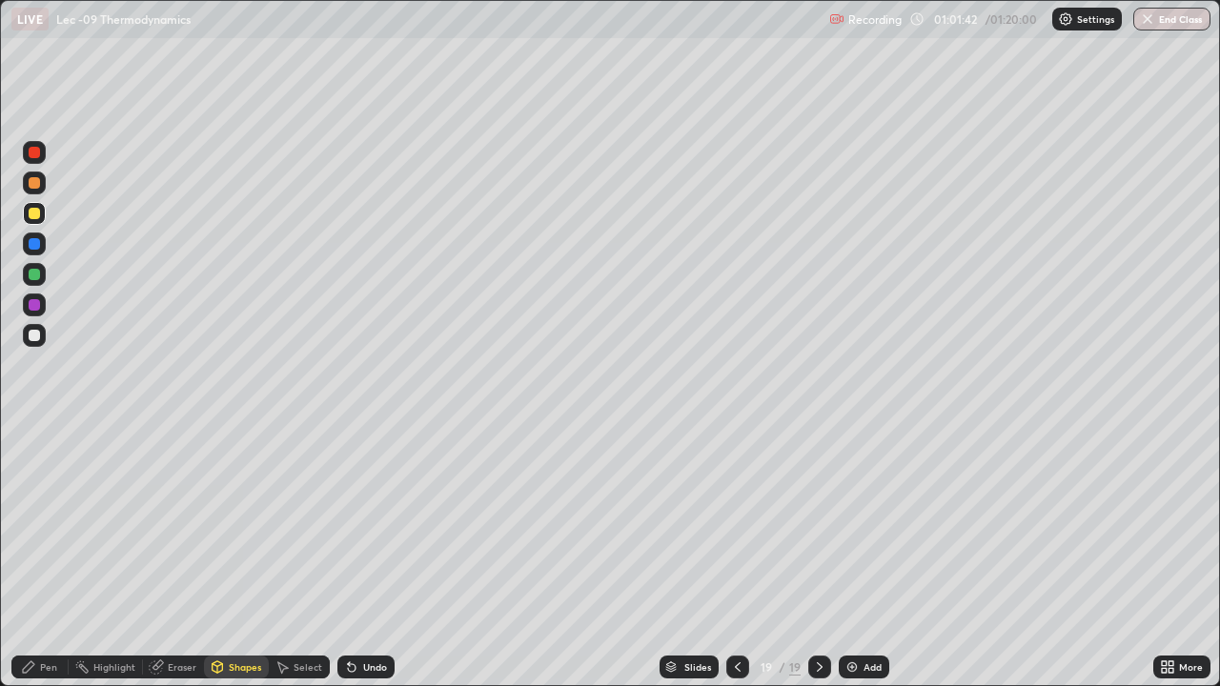
click at [51, 557] on div "Pen" at bounding box center [48, 668] width 17 height 10
click at [851, 557] on img at bounding box center [852, 667] width 15 height 15
click at [34, 338] on div at bounding box center [34, 335] width 11 height 11
click at [372, 557] on div "Undo" at bounding box center [375, 668] width 24 height 10
click at [374, 557] on div "Undo" at bounding box center [366, 667] width 57 height 23
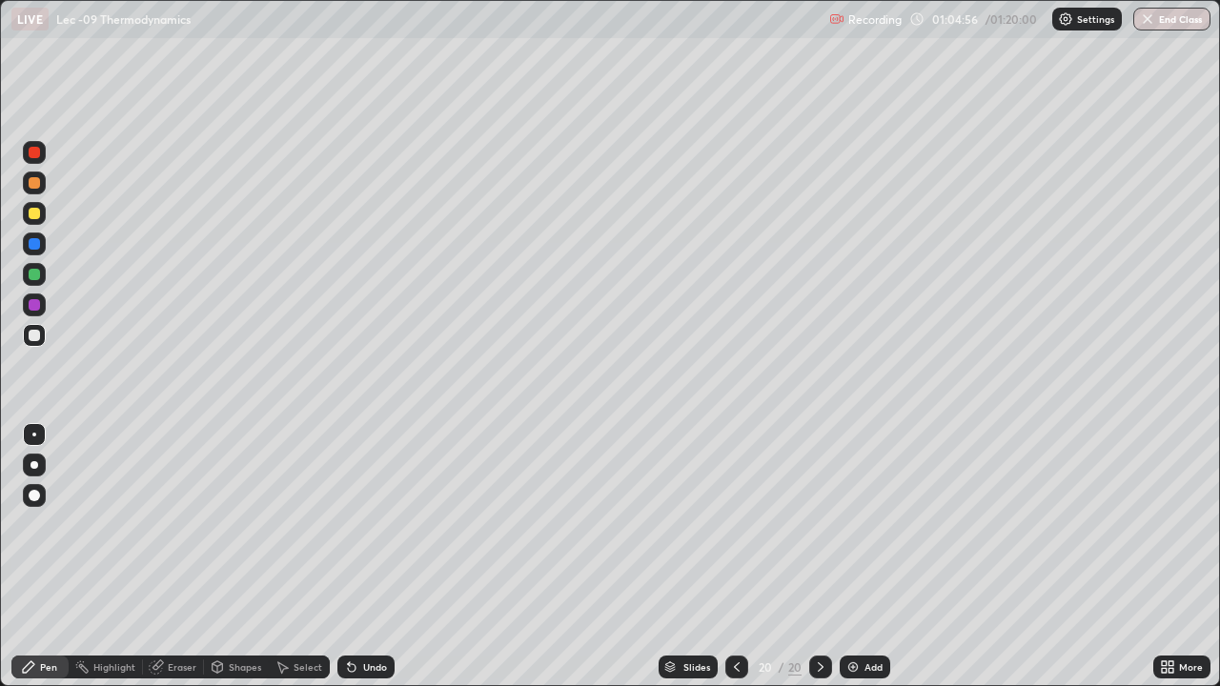
click at [244, 557] on div "Shapes" at bounding box center [245, 668] width 32 height 10
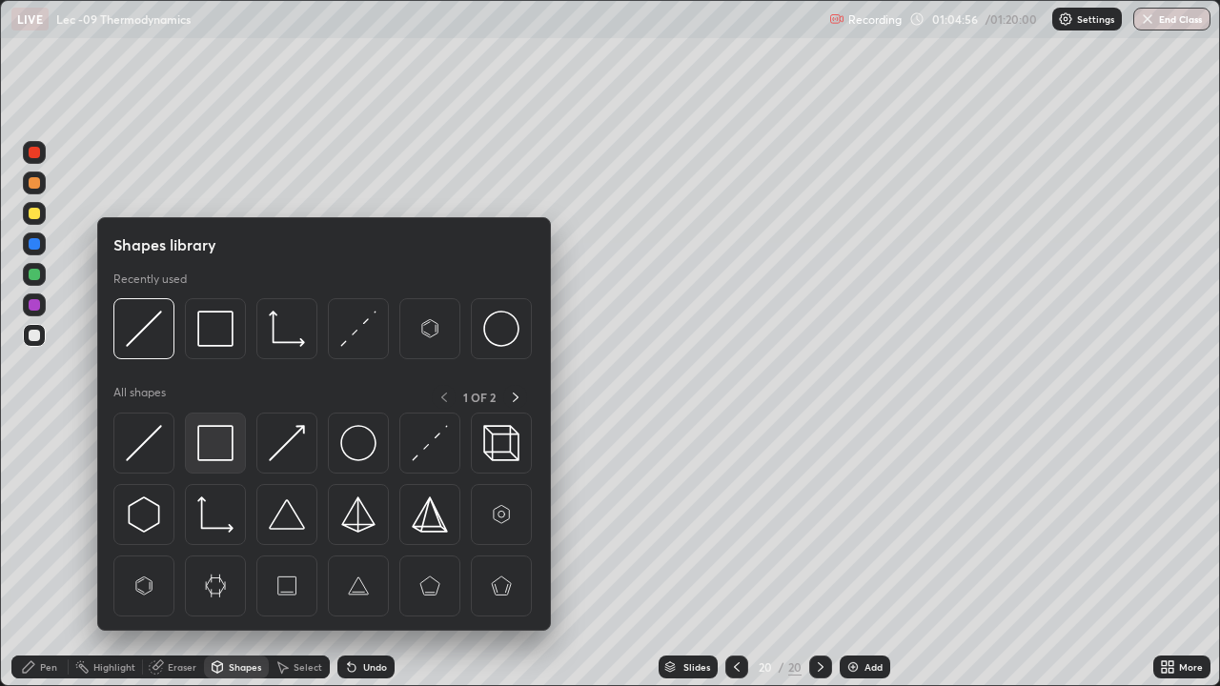
click at [229, 457] on img at bounding box center [215, 443] width 36 height 36
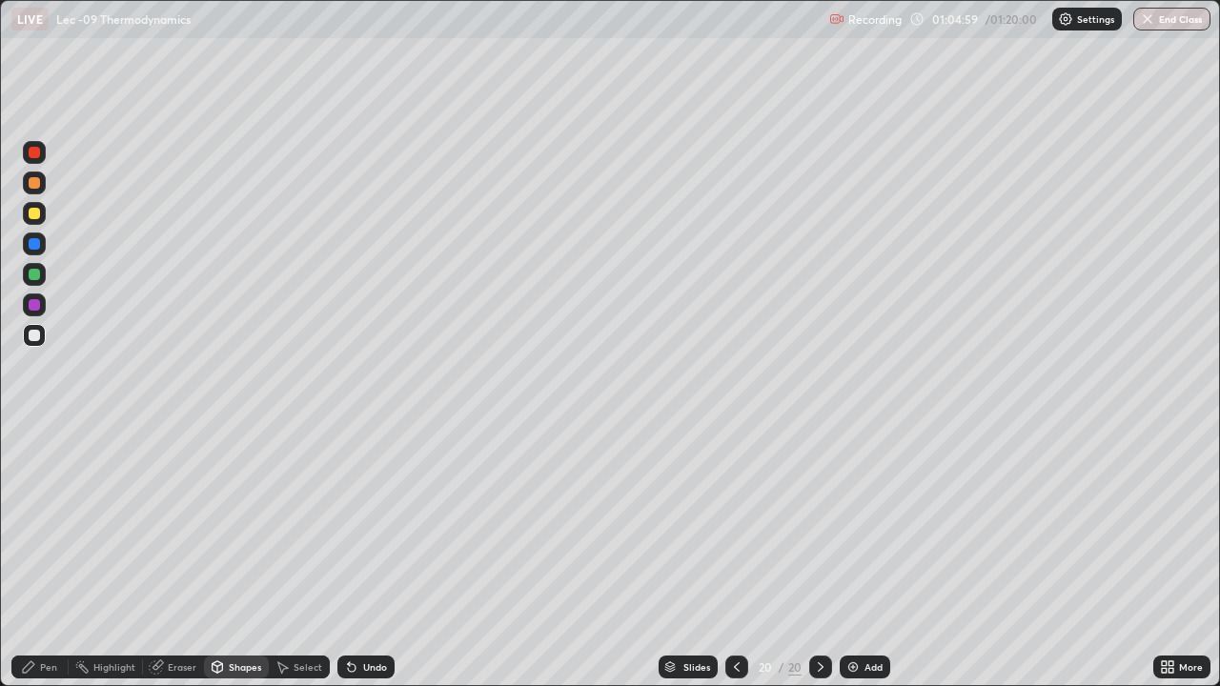
click at [51, 557] on div "Pen" at bounding box center [48, 668] width 17 height 10
click at [870, 557] on div "Add" at bounding box center [874, 668] width 18 height 10
click at [219, 557] on icon at bounding box center [218, 667] width 10 height 11
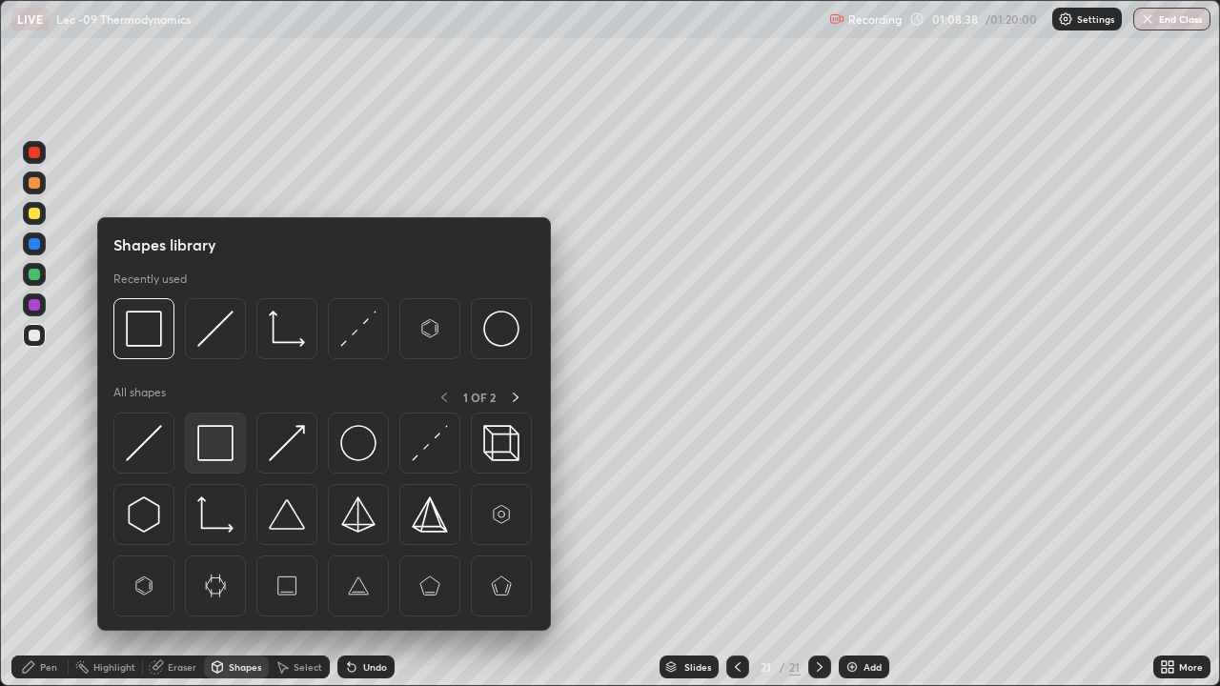
click at [230, 445] on img at bounding box center [215, 443] width 36 height 36
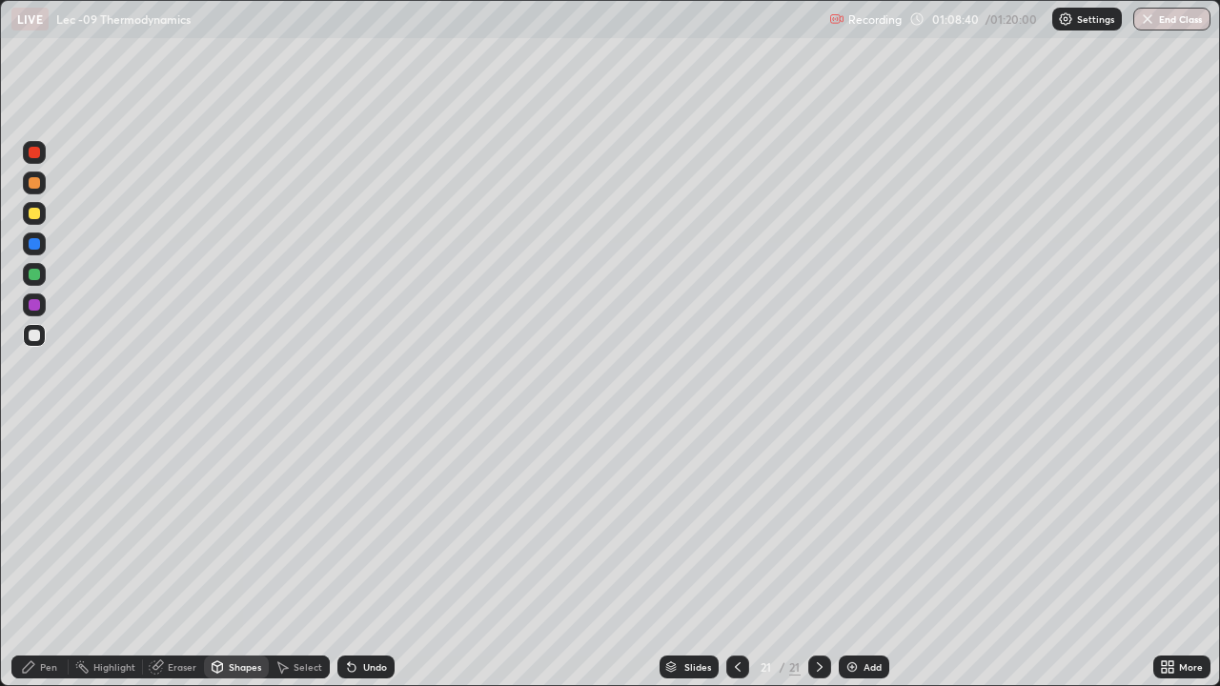
click at [294, 557] on div "Select" at bounding box center [308, 668] width 29 height 10
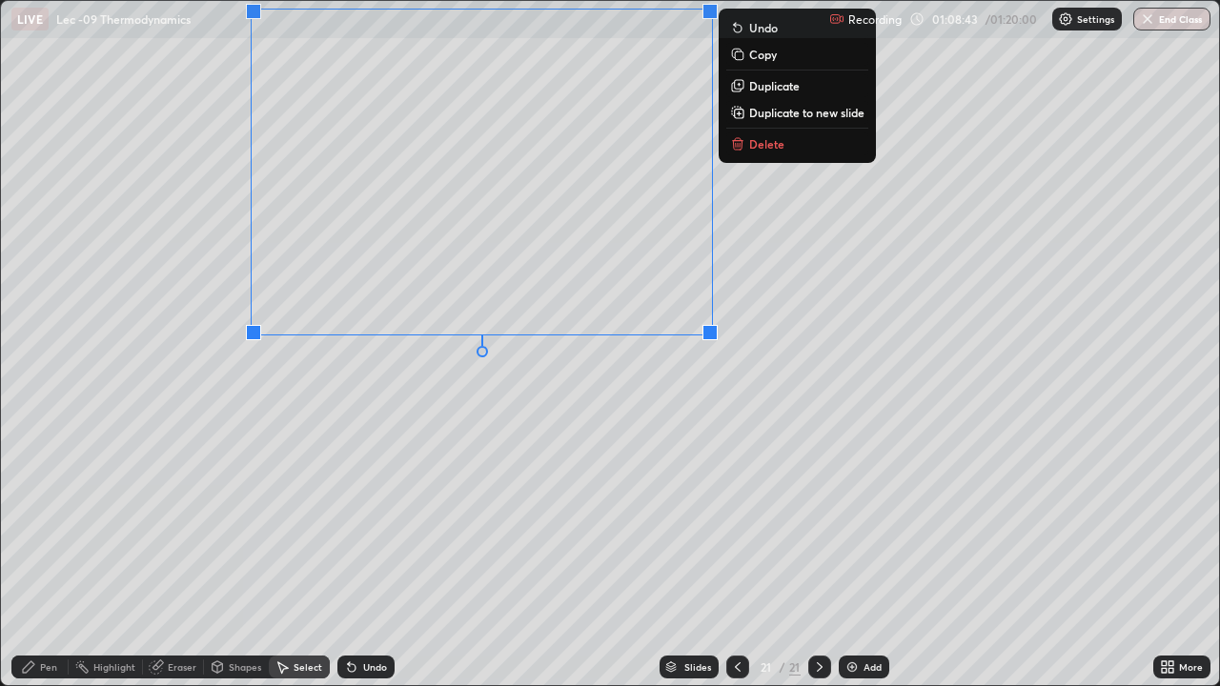
click at [41, 557] on div "Pen" at bounding box center [39, 667] width 57 height 23
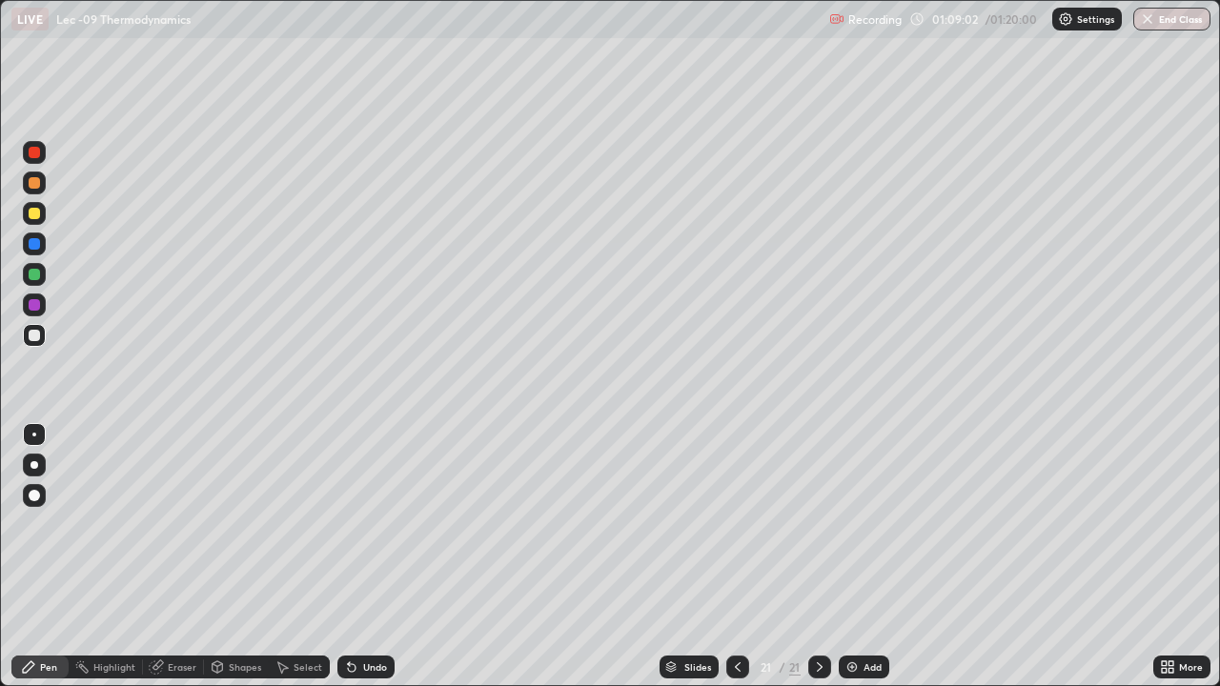
click at [220, 557] on icon at bounding box center [218, 667] width 10 height 11
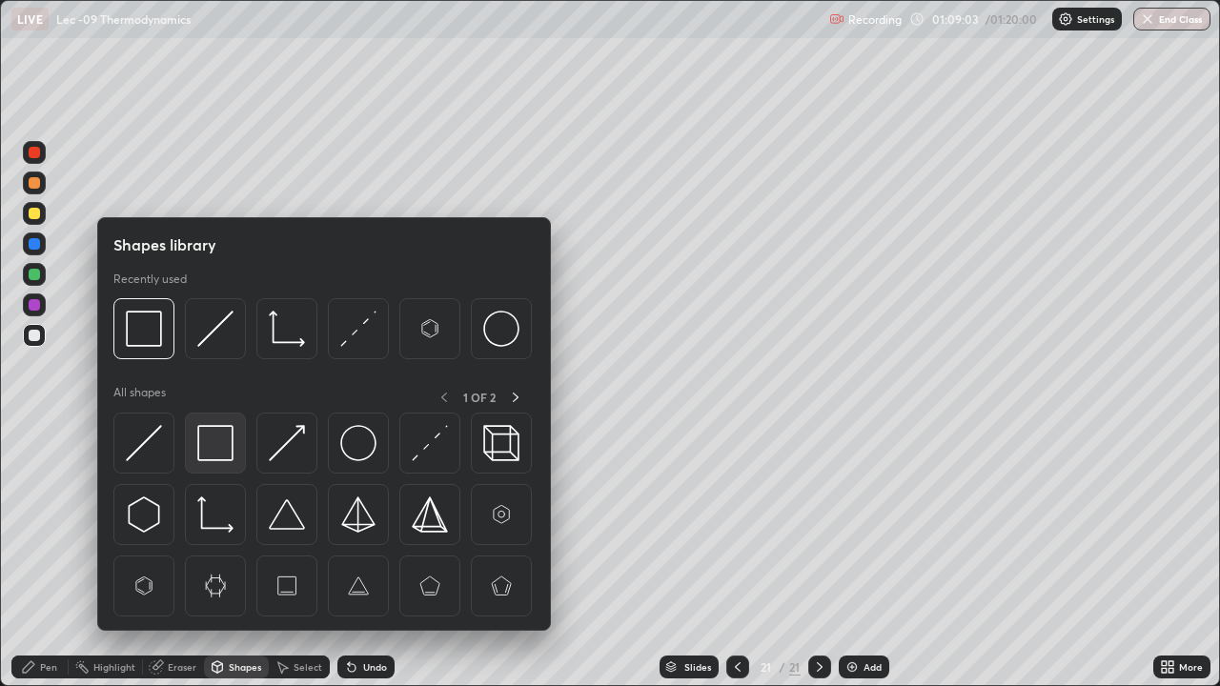
click at [223, 447] on img at bounding box center [215, 443] width 36 height 36
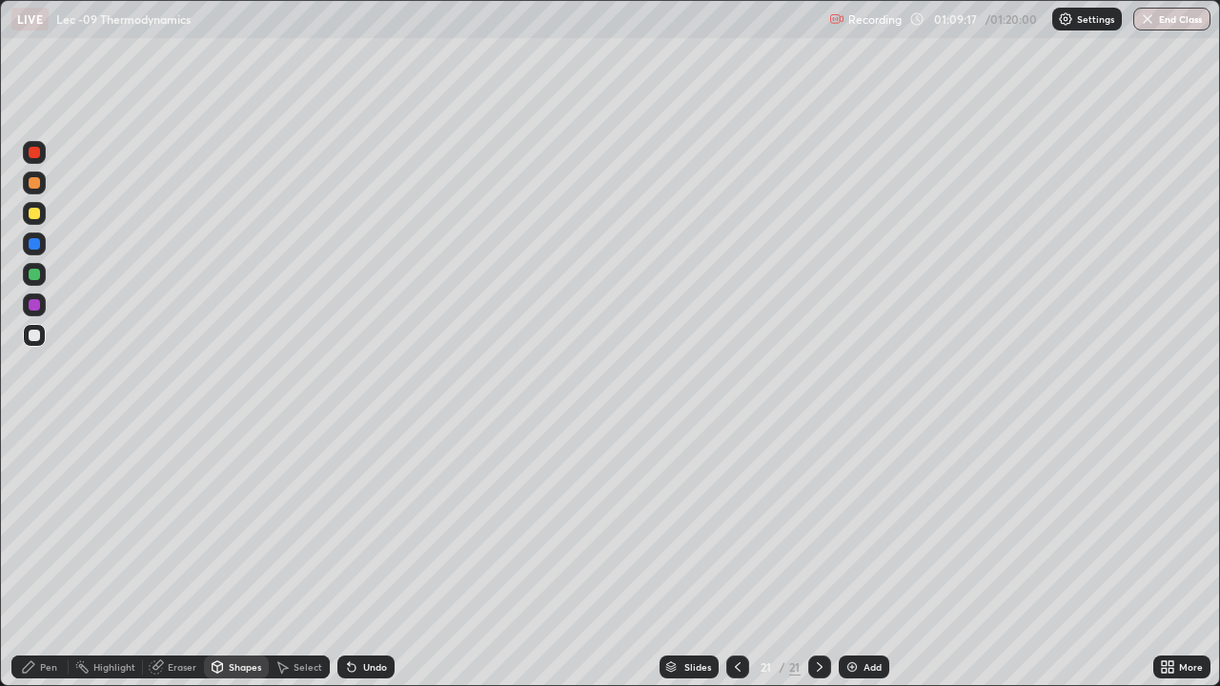
click at [31, 557] on icon at bounding box center [28, 667] width 11 height 11
click at [235, 557] on div "Shapes" at bounding box center [245, 668] width 32 height 10
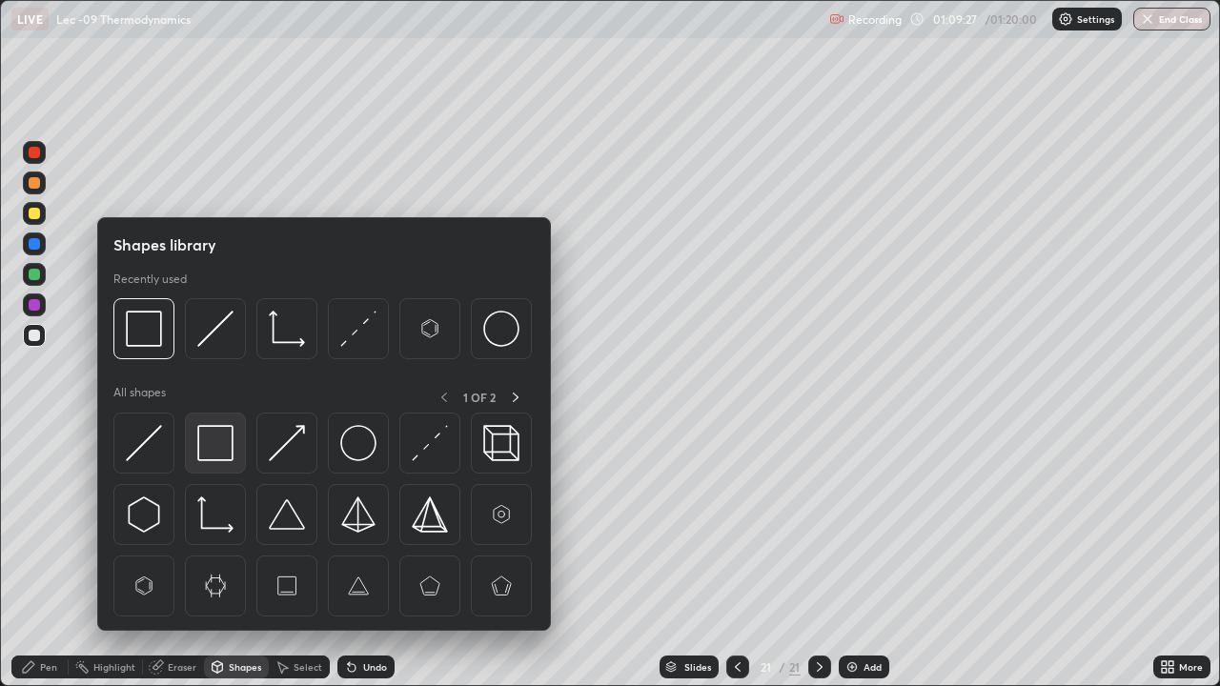
click at [229, 458] on img at bounding box center [215, 443] width 36 height 36
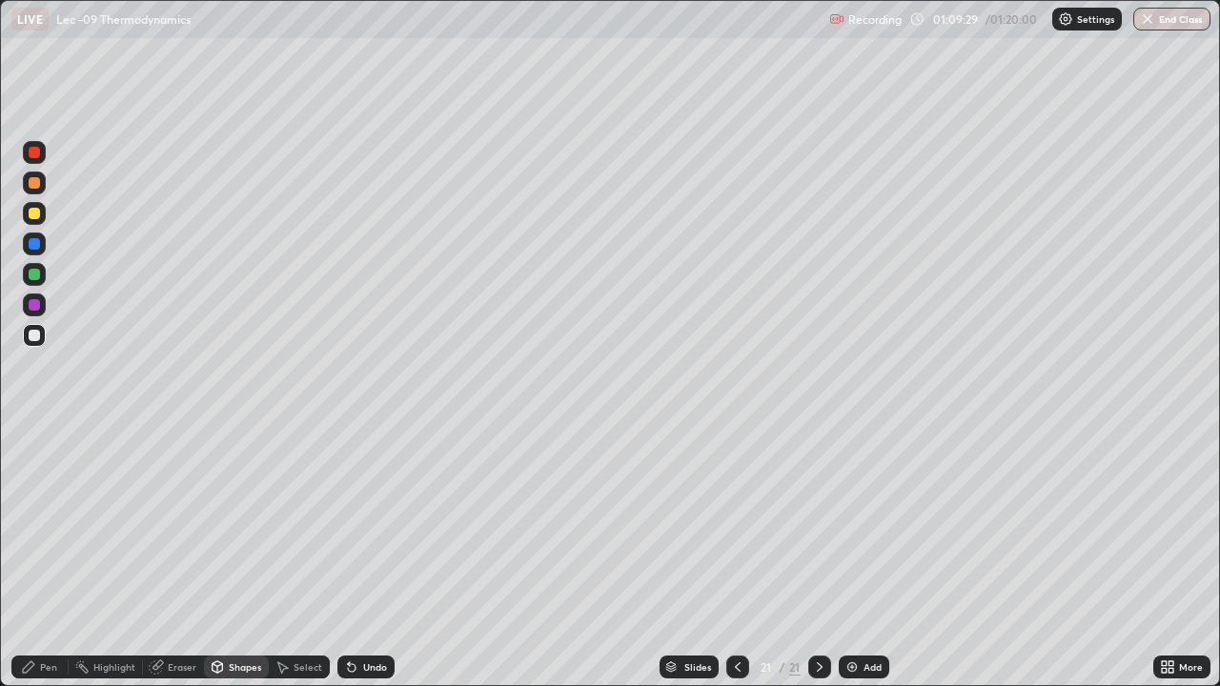
click at [29, 557] on div "Pen" at bounding box center [39, 667] width 57 height 23
click at [282, 557] on div "Select" at bounding box center [299, 667] width 61 height 23
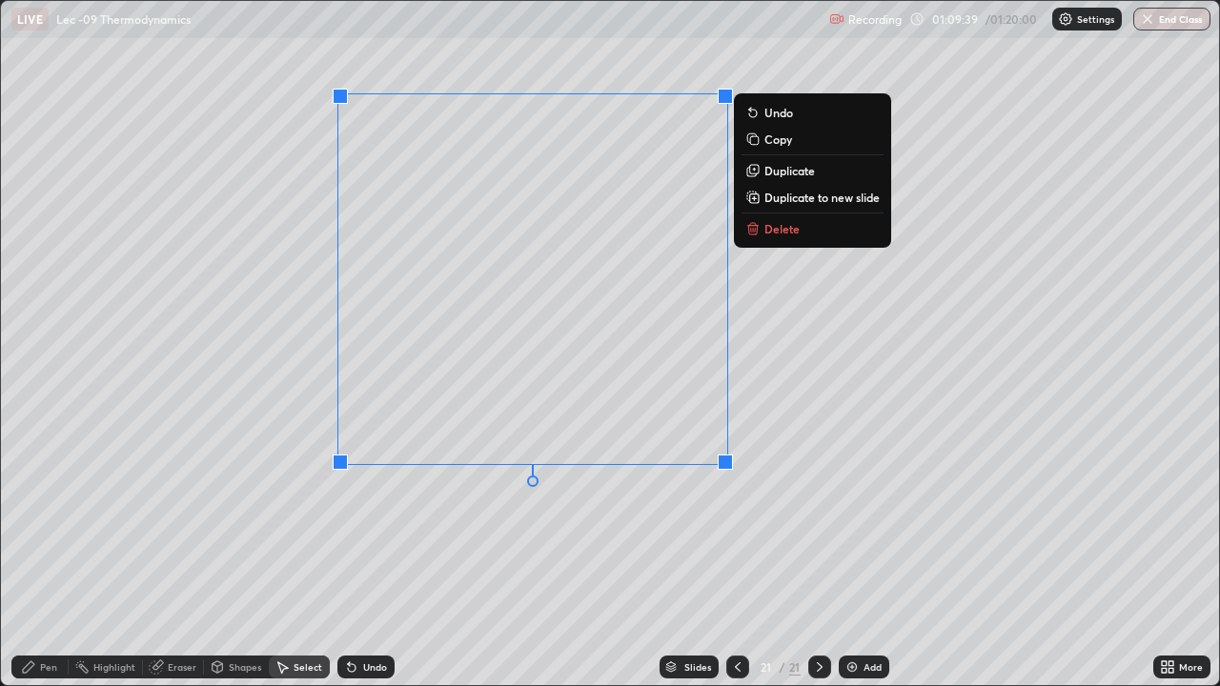
click at [37, 557] on div "Pen" at bounding box center [39, 667] width 57 height 23
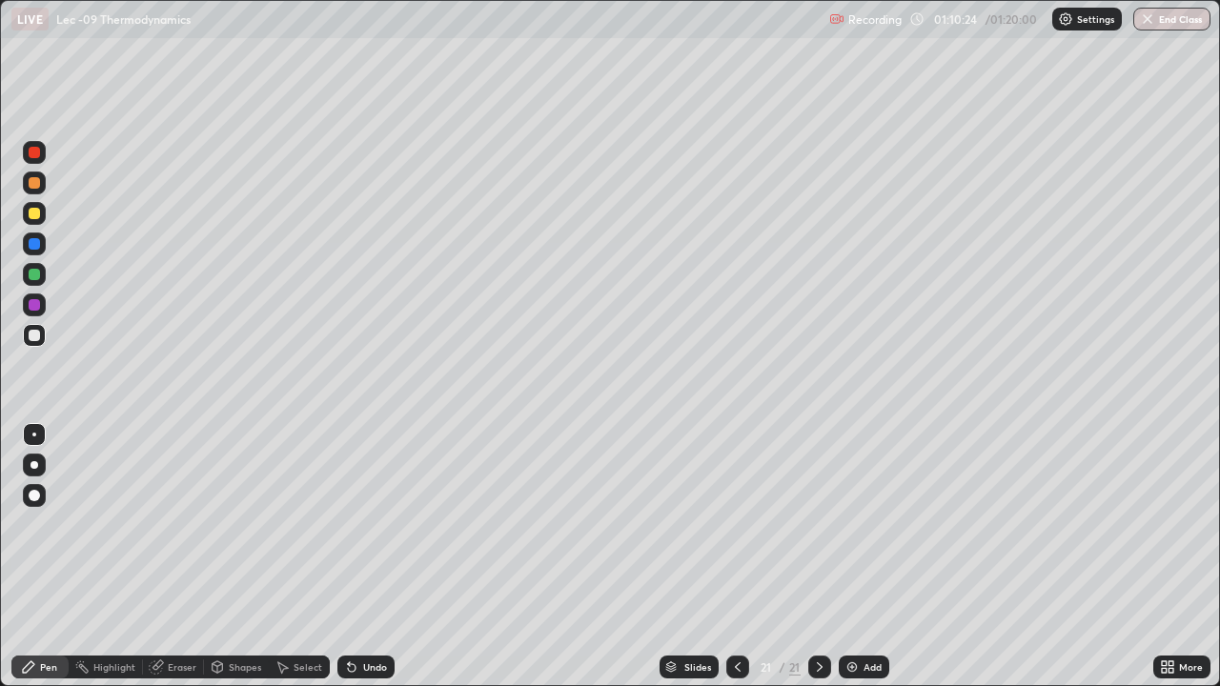
click at [237, 557] on div "Shapes" at bounding box center [245, 668] width 32 height 10
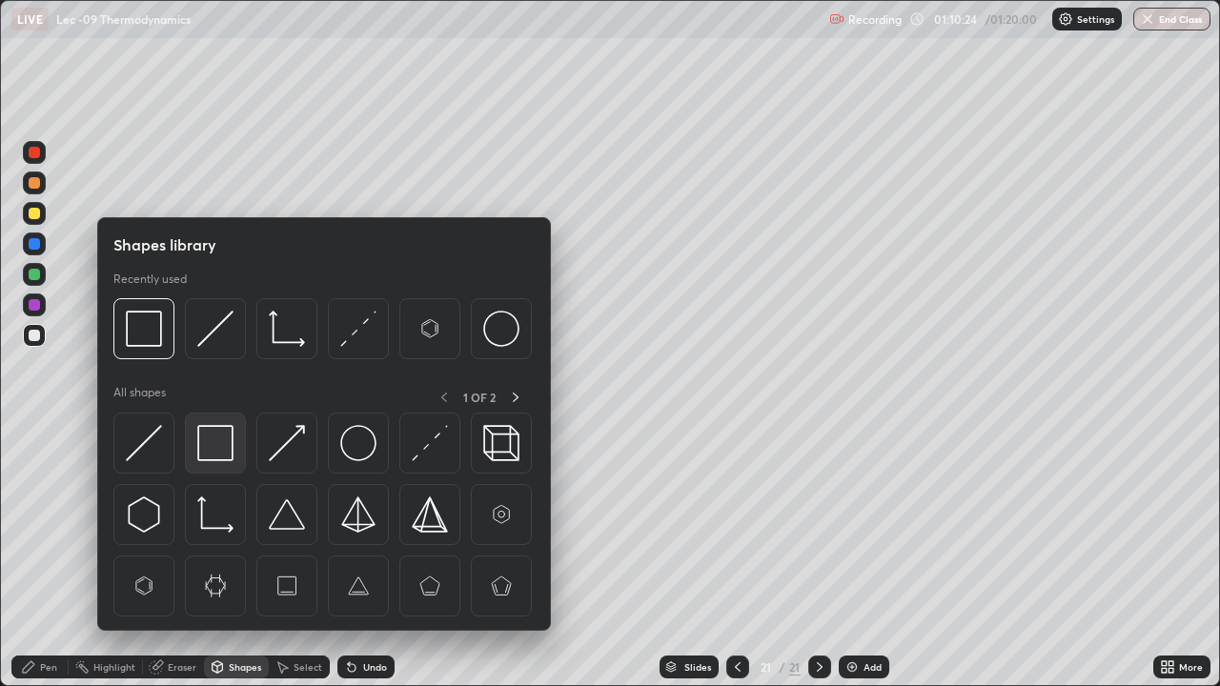
click at [218, 442] on img at bounding box center [215, 443] width 36 height 36
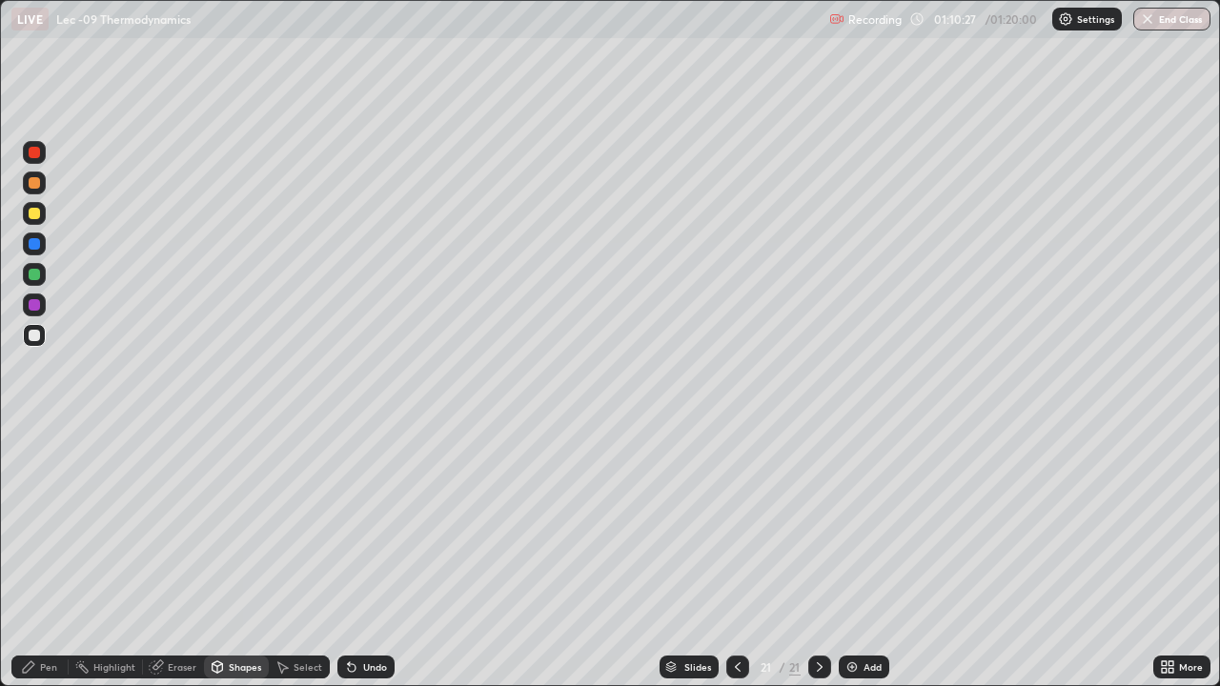
click at [358, 557] on div "Undo" at bounding box center [366, 667] width 57 height 23
click at [67, 557] on div "Pen" at bounding box center [39, 667] width 57 height 23
click at [851, 557] on img at bounding box center [852, 667] width 15 height 15
click at [1180, 557] on div "More" at bounding box center [1191, 668] width 24 height 10
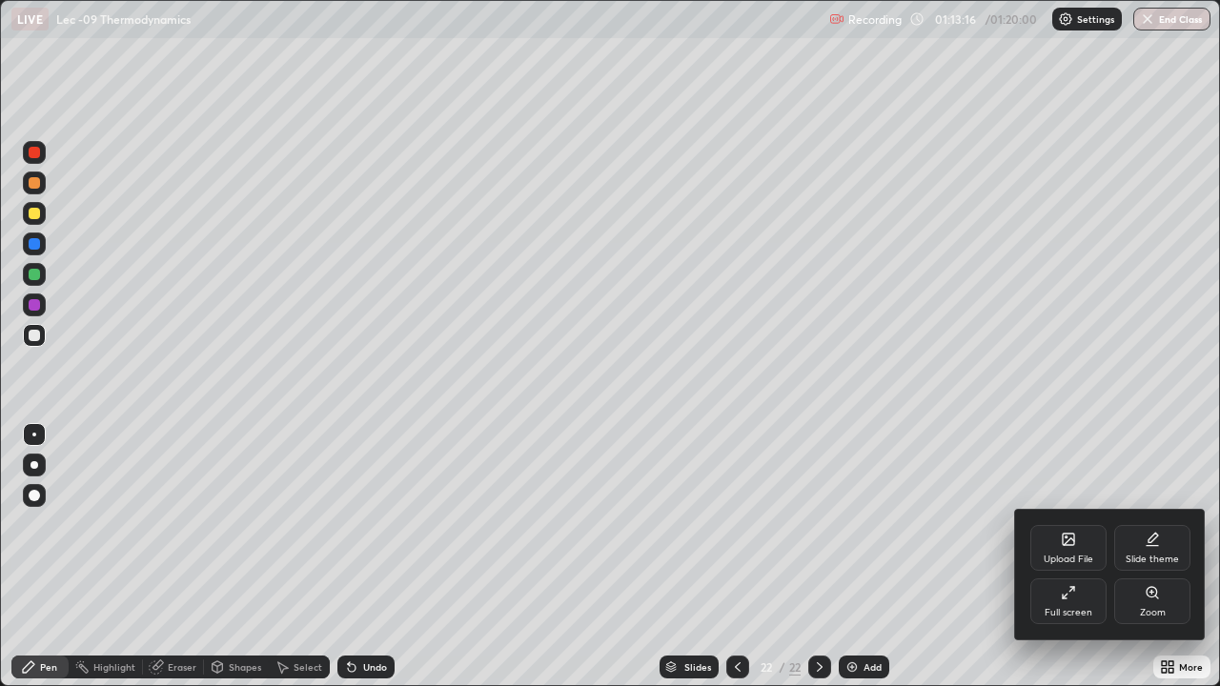
click at [1068, 557] on div "Full screen" at bounding box center [1069, 602] width 76 height 46
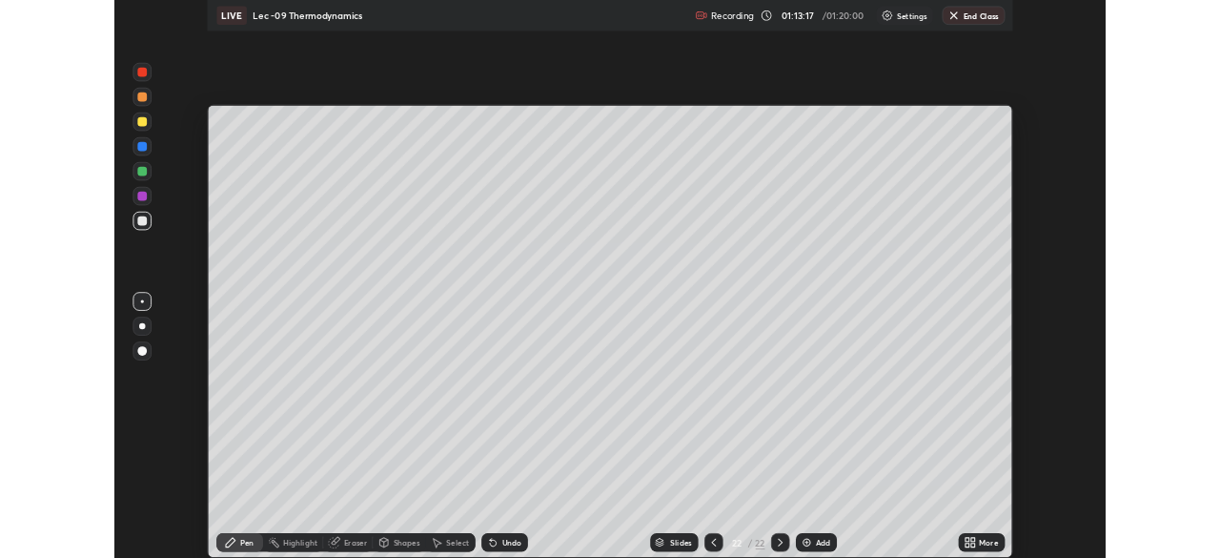
scroll to position [94783, 94120]
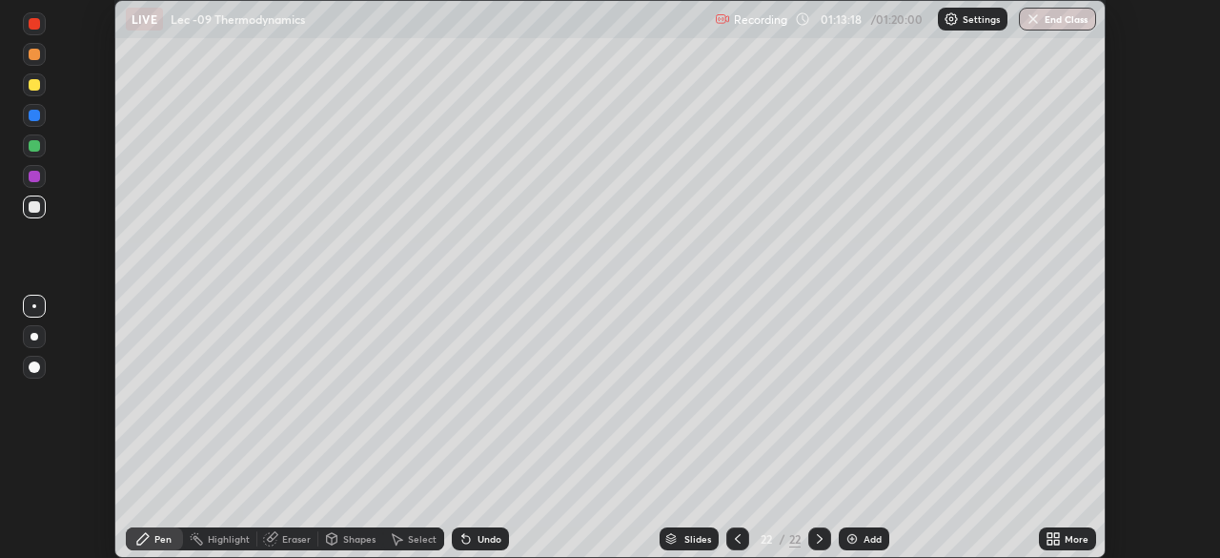
click at [1049, 22] on button "End Class" at bounding box center [1057, 19] width 77 height 23
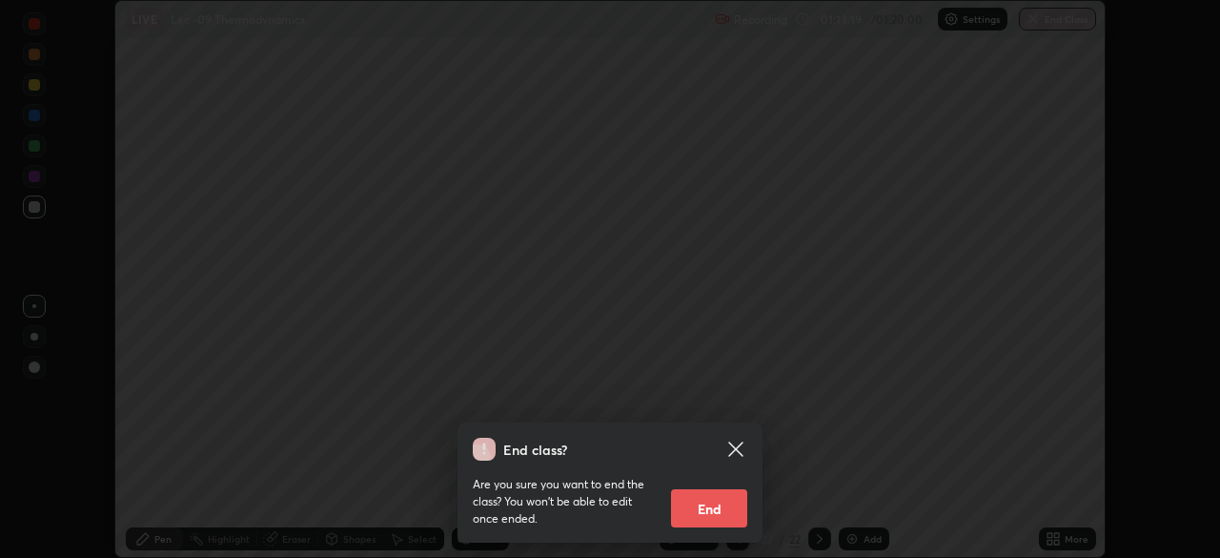
click at [724, 513] on button "End" at bounding box center [709, 508] width 76 height 38
